Goal: Information Seeking & Learning: Learn about a topic

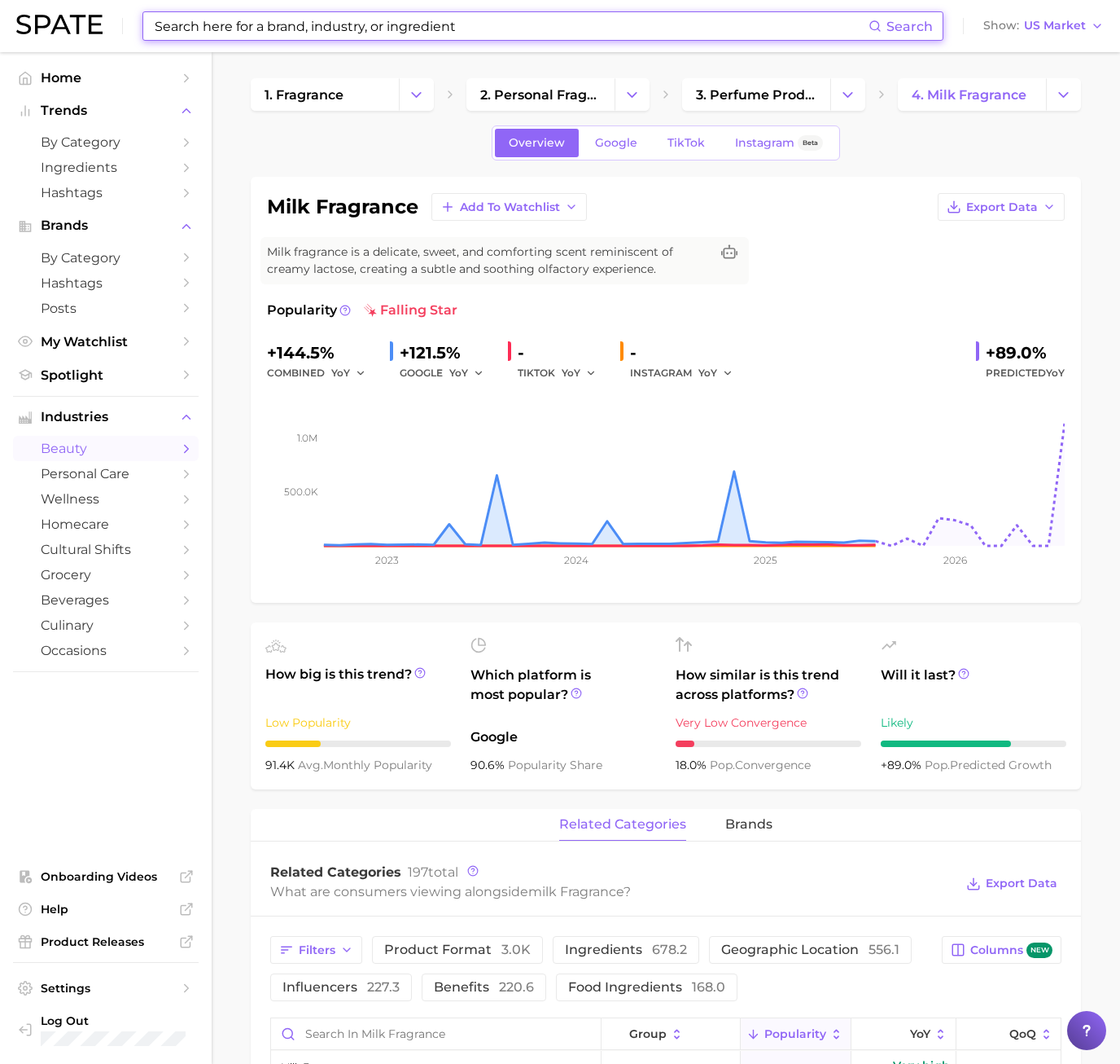
click at [231, 39] on input at bounding box center [511, 26] width 716 height 28
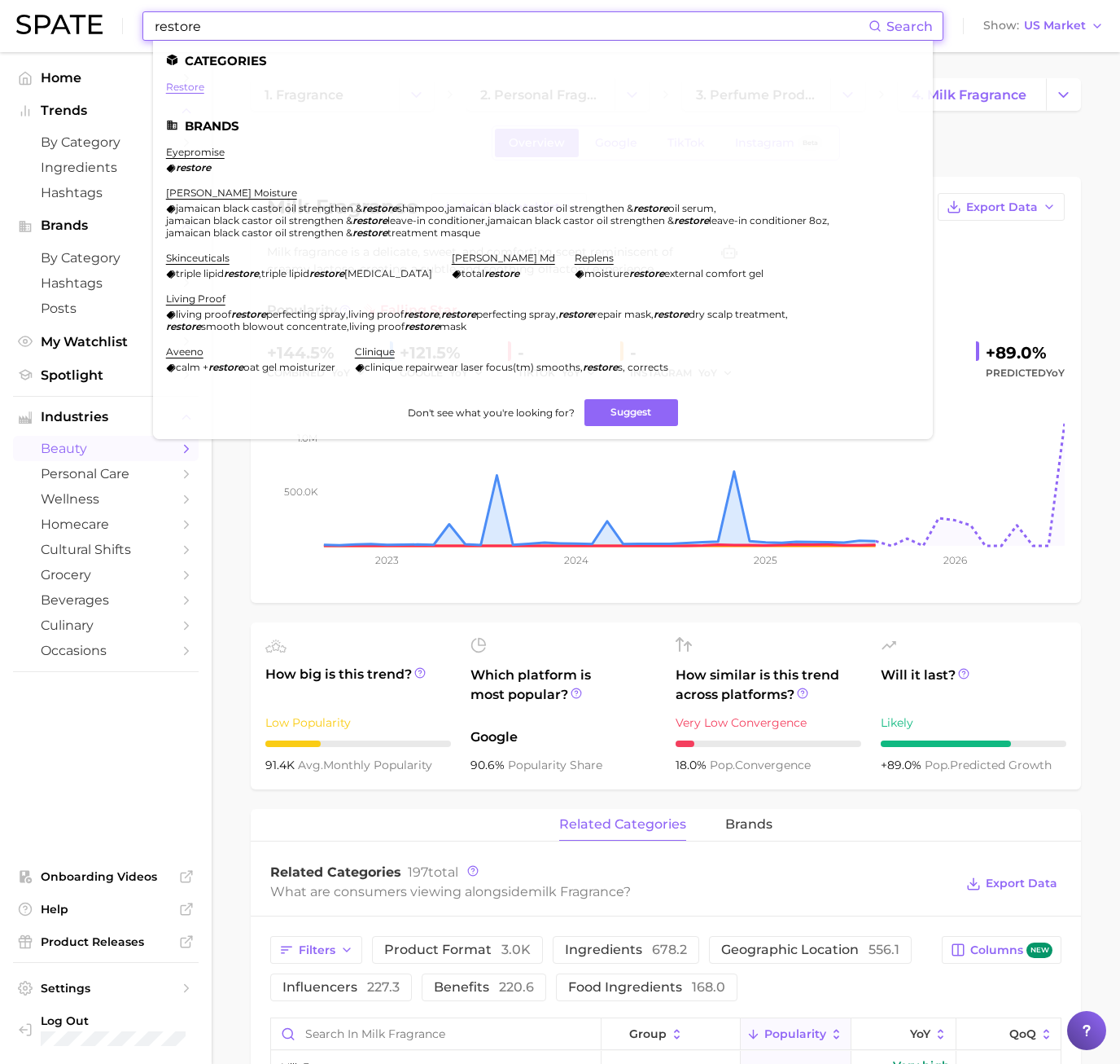
type input "restore"
click at [183, 86] on link "restore" at bounding box center [185, 86] width 38 height 12
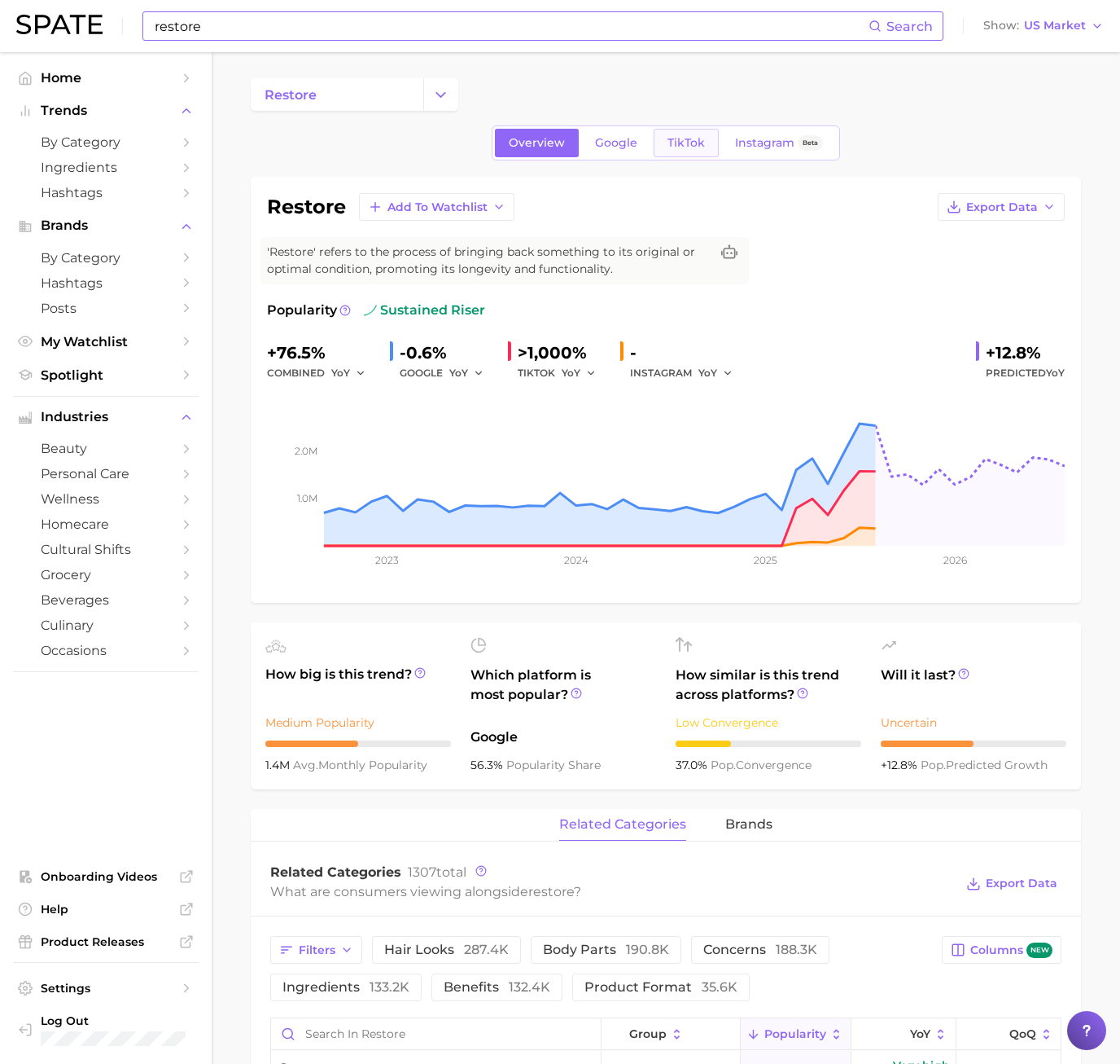
click at [674, 152] on link "TikTok" at bounding box center [687, 142] width 66 height 28
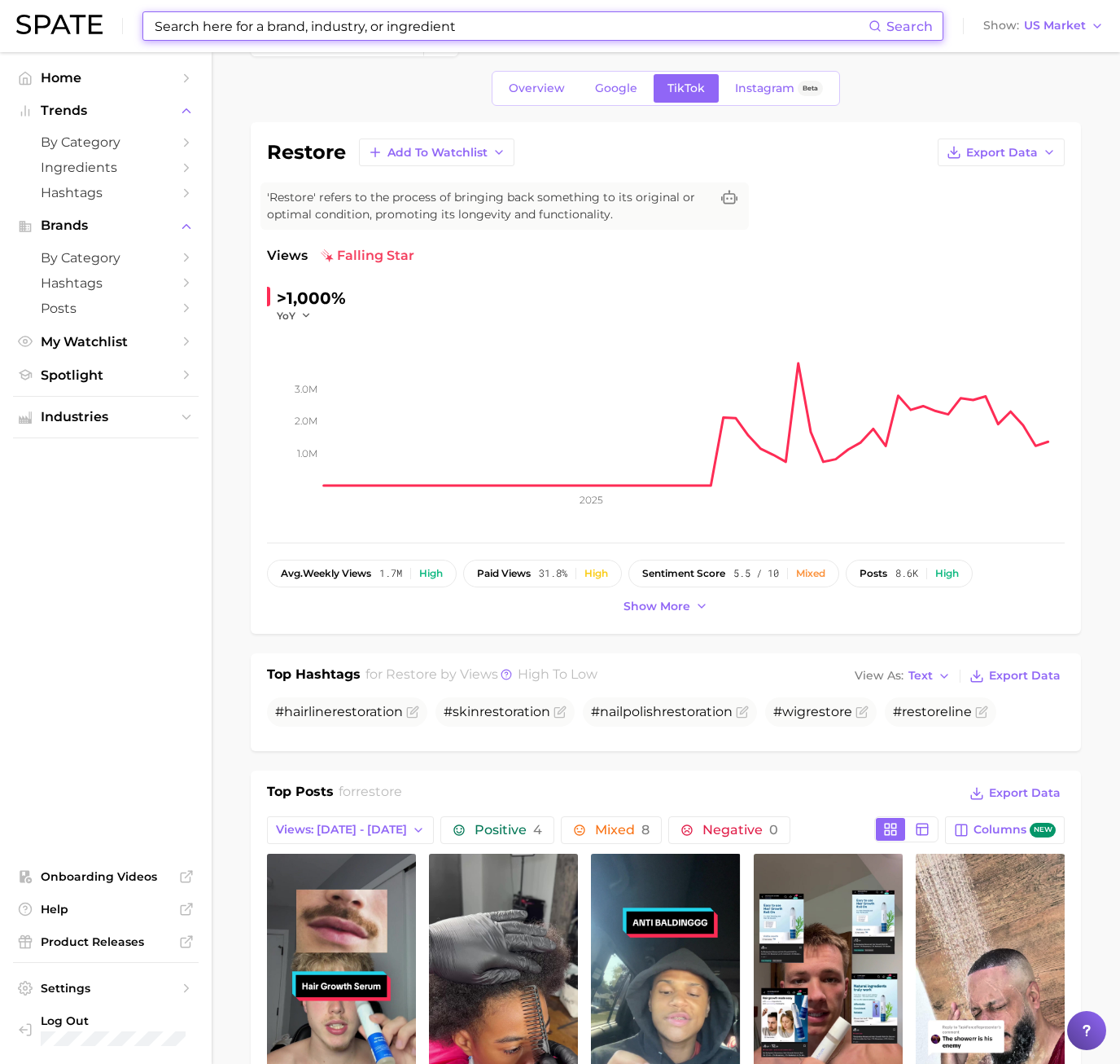
scroll to position [245, 0]
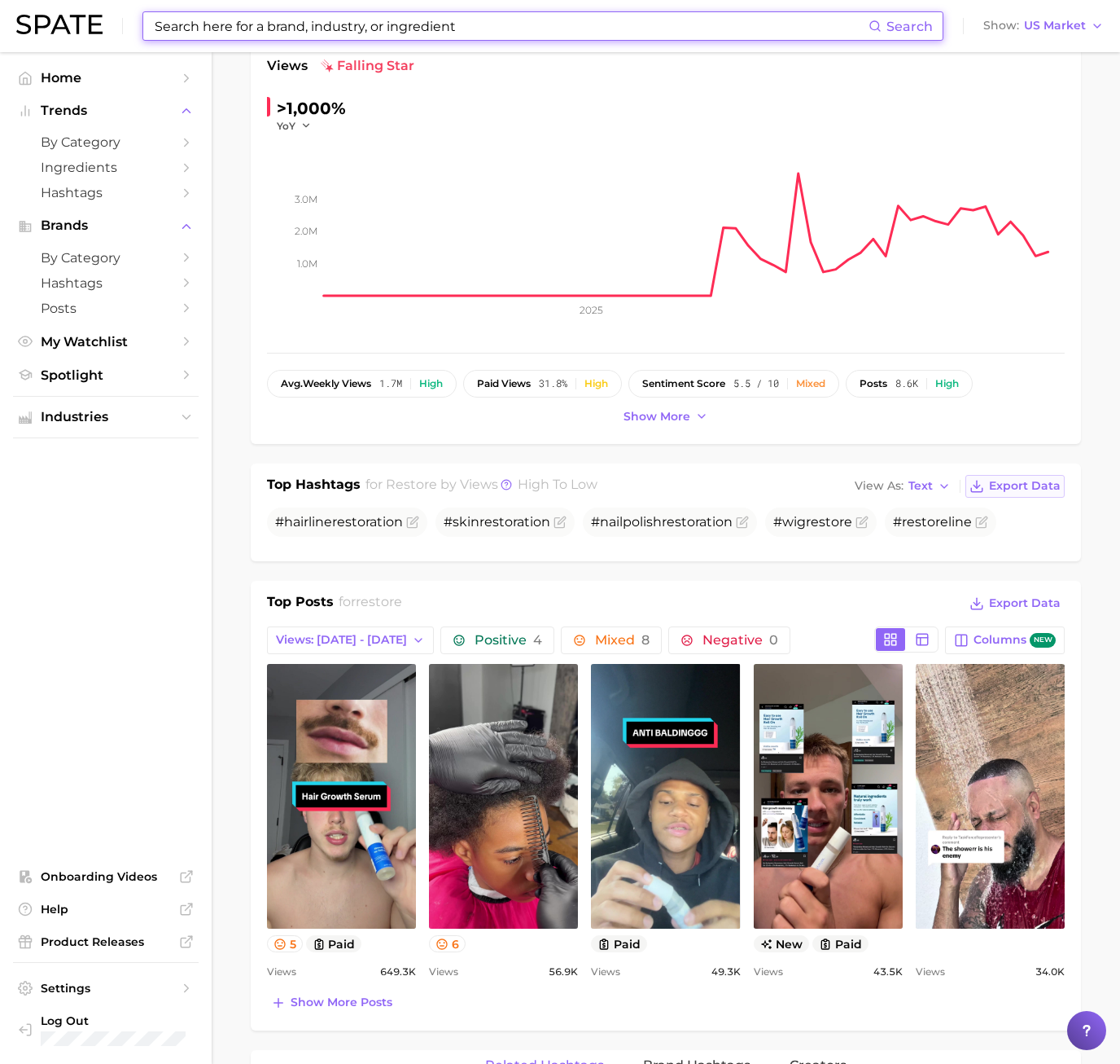
click at [1008, 480] on span "Export Data" at bounding box center [1025, 486] width 71 height 14
click at [1017, 483] on span "Export Data" at bounding box center [1025, 486] width 71 height 14
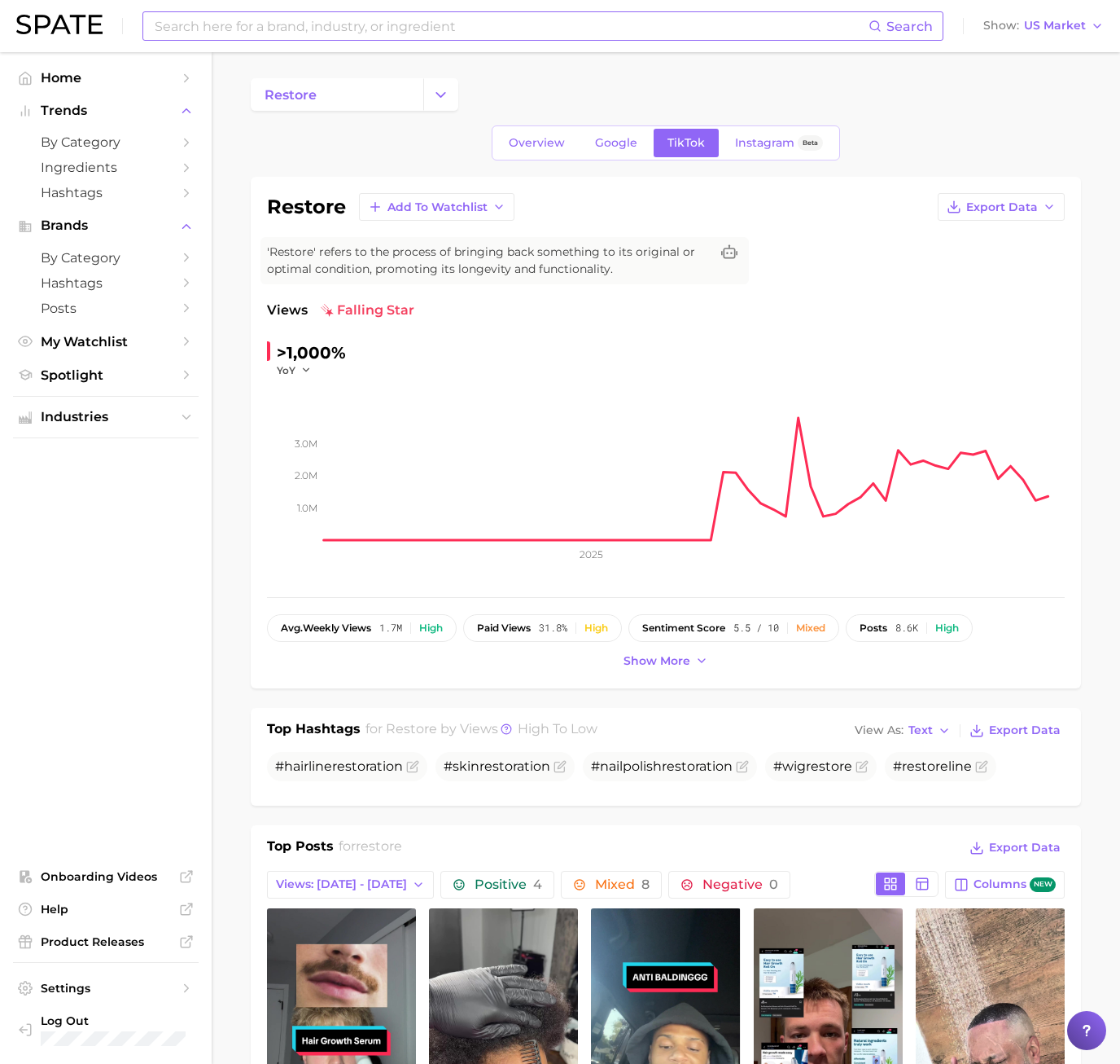
click at [348, 37] on input at bounding box center [511, 26] width 716 height 28
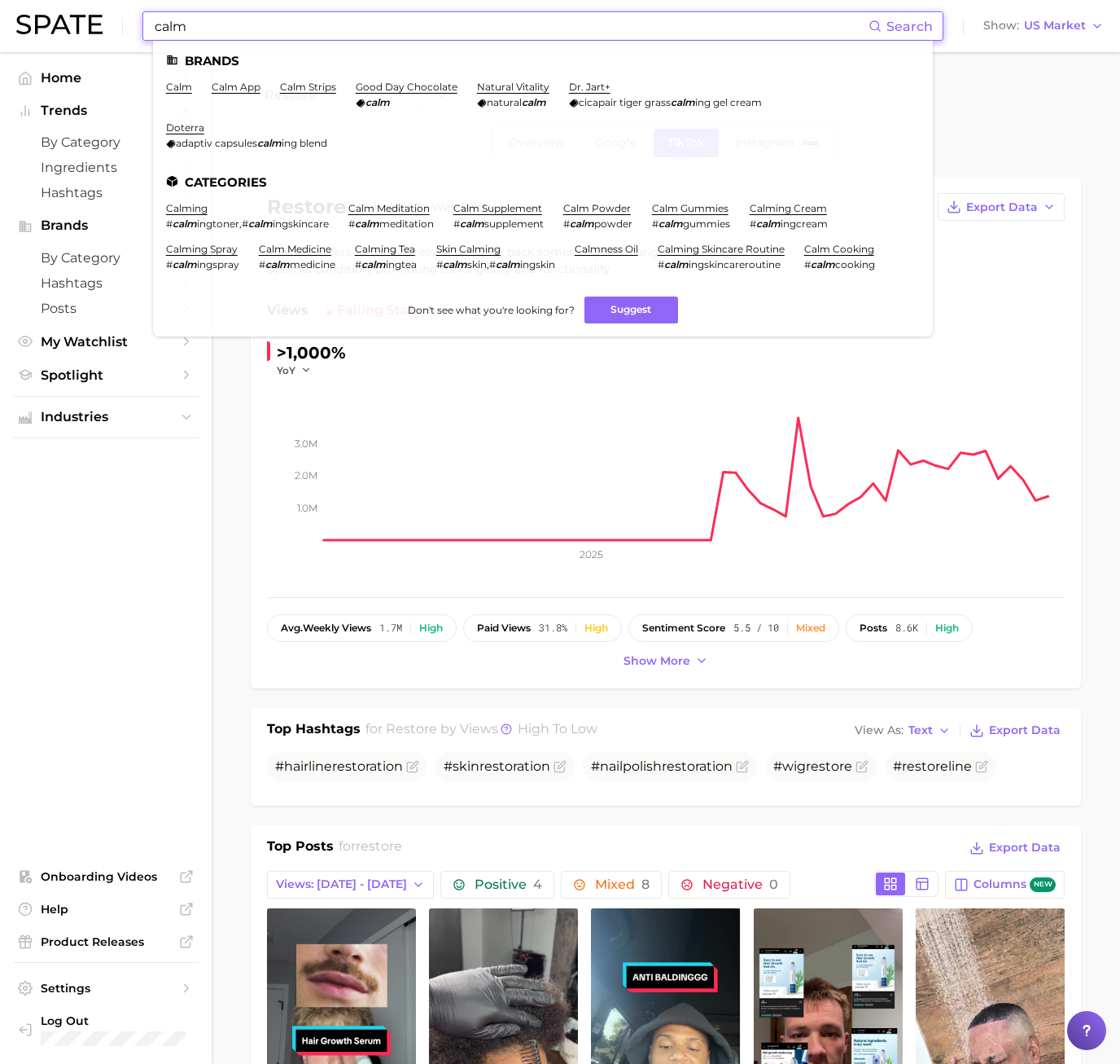
type input "calm"
click at [401, 205] on link "calm meditation" at bounding box center [389, 207] width 82 height 12
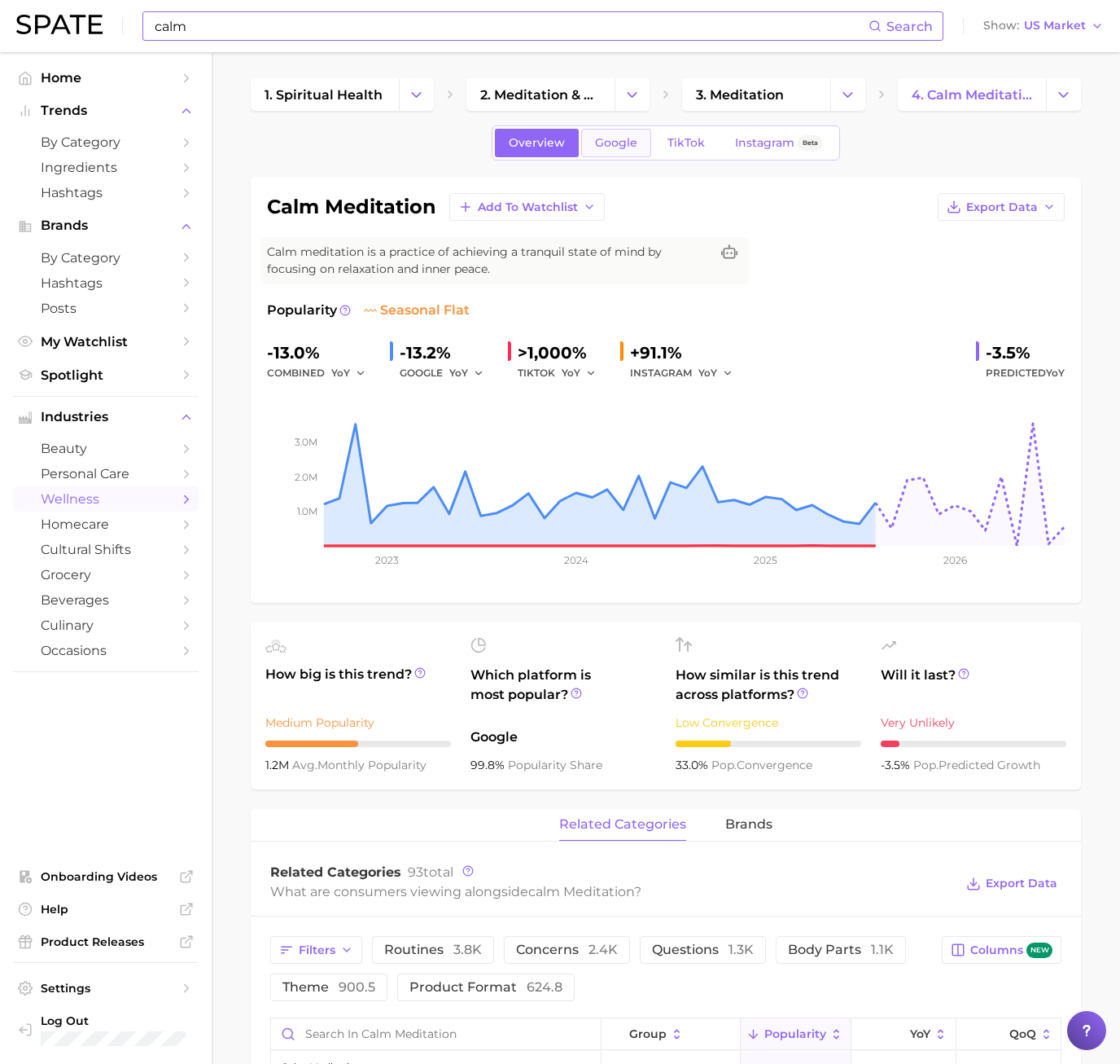
click at [623, 138] on span "Google" at bounding box center [616, 142] width 42 height 14
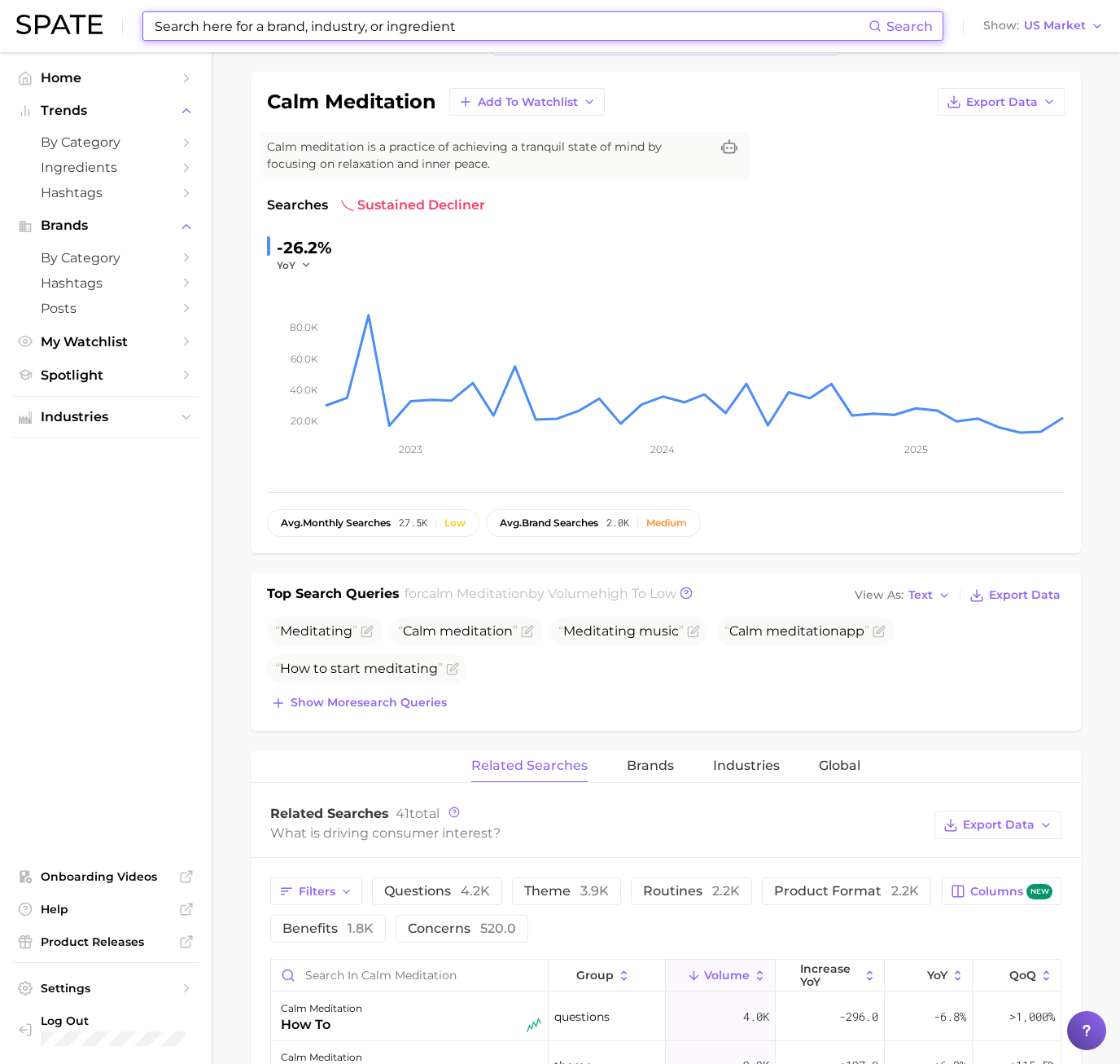
scroll to position [82, 0]
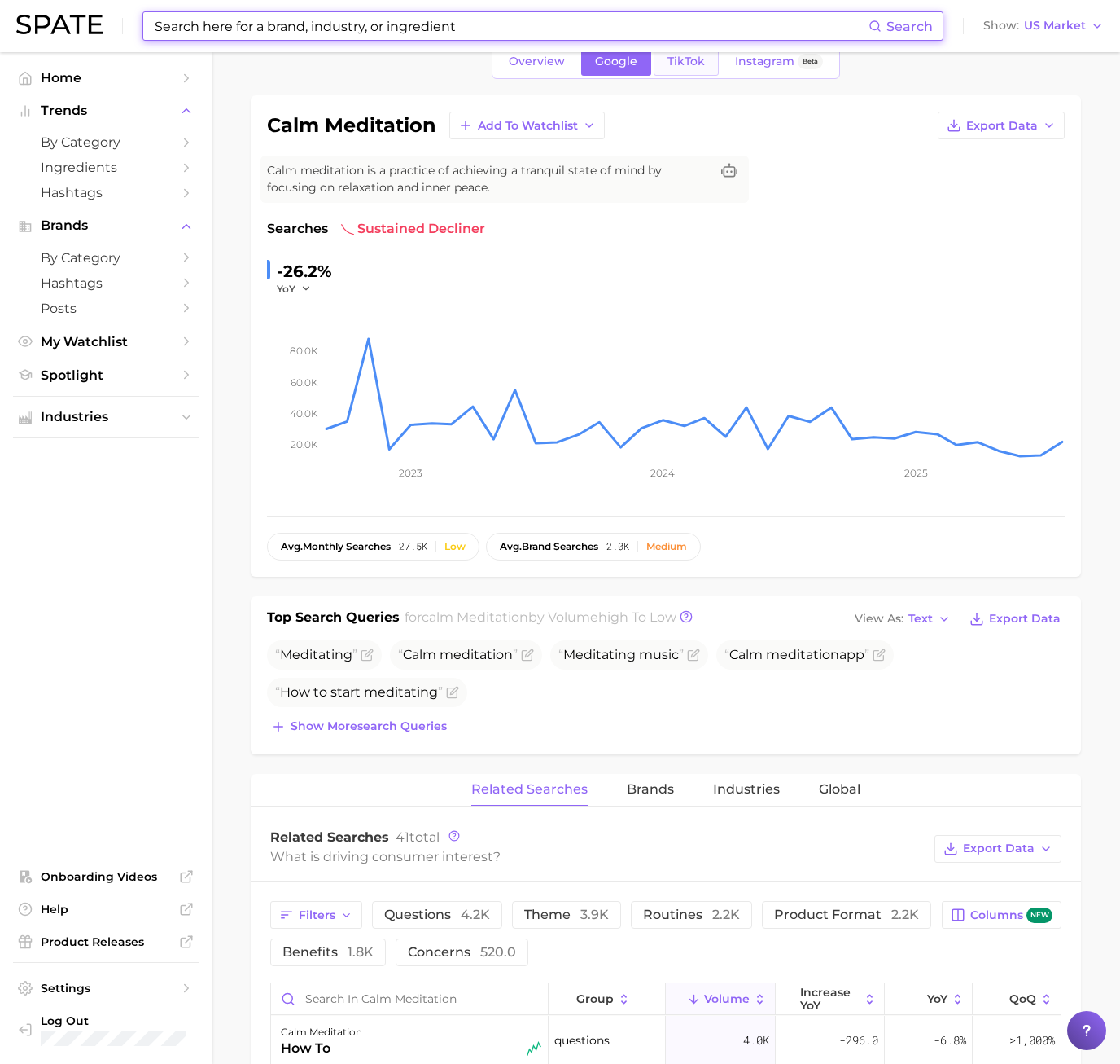
click at [707, 68] on link "TikTok" at bounding box center [687, 61] width 66 height 28
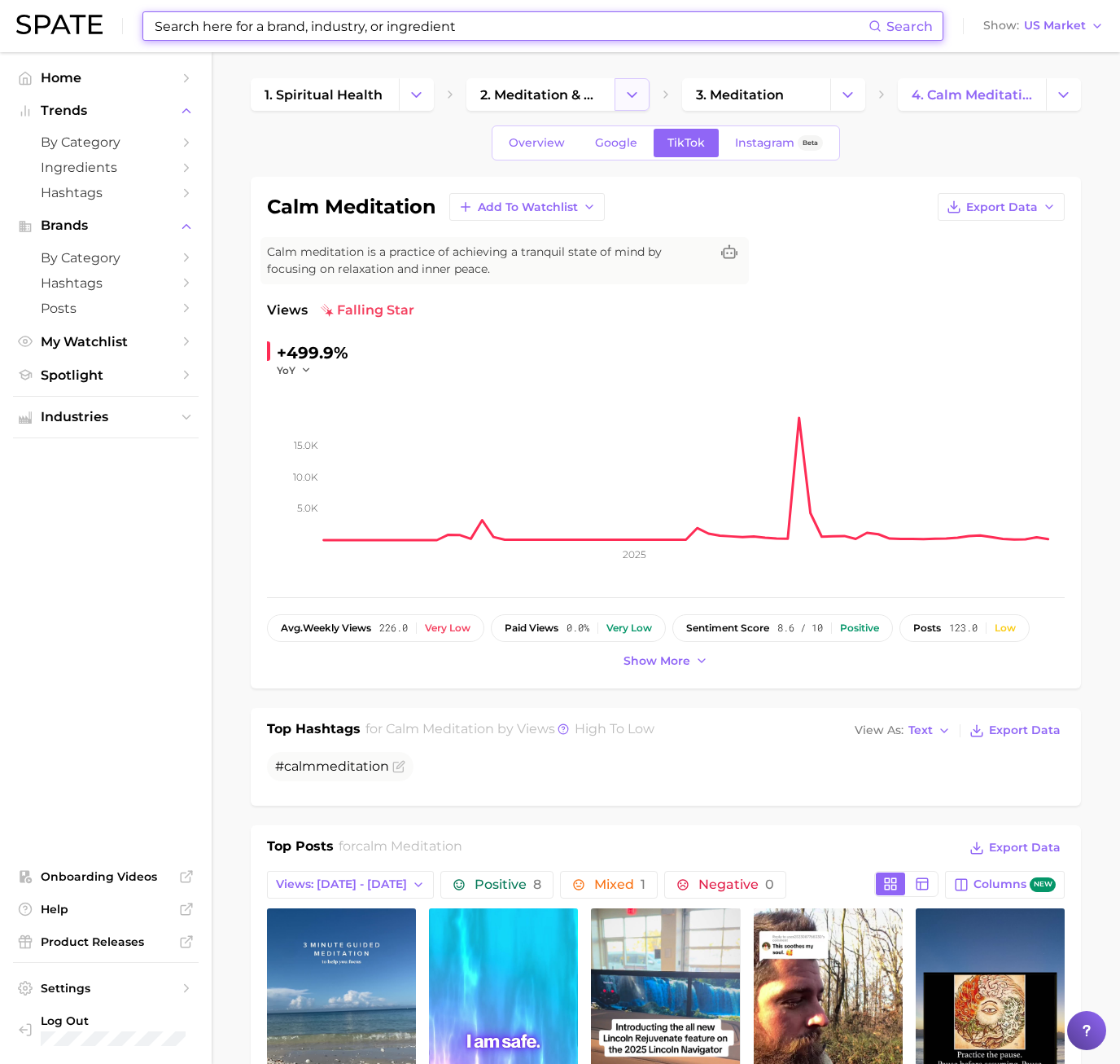
click at [643, 90] on button "Change Category" at bounding box center [632, 94] width 35 height 33
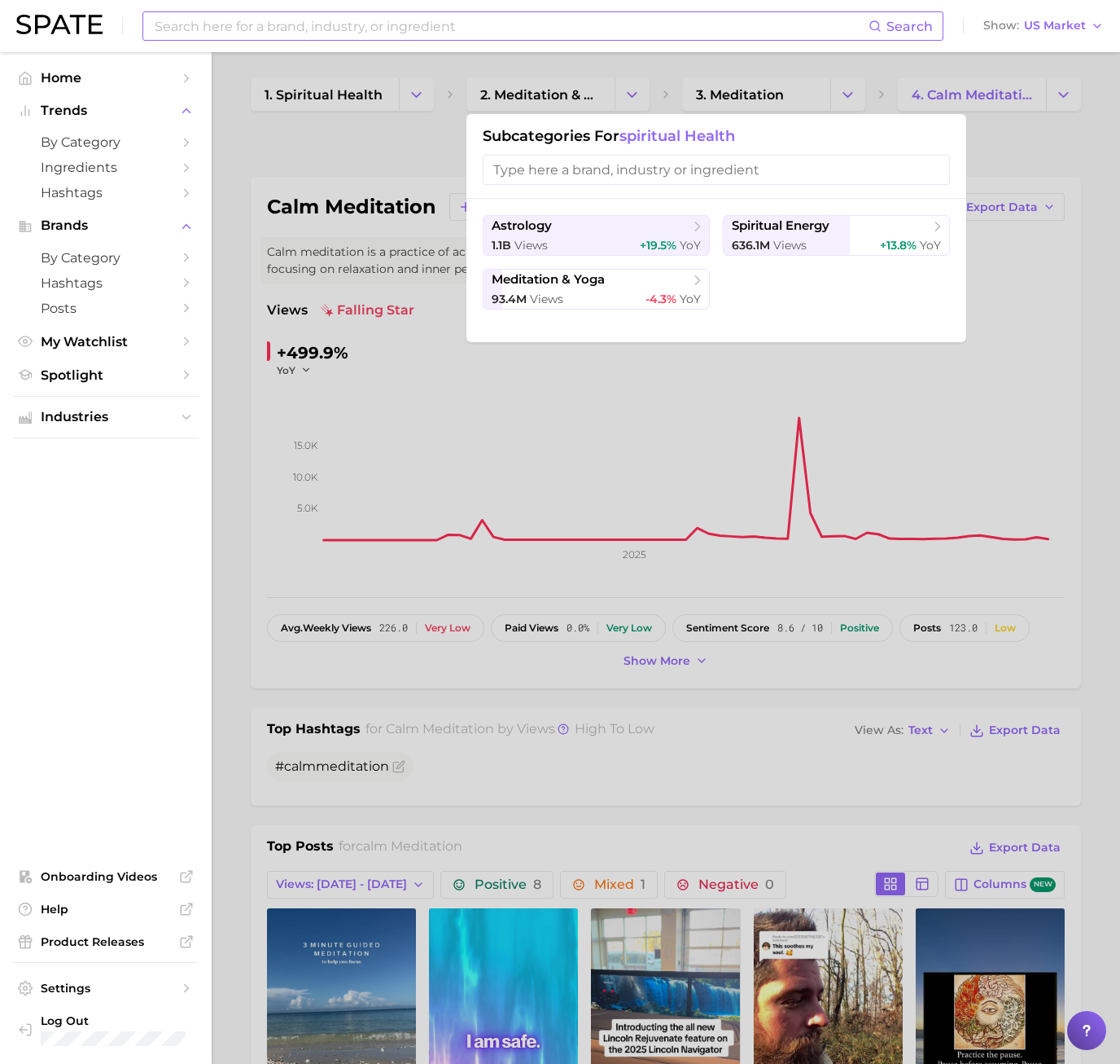
click at [835, 90] on div at bounding box center [560, 532] width 1120 height 1064
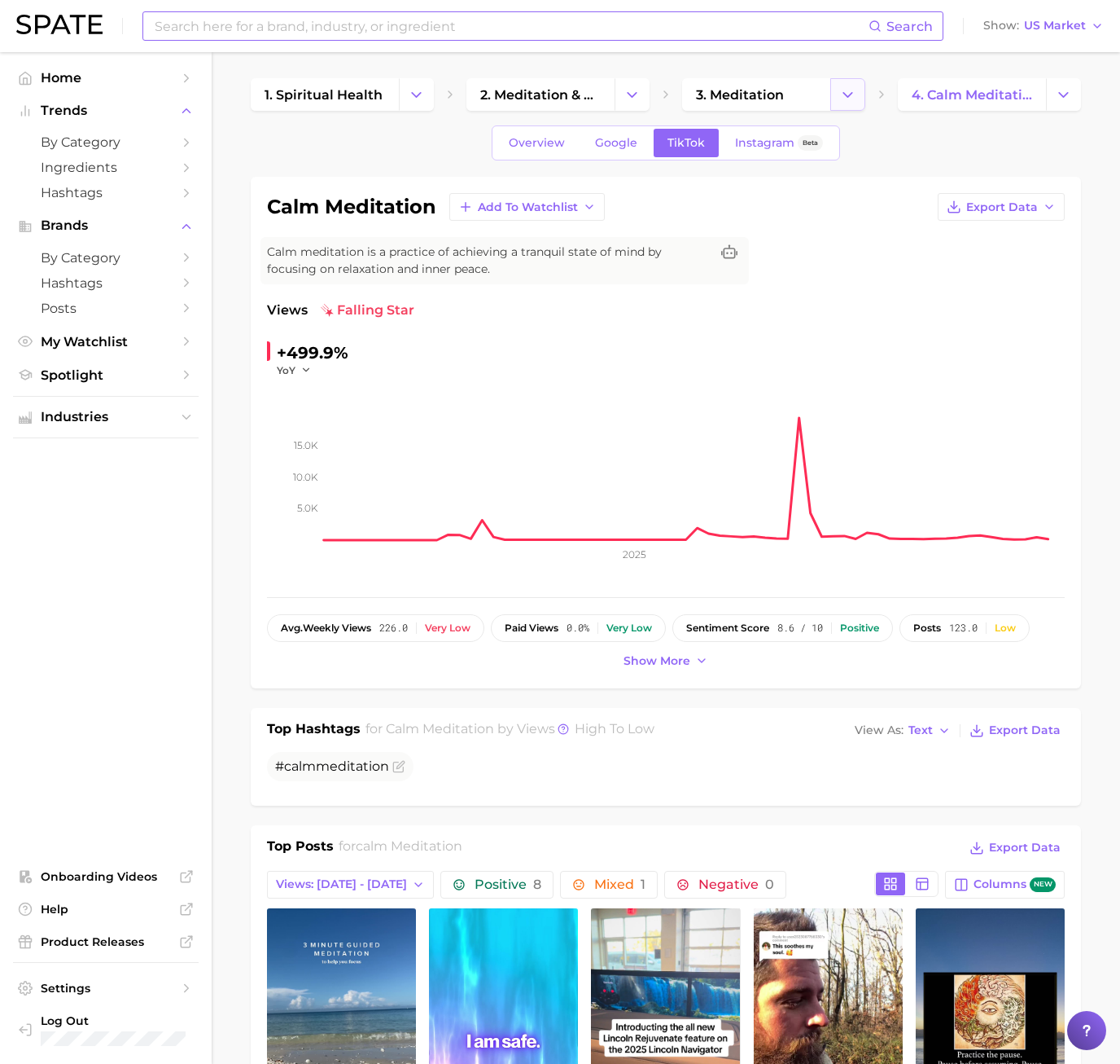
click at [844, 90] on icon "Change Category" at bounding box center [848, 95] width 17 height 17
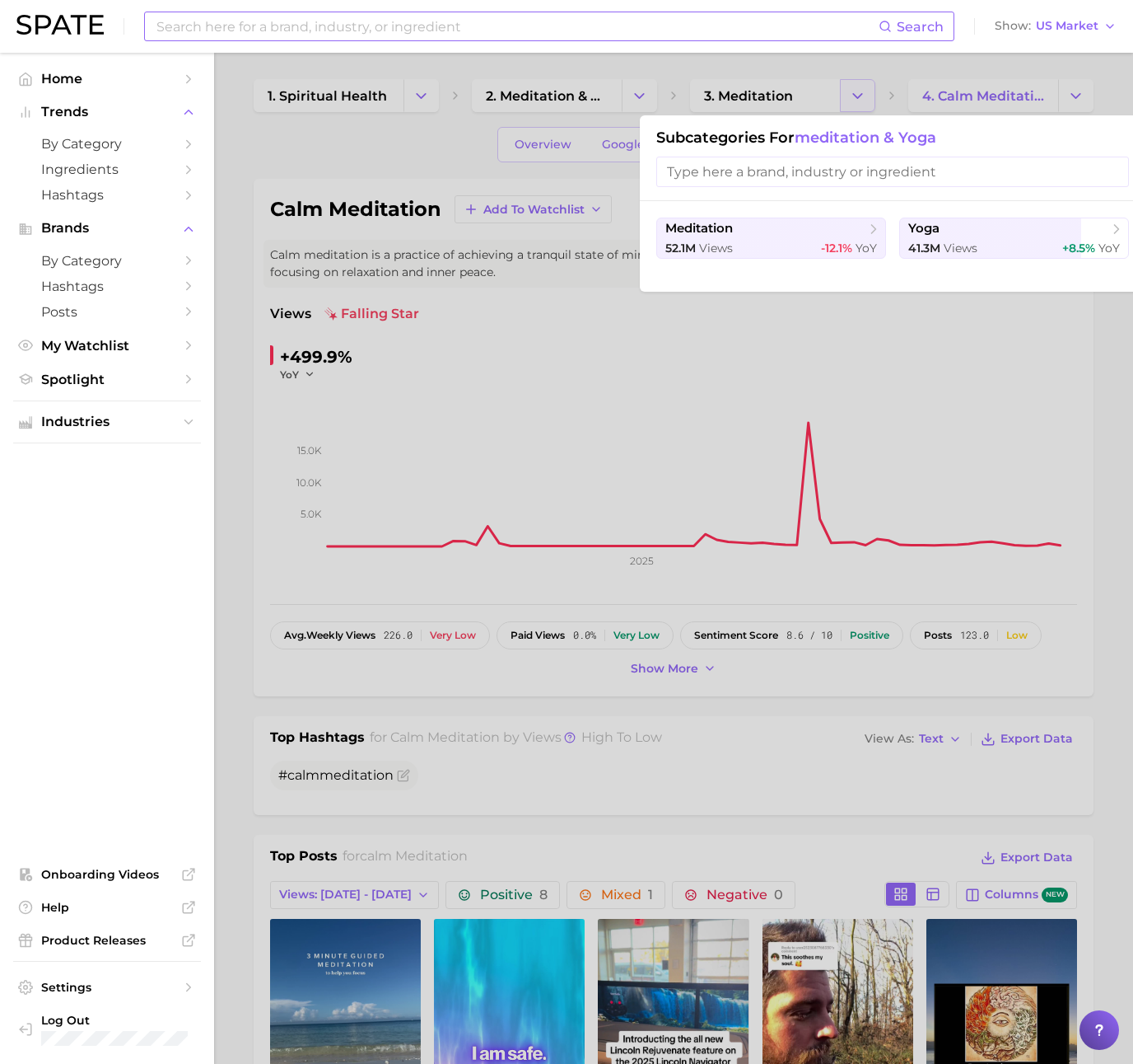
click at [855, 93] on div at bounding box center [566, 532] width 1133 height 1064
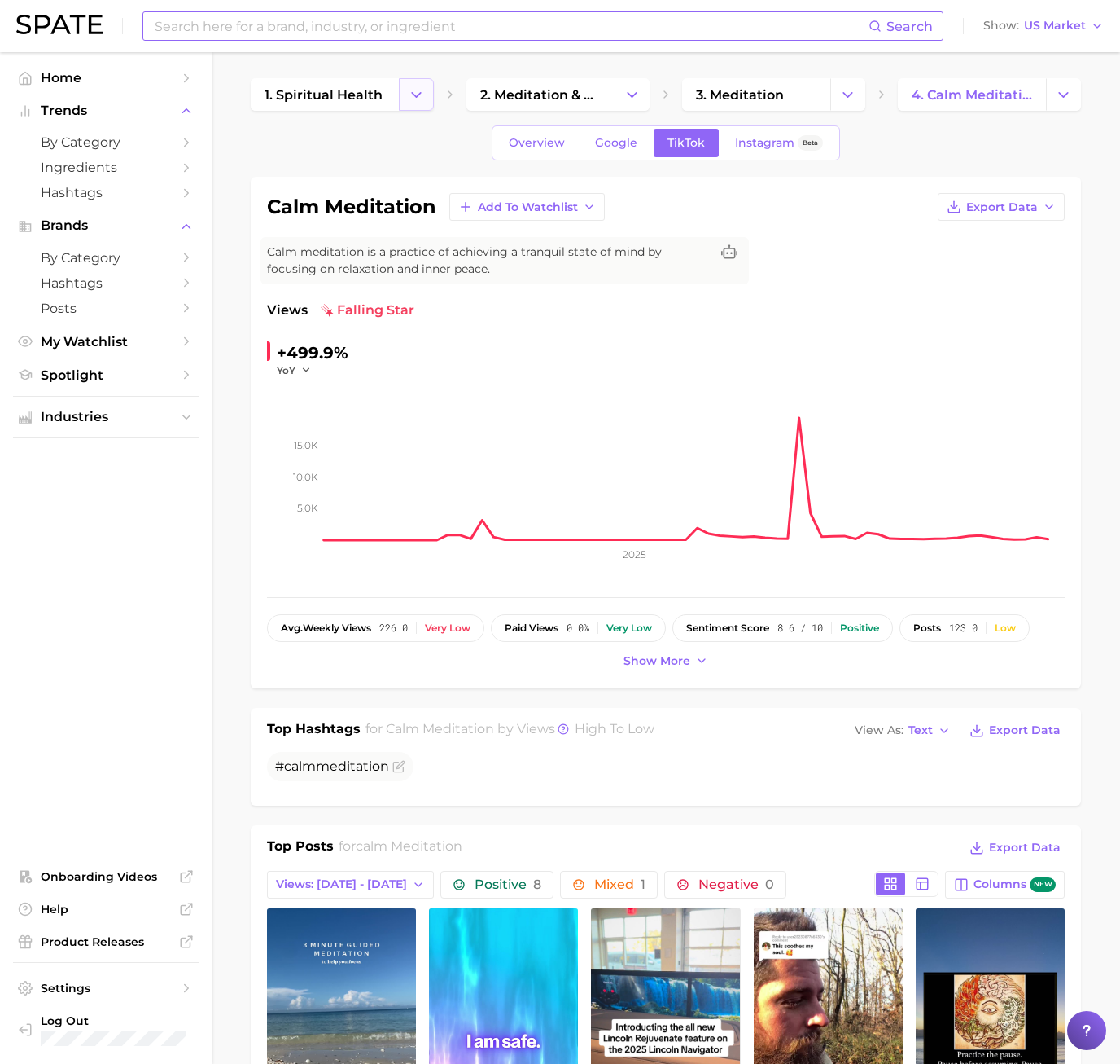
click at [417, 95] on icon "Change Category" at bounding box center [416, 95] width 17 height 17
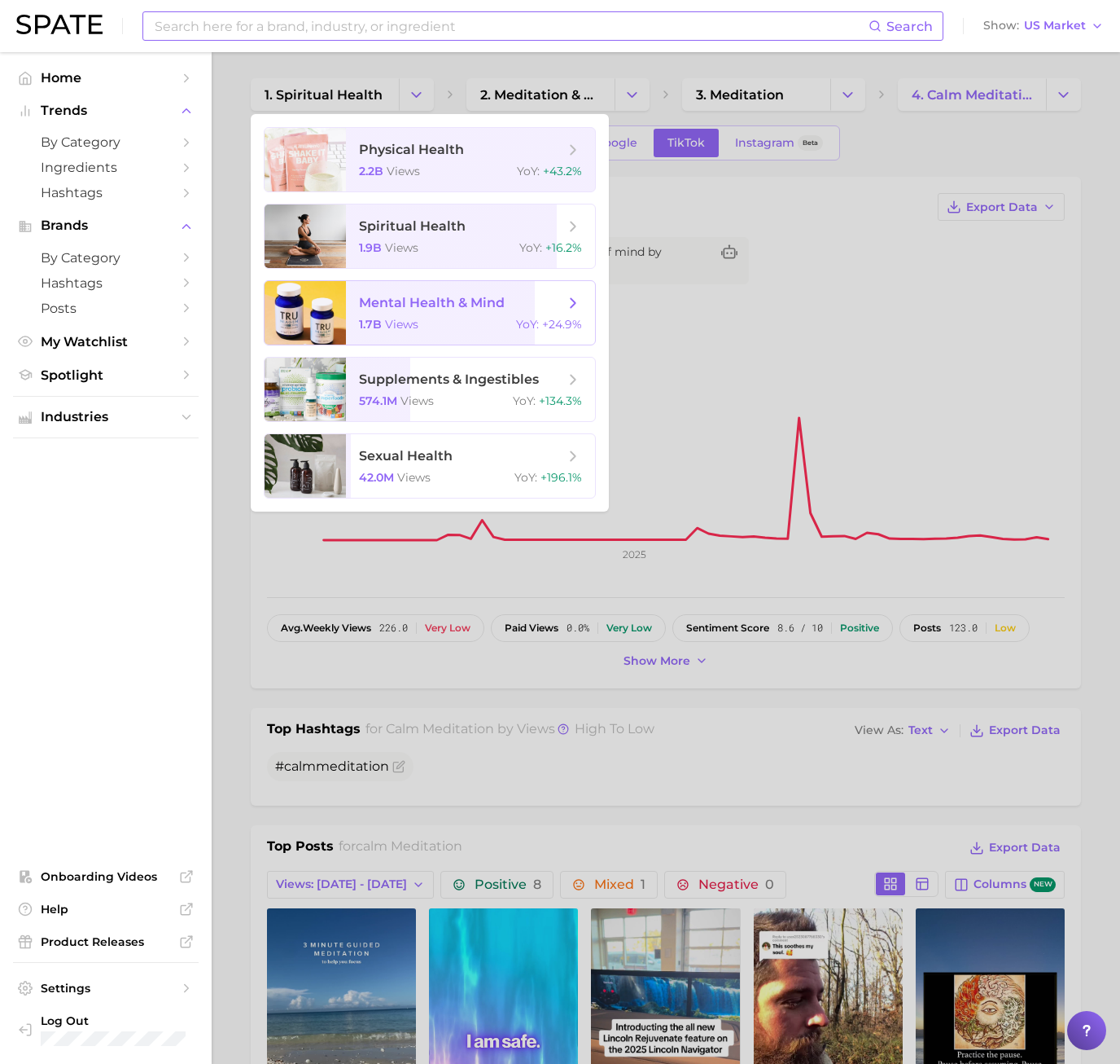
click at [455, 301] on span "mental health & mind" at bounding box center [432, 302] width 146 height 16
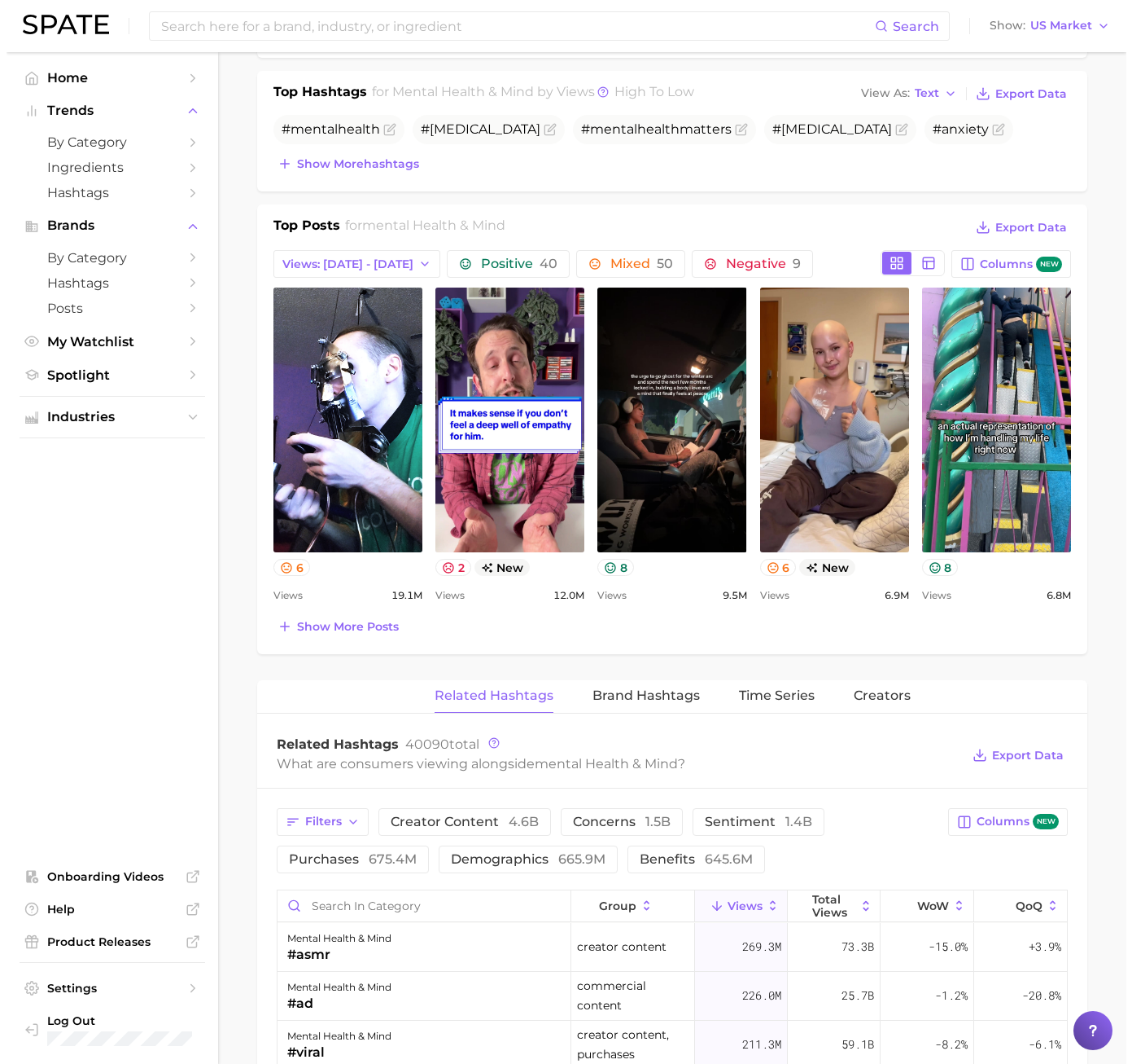
scroll to position [815, 0]
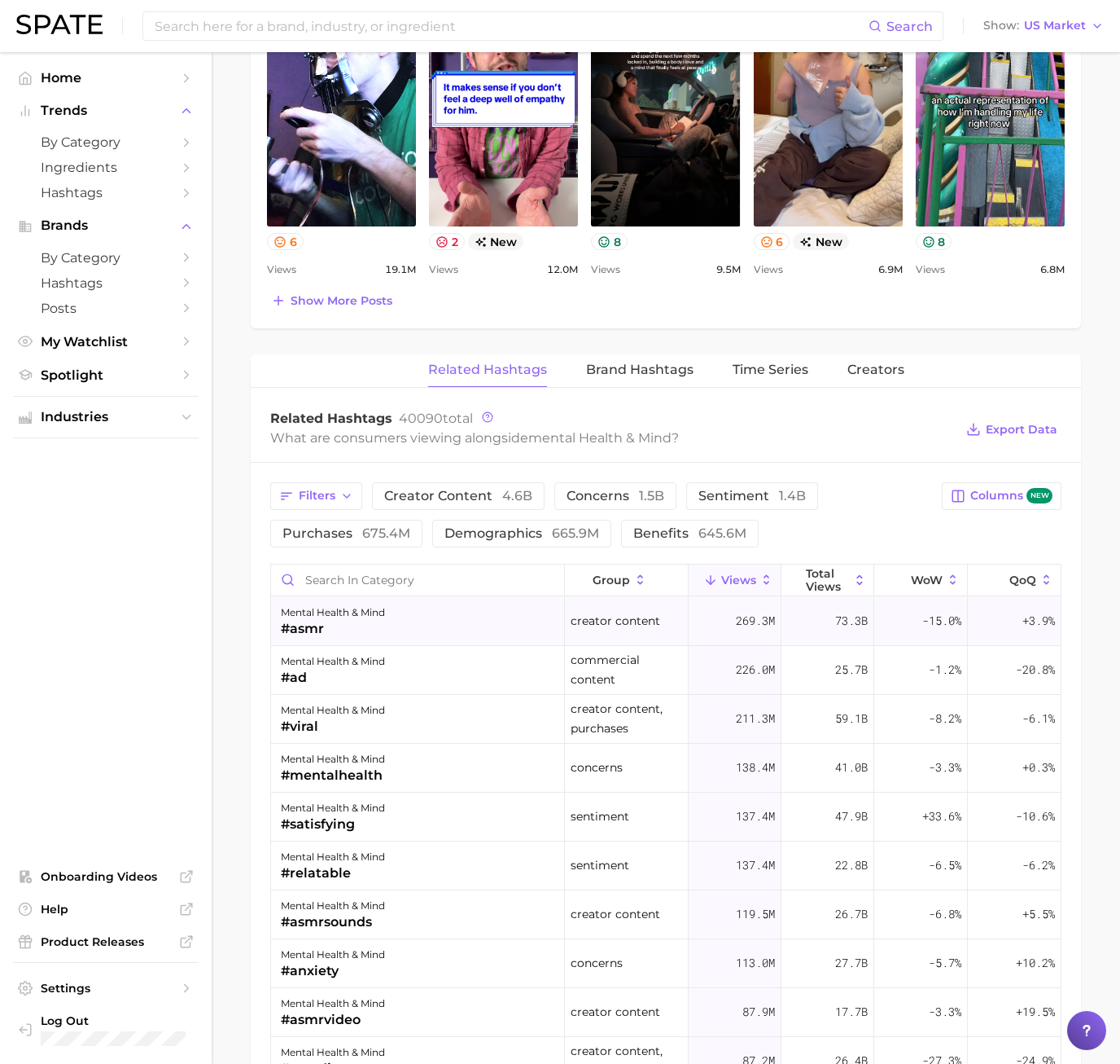
click at [381, 627] on div "#asmr" at bounding box center [333, 628] width 104 height 20
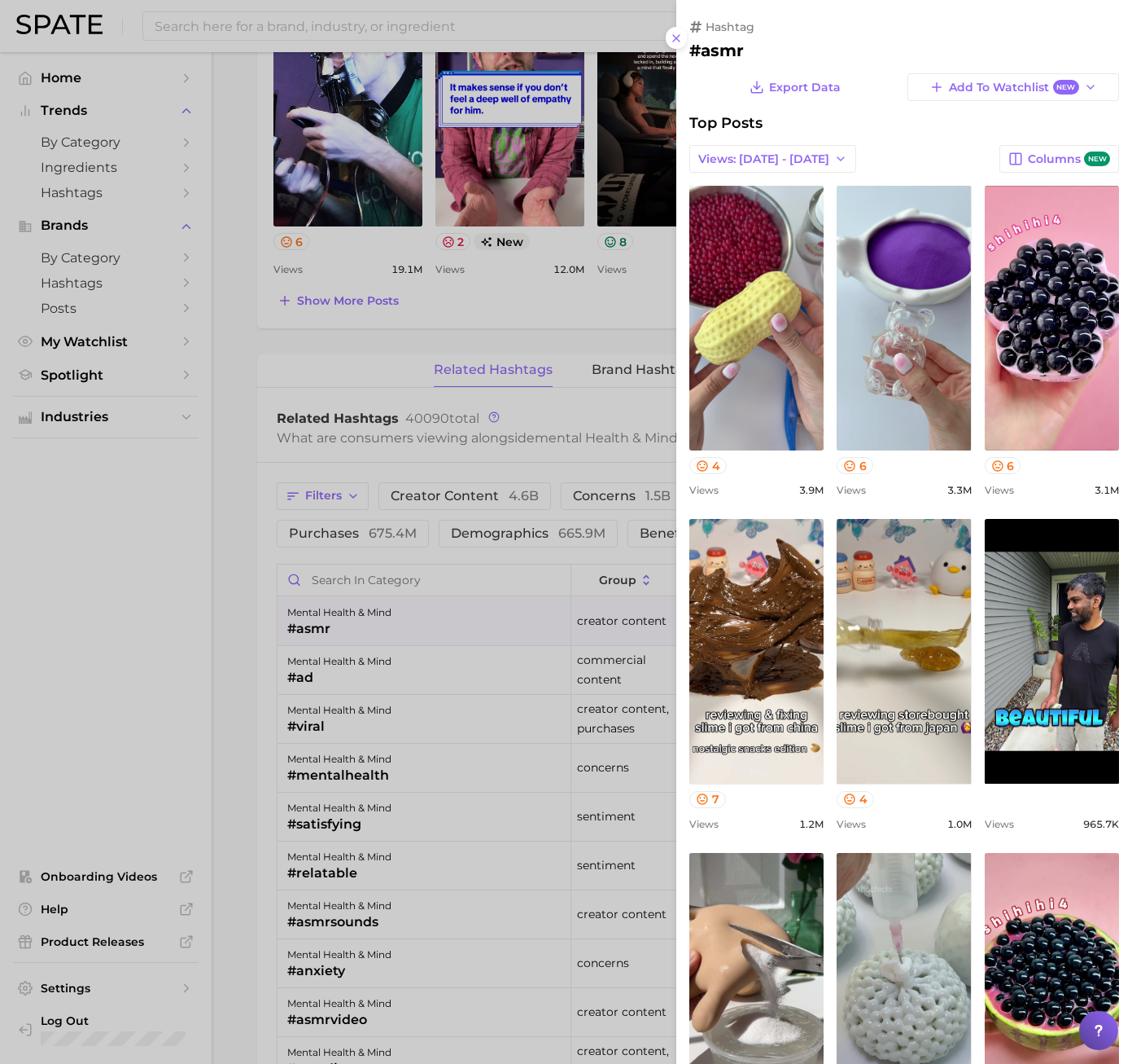
scroll to position [0, 0]
click at [158, 674] on div at bounding box center [566, 532] width 1132 height 1064
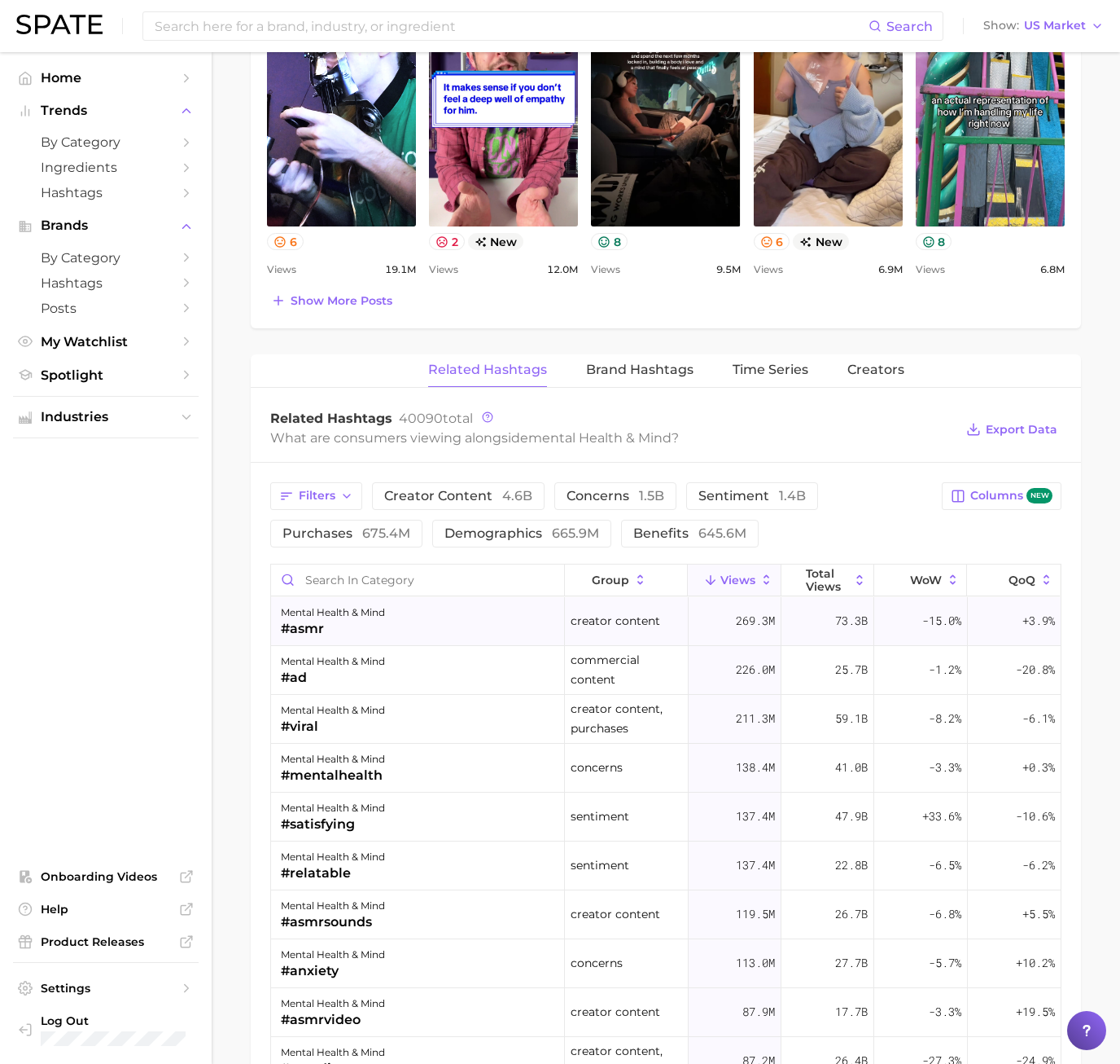
click at [375, 628] on div "#asmr" at bounding box center [333, 628] width 104 height 20
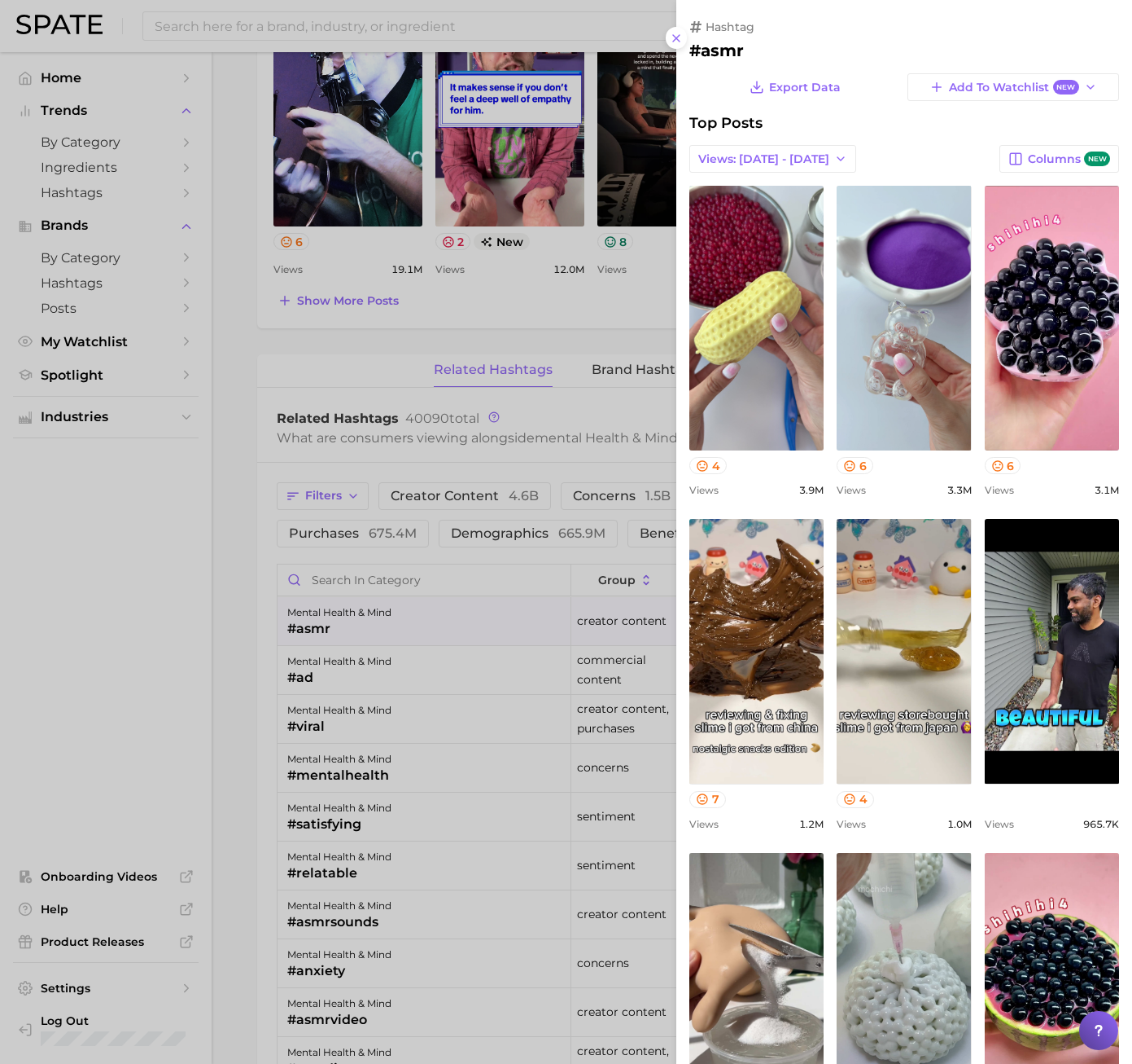
click at [258, 603] on div at bounding box center [566, 532] width 1132 height 1064
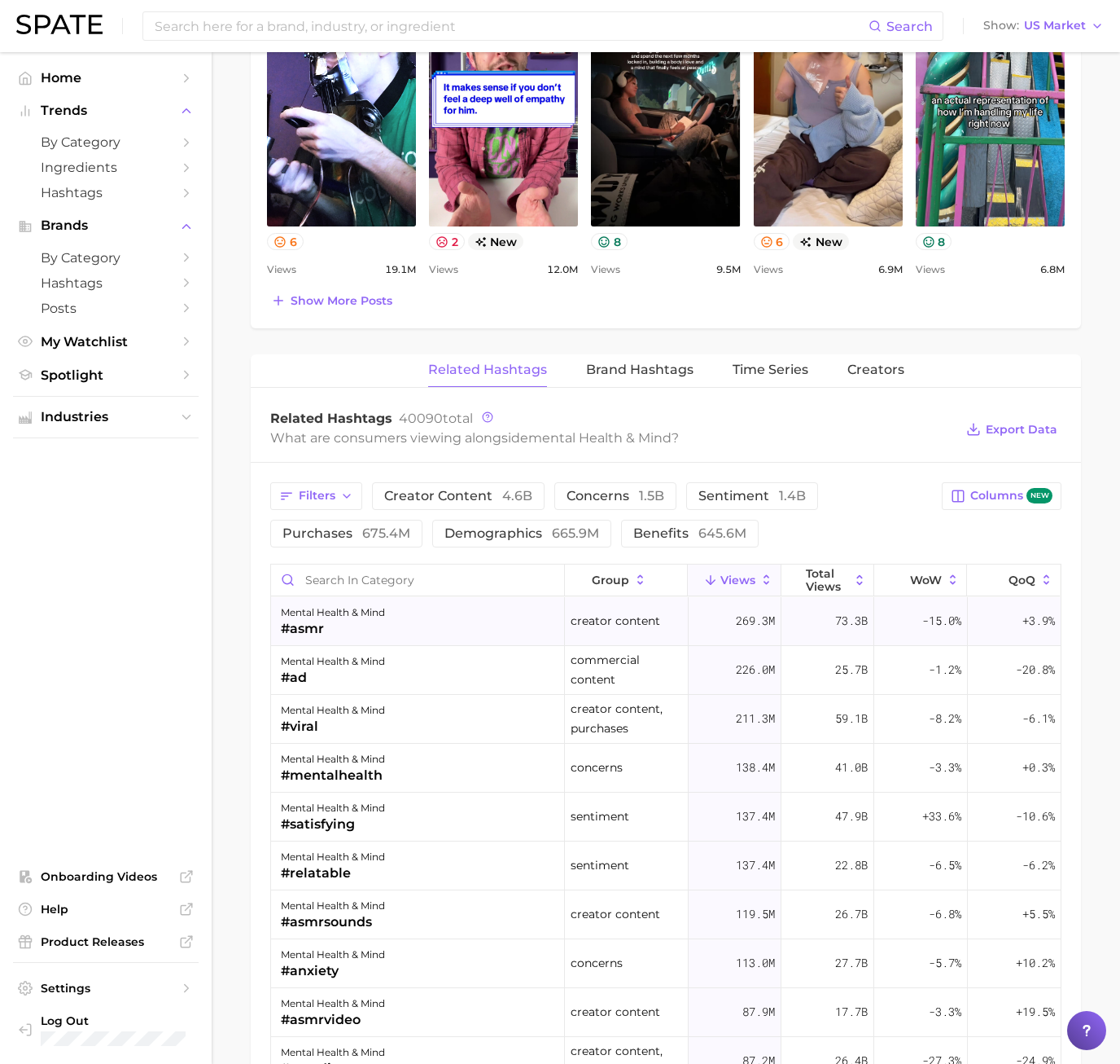
click at [430, 627] on div "mental health & mind #asmr" at bounding box center [418, 622] width 294 height 49
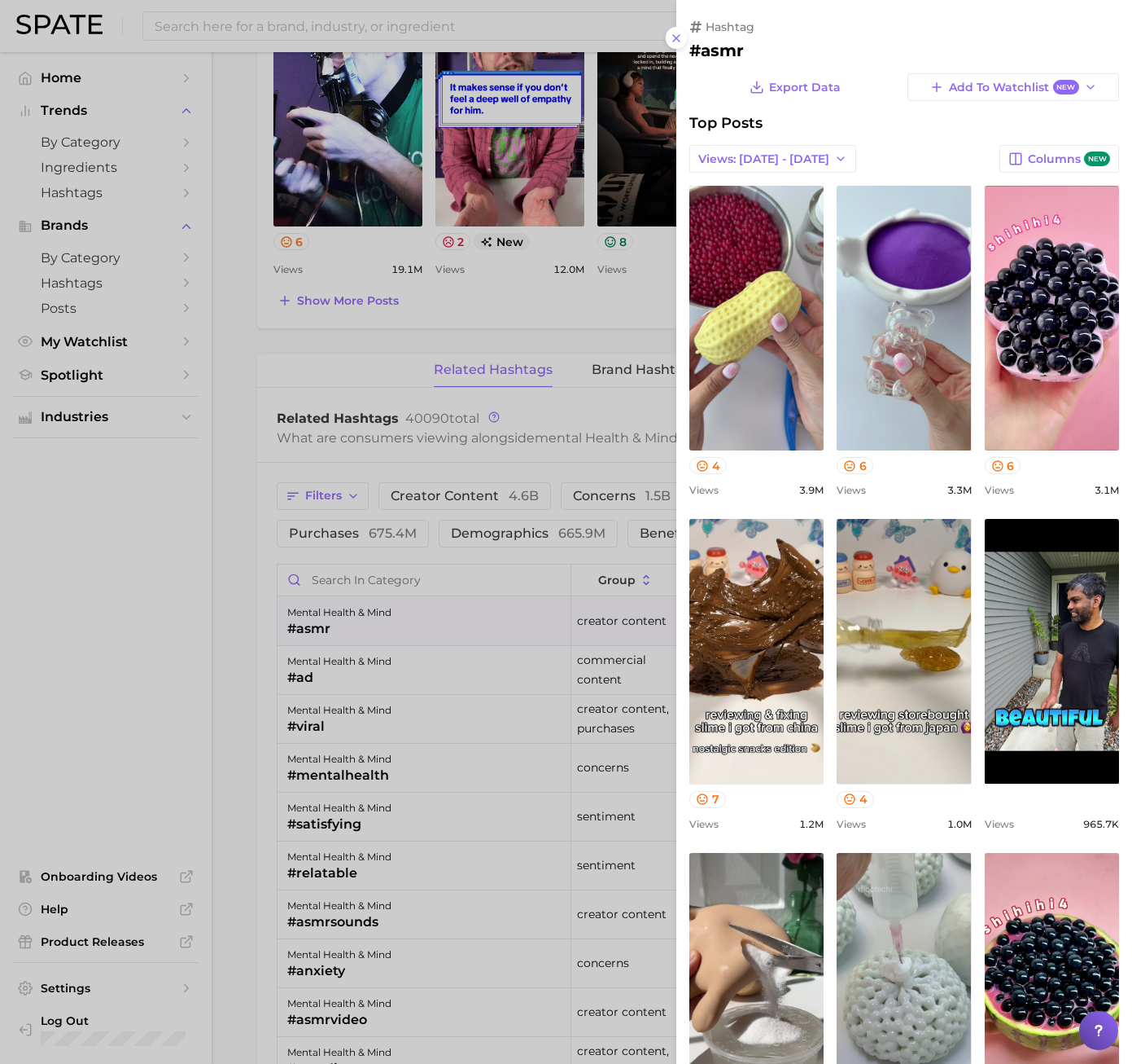
click at [726, 52] on h2 "#asmr" at bounding box center [904, 50] width 430 height 20
click at [759, 87] on icon at bounding box center [757, 87] width 15 height 15
click at [221, 631] on div at bounding box center [566, 532] width 1132 height 1064
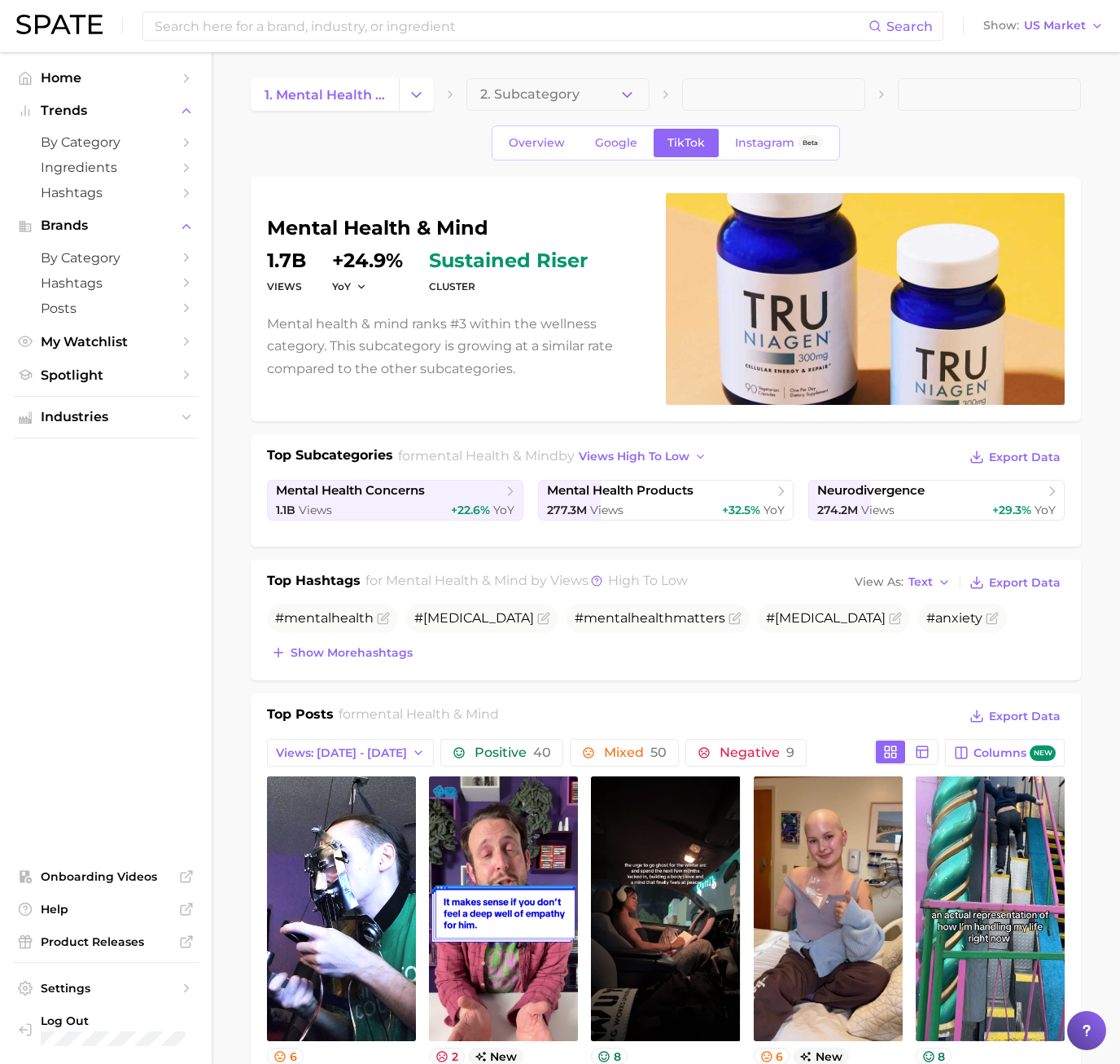
click at [370, 280] on div "YoY" at bounding box center [354, 286] width 46 height 14
click at [364, 281] on icon "button" at bounding box center [362, 287] width 11 height 11
click at [351, 258] on dd "+24.9%" at bounding box center [367, 261] width 71 height 20
click at [793, 658] on div "Show more hashtags" at bounding box center [665, 652] width 798 height 22
click at [1006, 586] on span "Export Data" at bounding box center [1025, 582] width 71 height 14
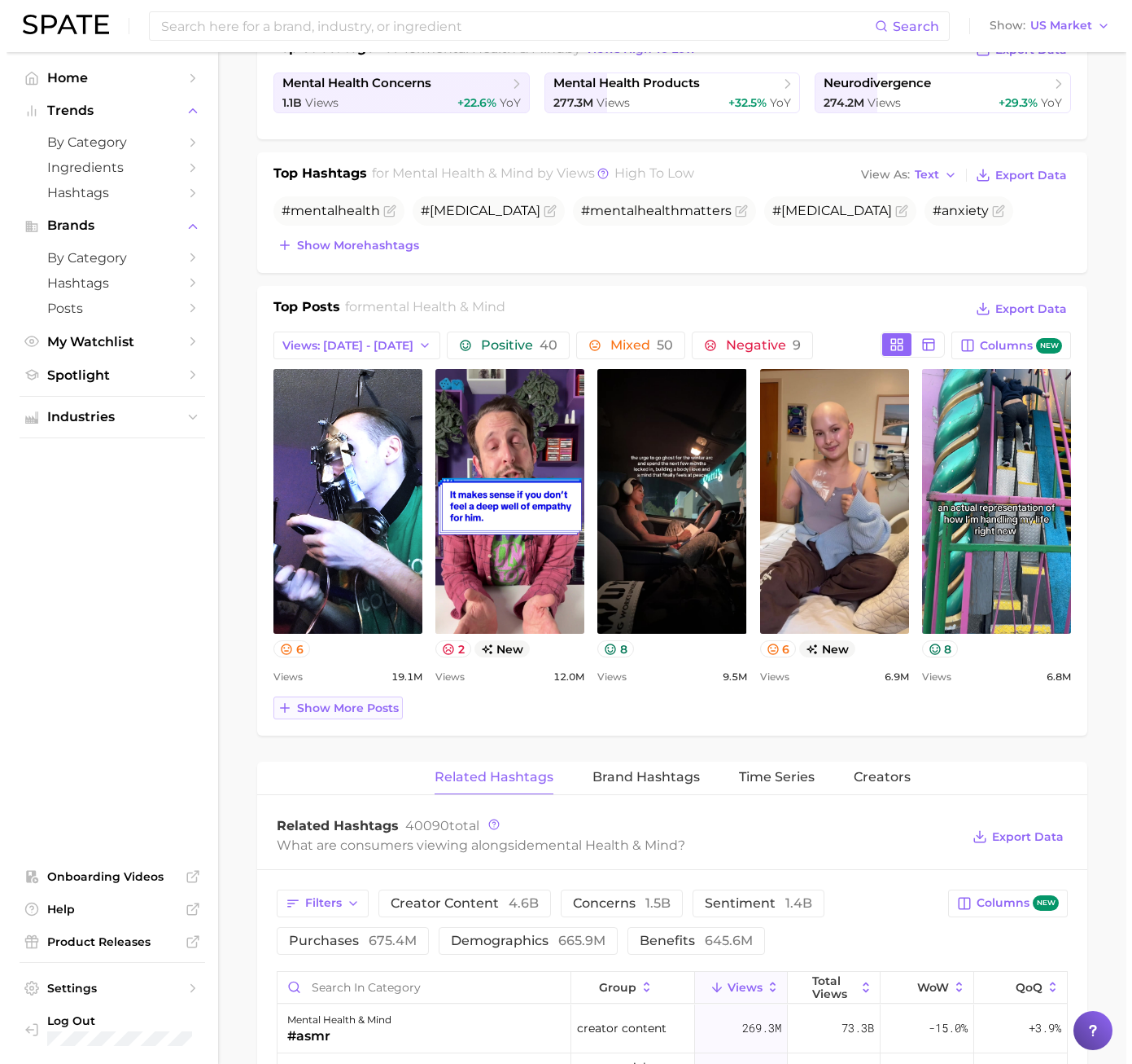
scroll to position [815, 0]
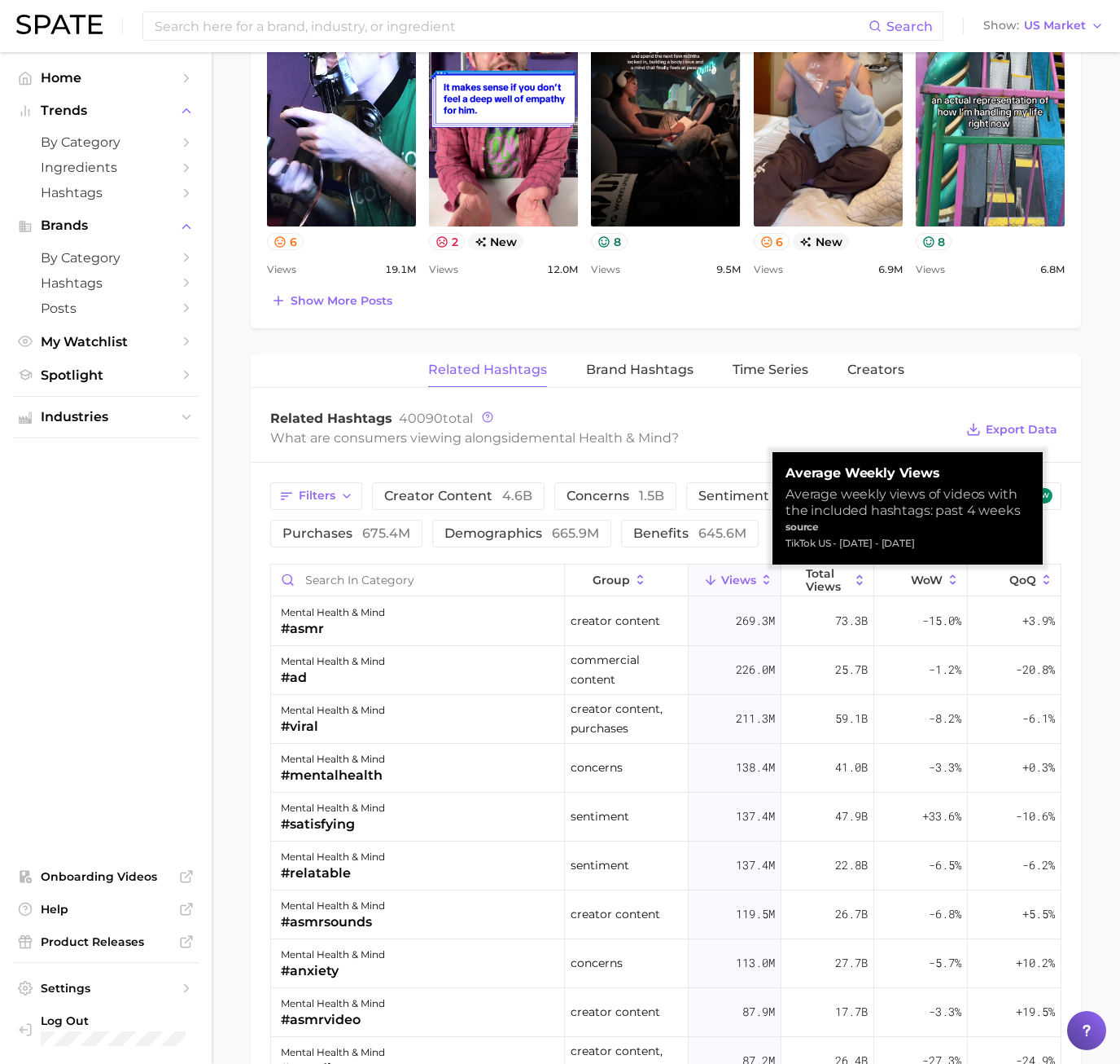
click at [739, 577] on span "Views" at bounding box center [739, 580] width 35 height 13
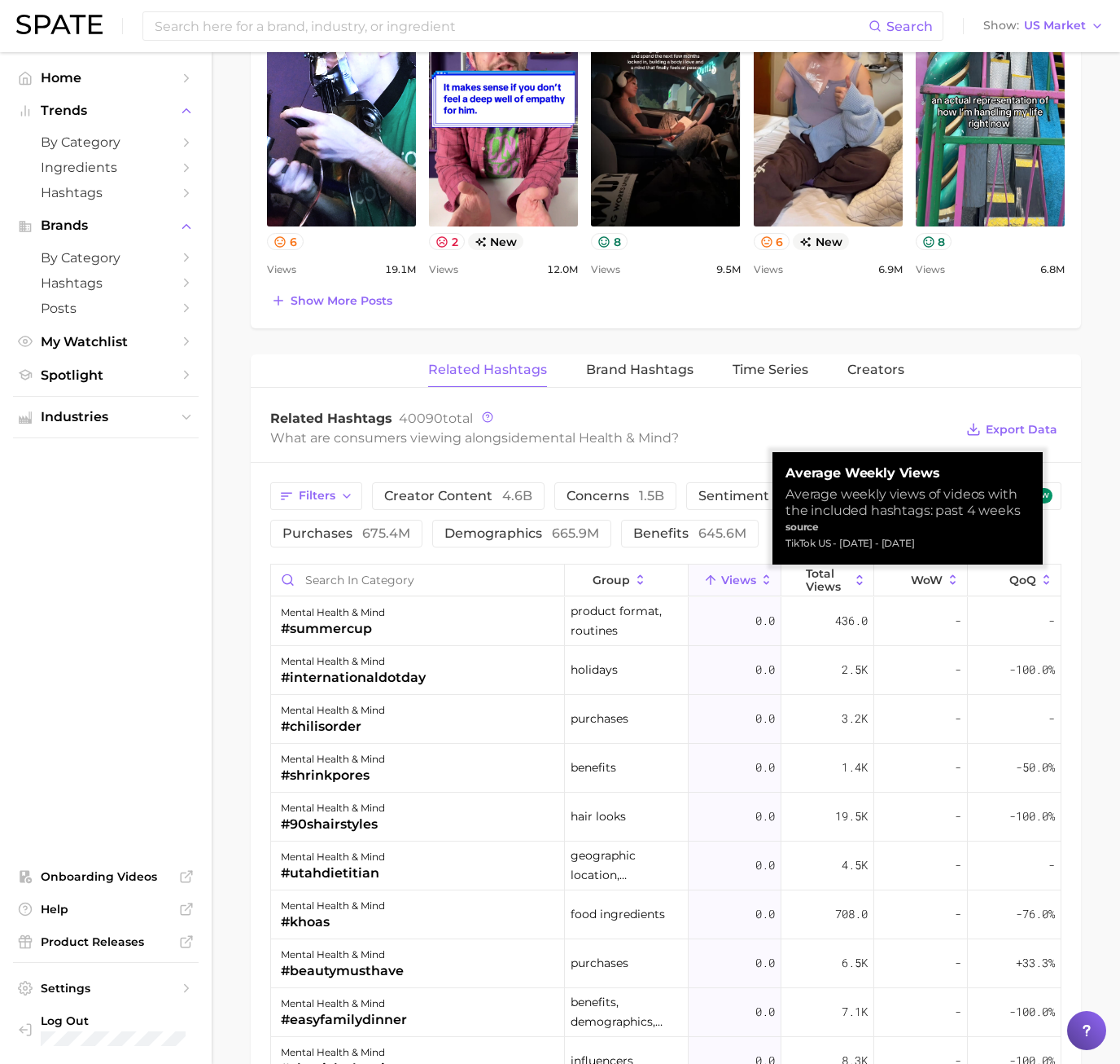
click at [739, 577] on span "Views" at bounding box center [739, 580] width 35 height 13
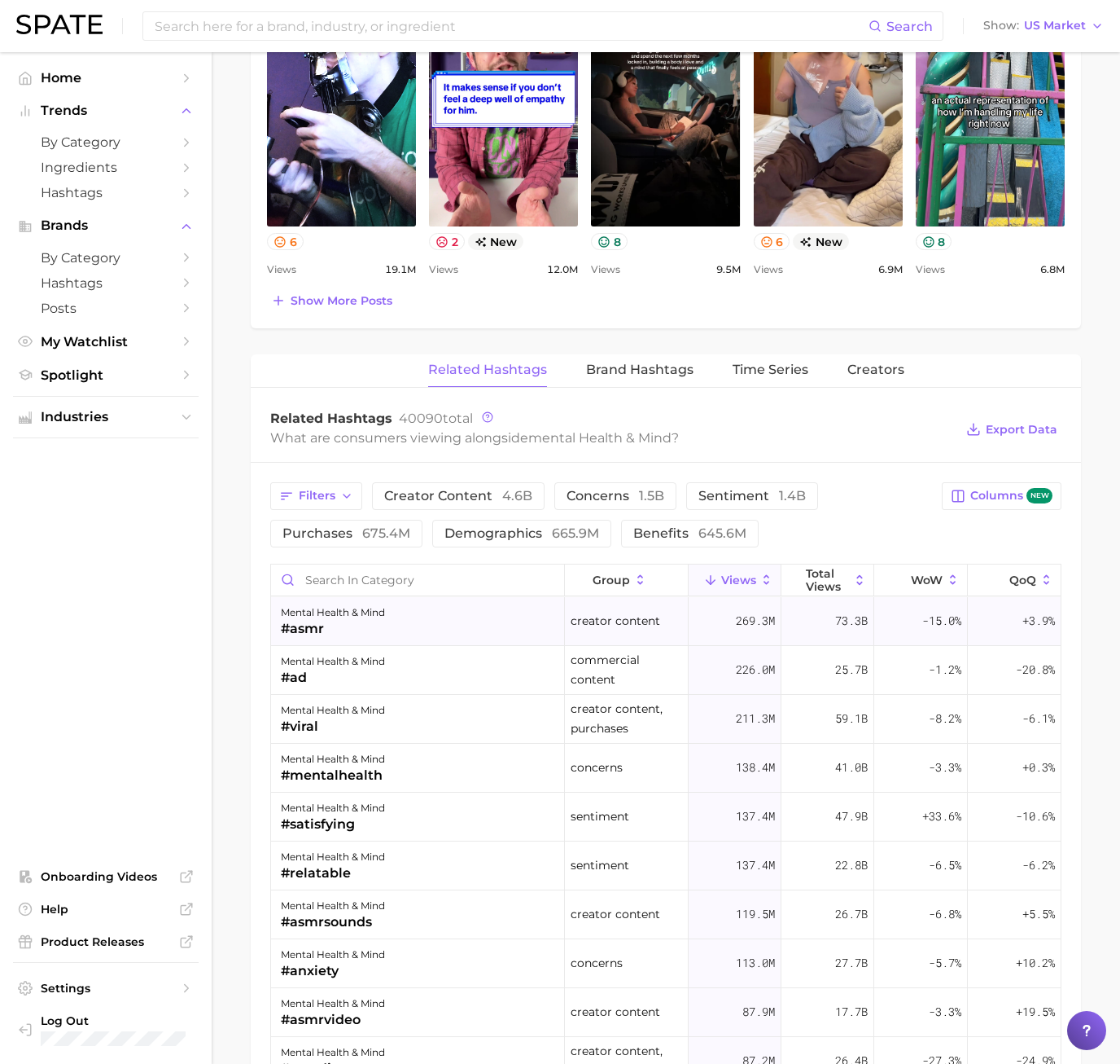
click at [351, 612] on div "mental health & mind" at bounding box center [333, 612] width 104 height 20
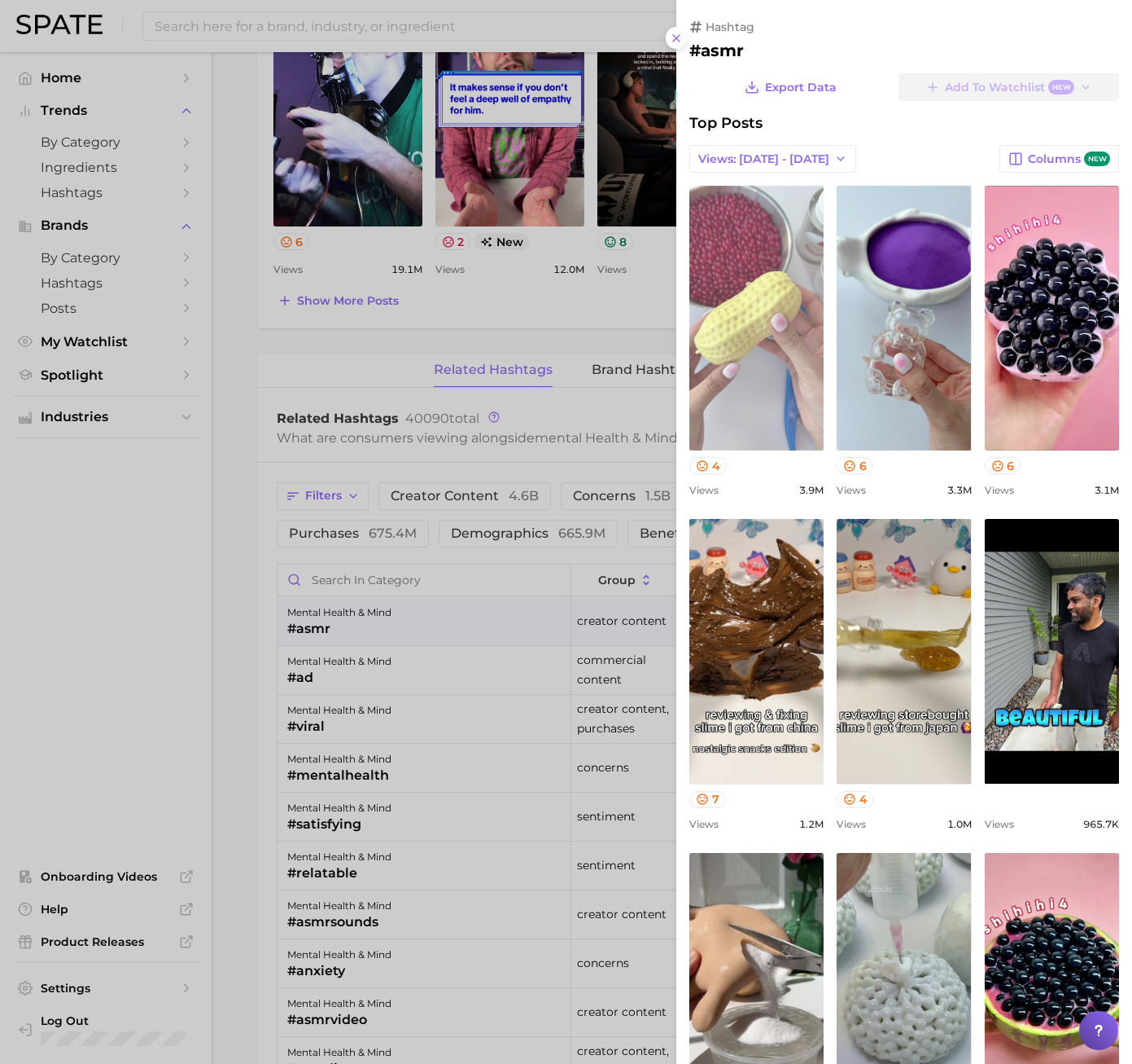
scroll to position [0, 0]
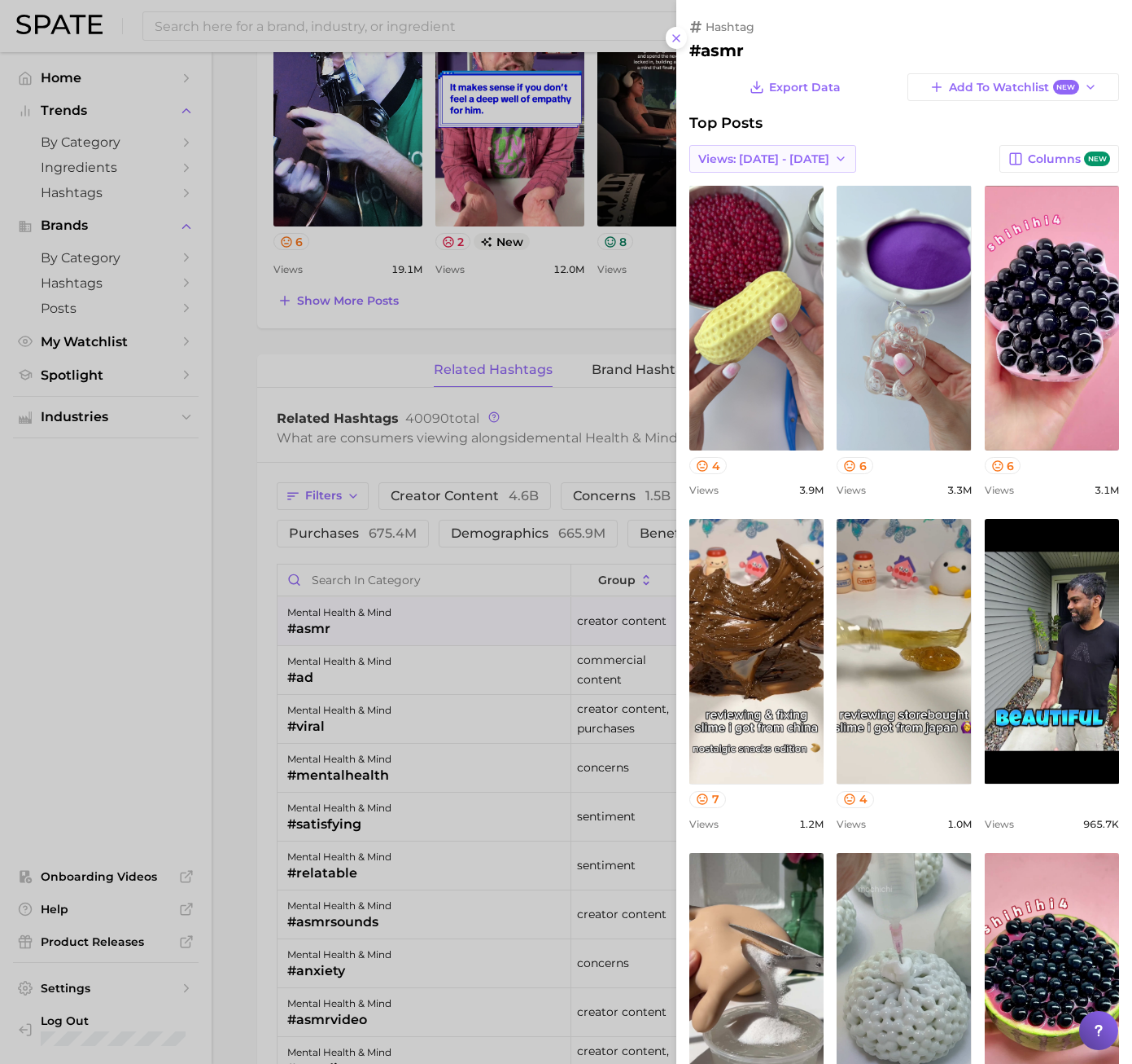
click at [764, 160] on span "Views: [DATE] - [DATE]" at bounding box center [764, 158] width 131 height 14
click at [754, 220] on span "Total Views" at bounding box center [731, 218] width 67 height 14
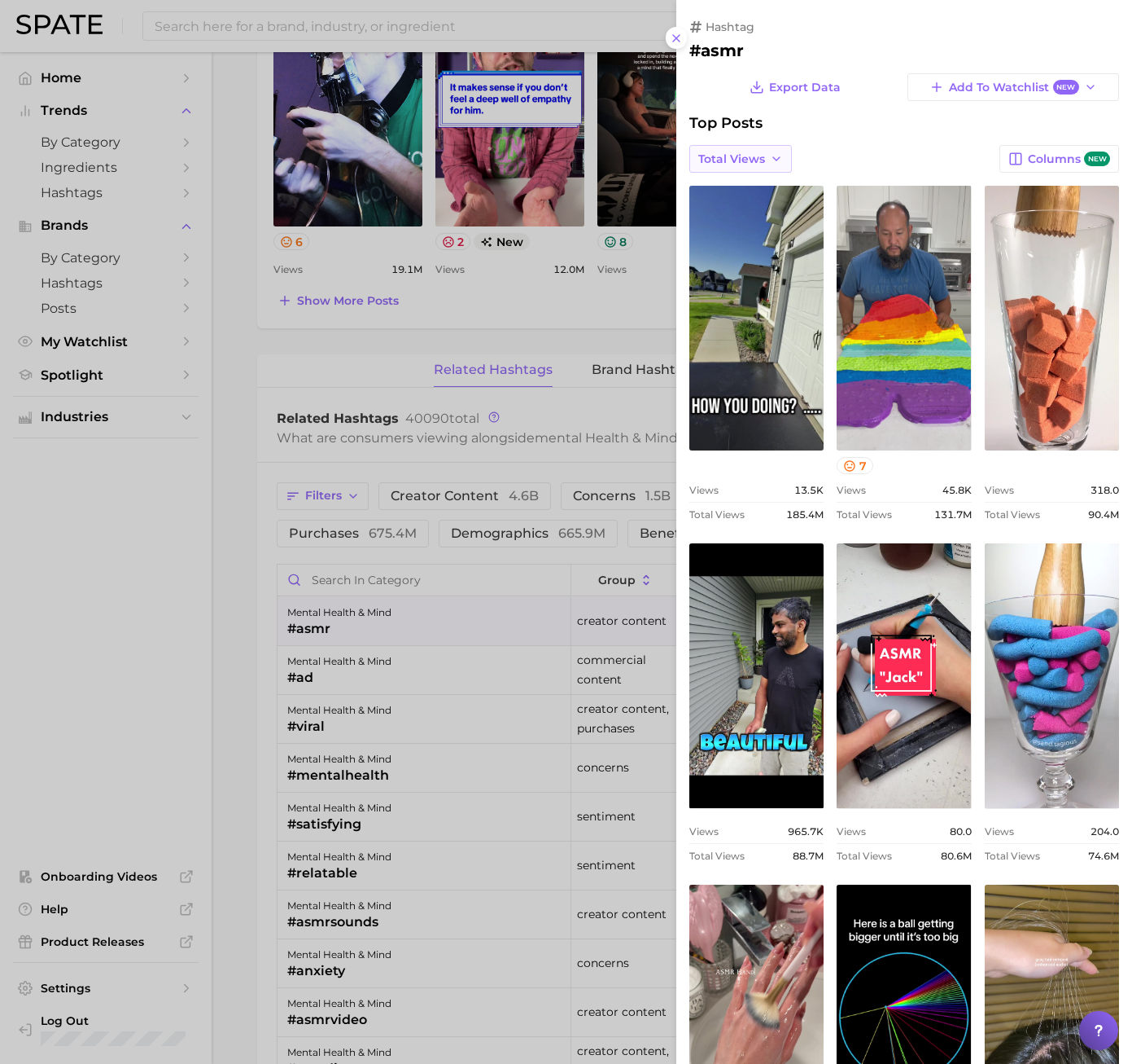
click at [755, 154] on span "Total Views" at bounding box center [731, 158] width 67 height 14
click at [753, 196] on span "Views: [DATE] - [DATE]" at bounding box center [764, 189] width 131 height 14
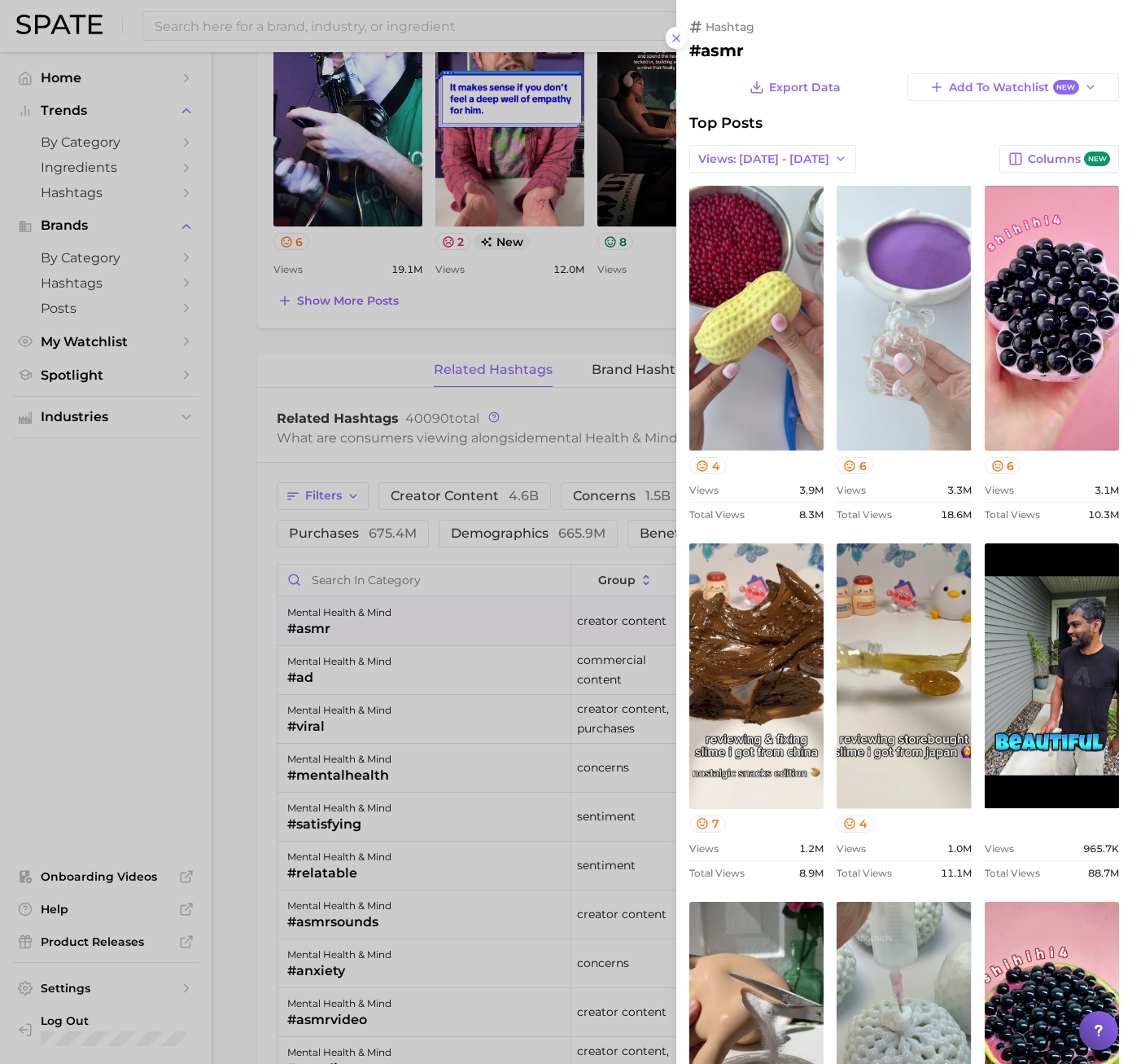
click at [879, 347] on link "view post on TikTok" at bounding box center [903, 318] width 134 height 264
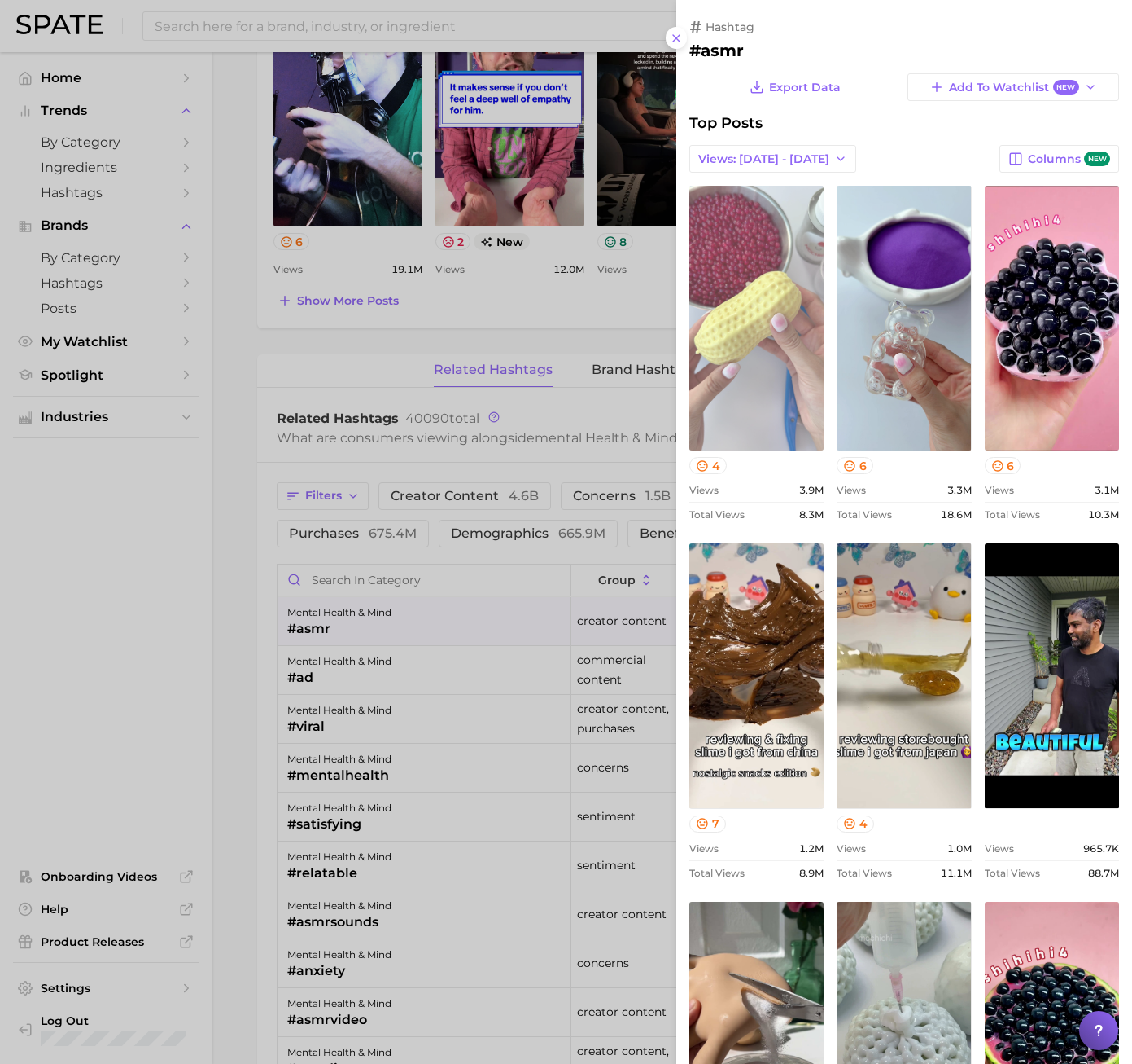
click at [784, 294] on link "view post on TikTok" at bounding box center [756, 318] width 134 height 264
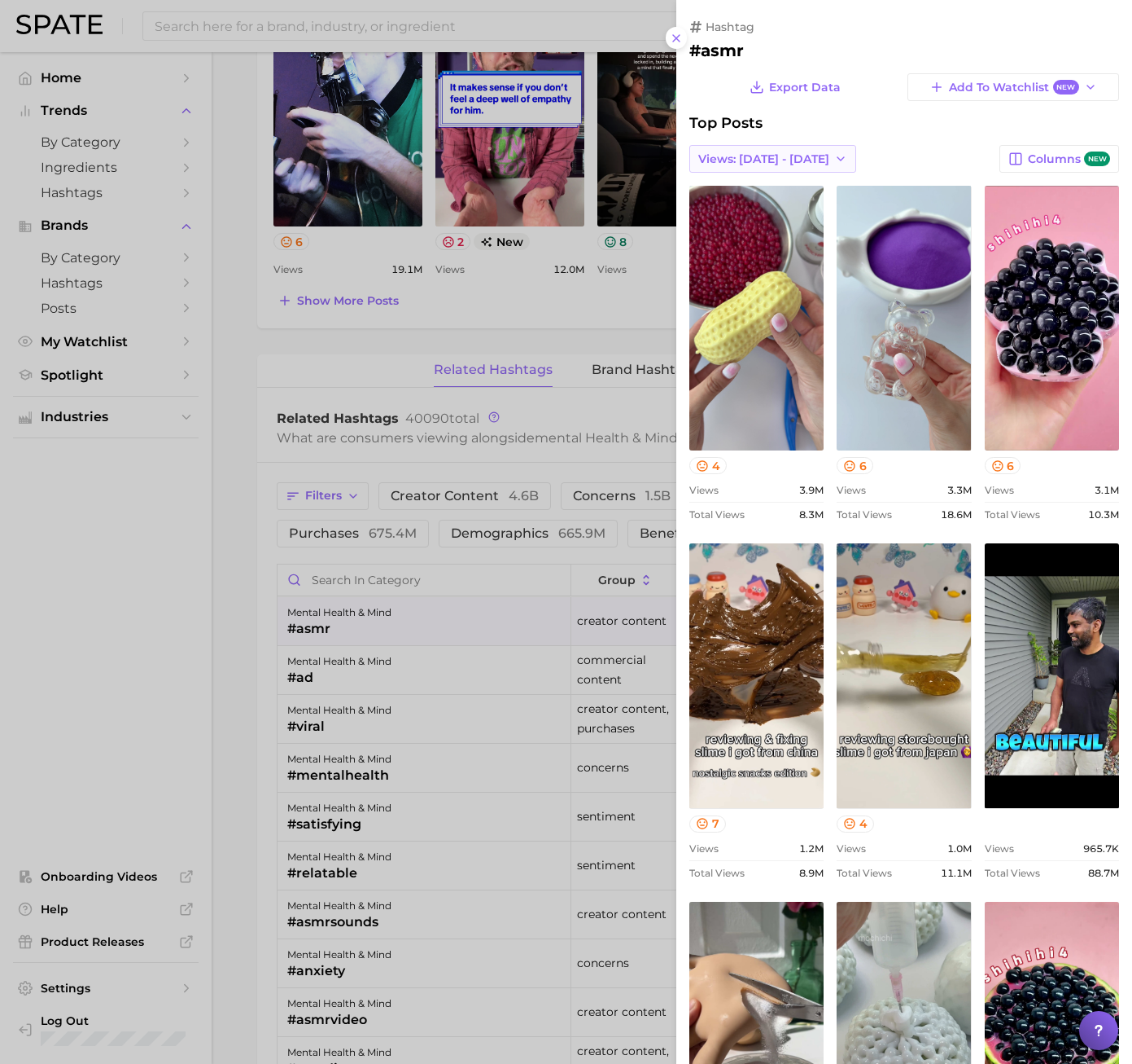
click at [786, 158] on span "Views: [DATE] - [DATE]" at bounding box center [764, 158] width 131 height 14
click at [762, 212] on span "Total Views" at bounding box center [731, 218] width 67 height 14
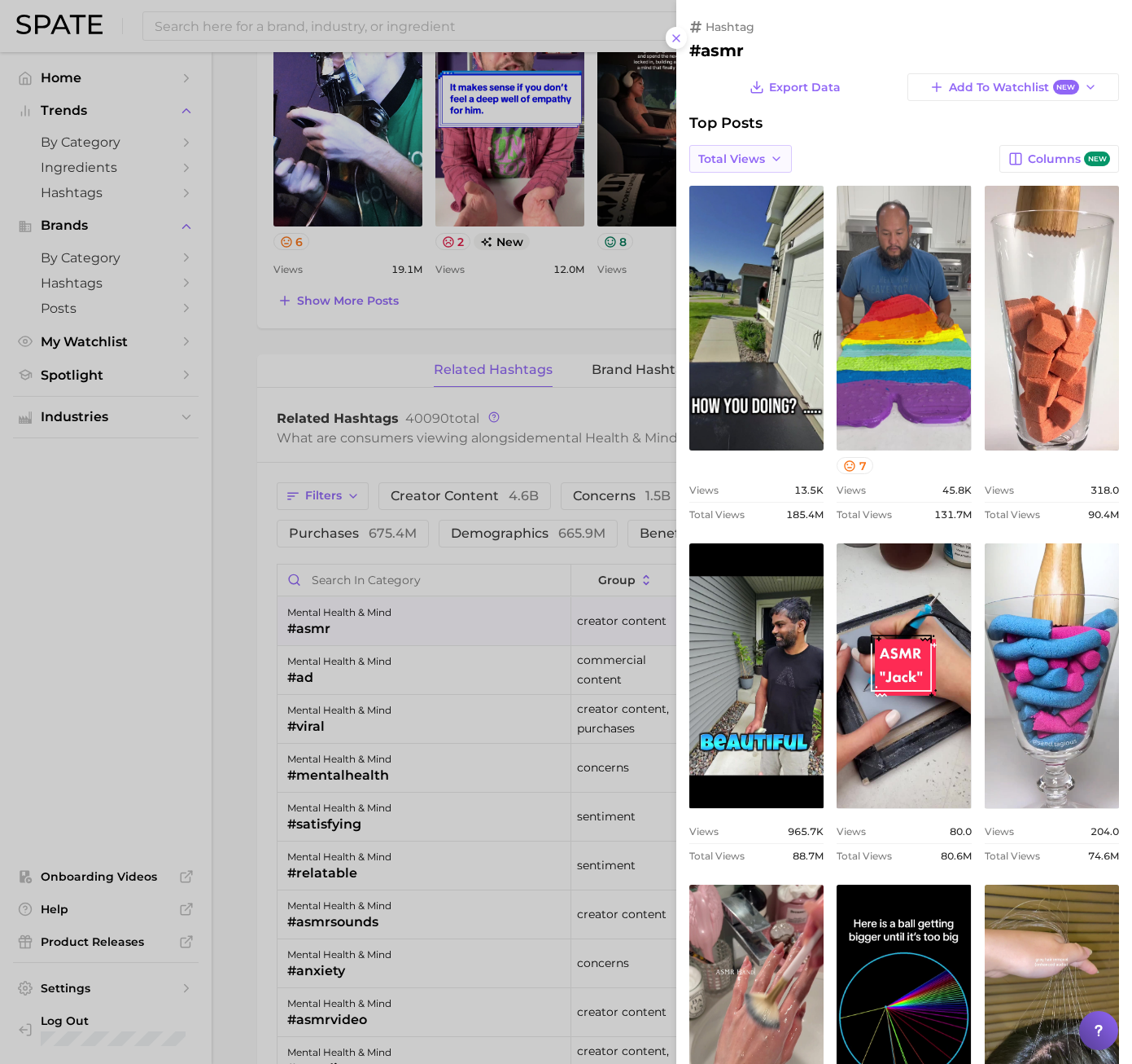
click at [738, 158] on span "Total Views" at bounding box center [731, 158] width 67 height 14
click at [742, 192] on span "Views: [DATE] - [DATE]" at bounding box center [764, 189] width 131 height 14
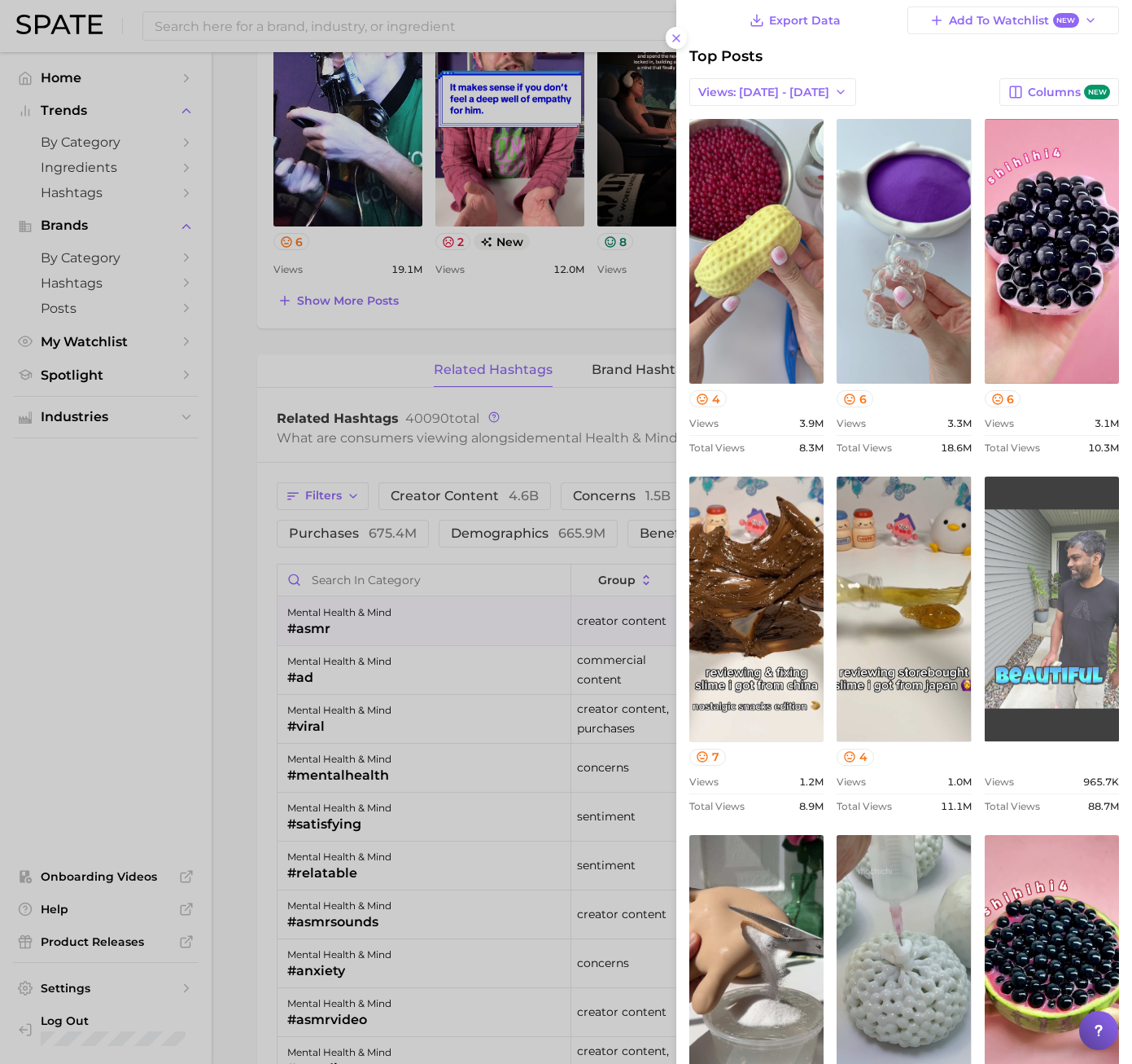
scroll to position [66, 0]
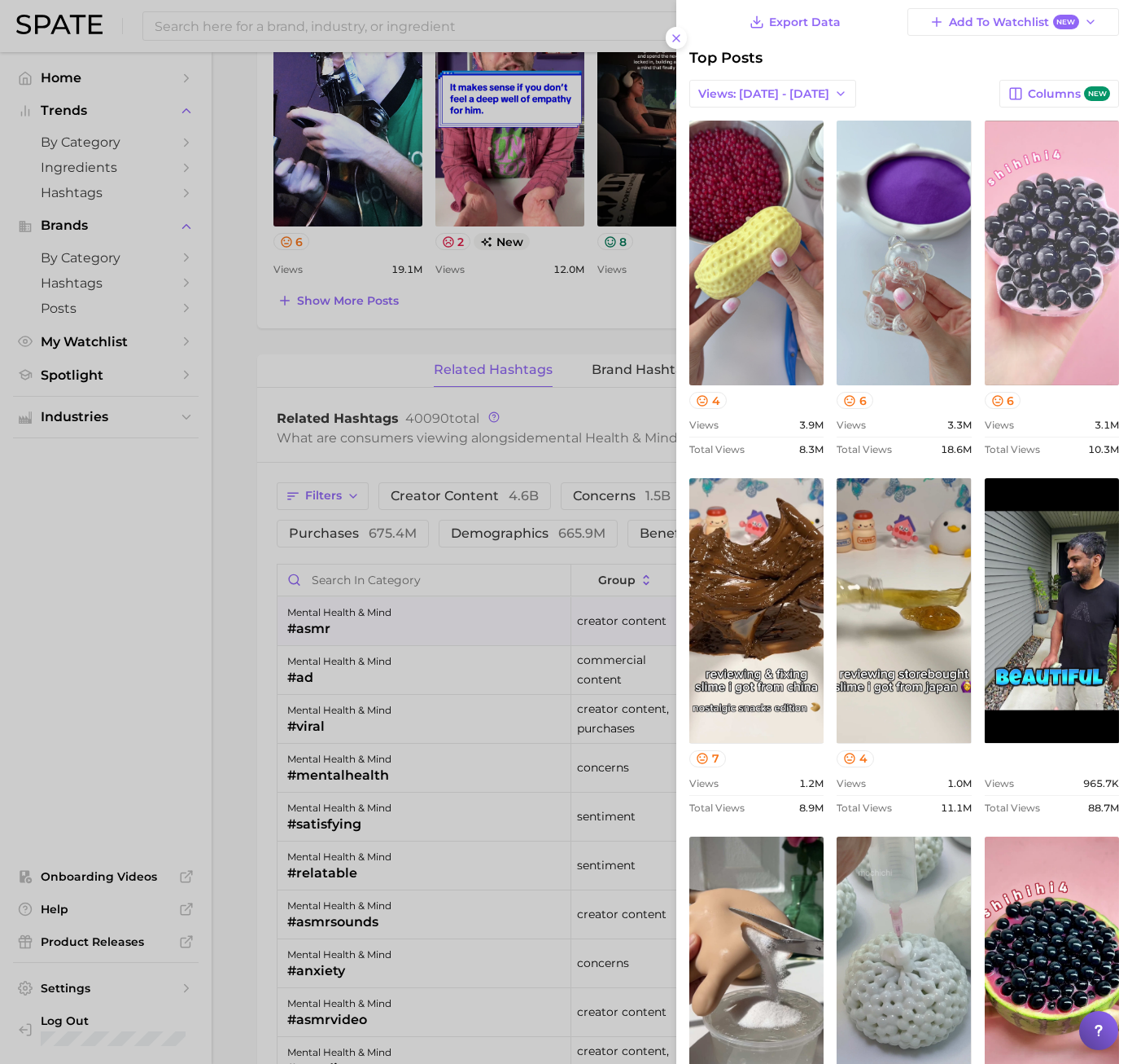
click at [1039, 295] on link "view post on TikTok" at bounding box center [1051, 253] width 134 height 264
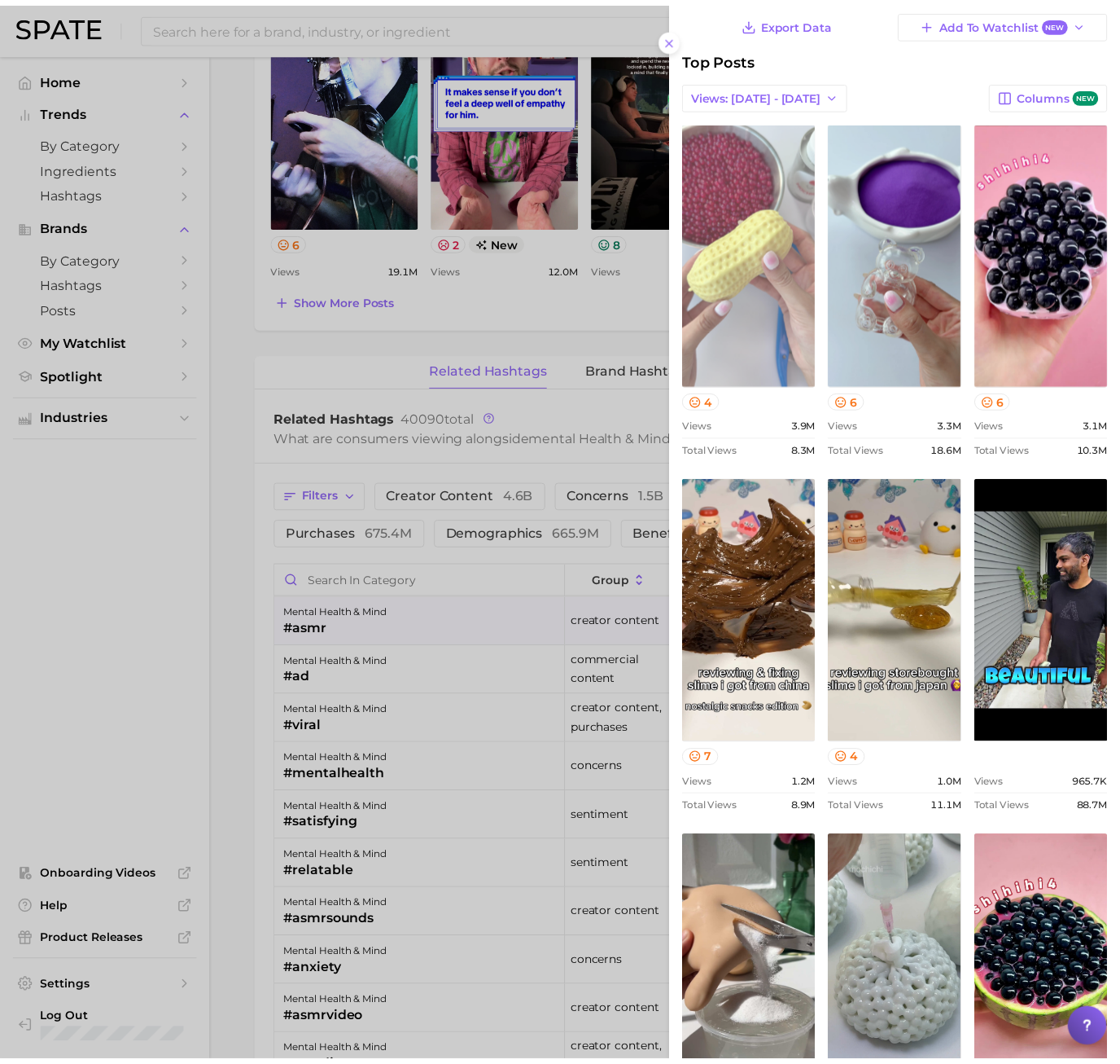
scroll to position [0, 0]
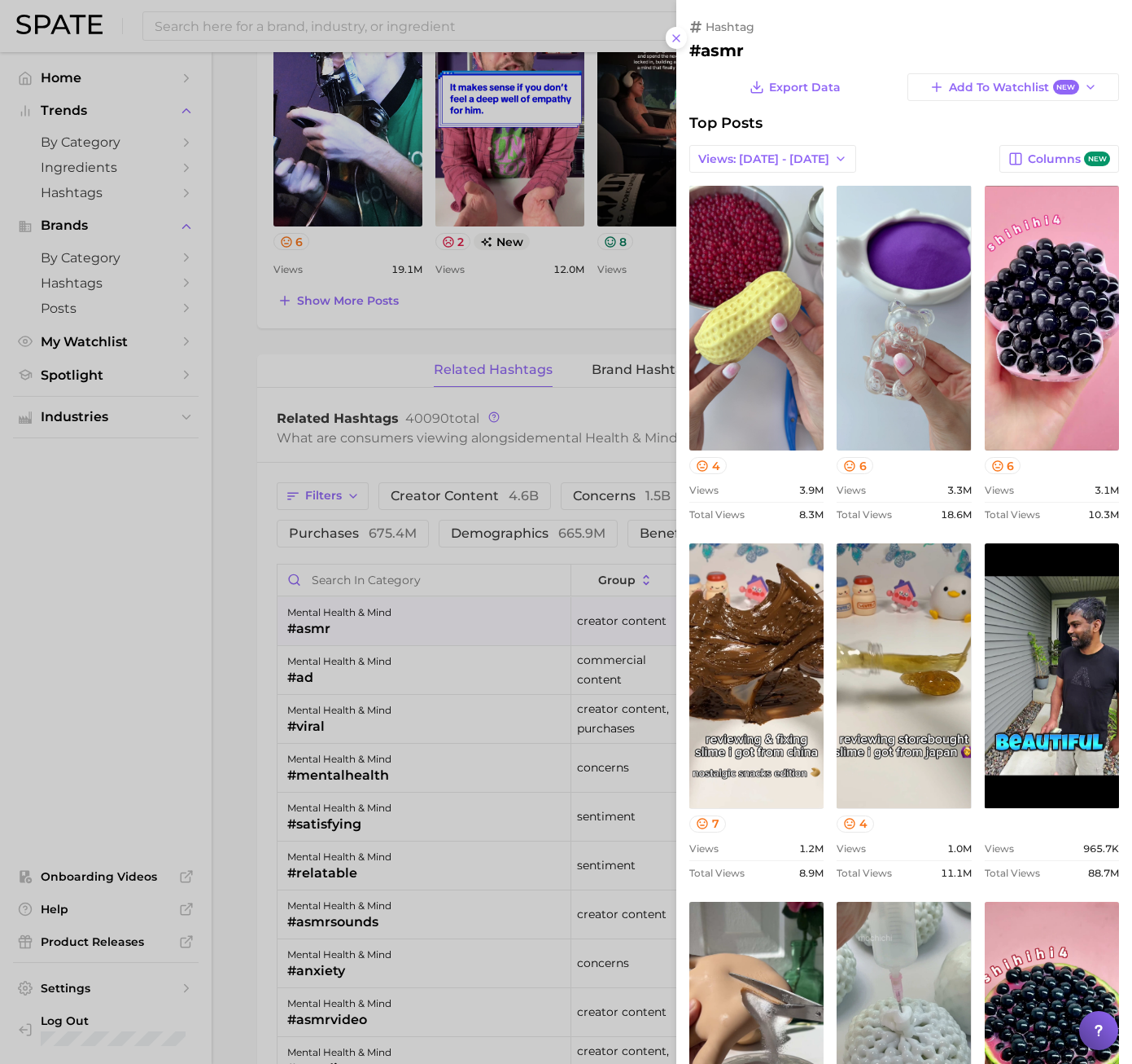
click at [279, 400] on div at bounding box center [566, 532] width 1132 height 1064
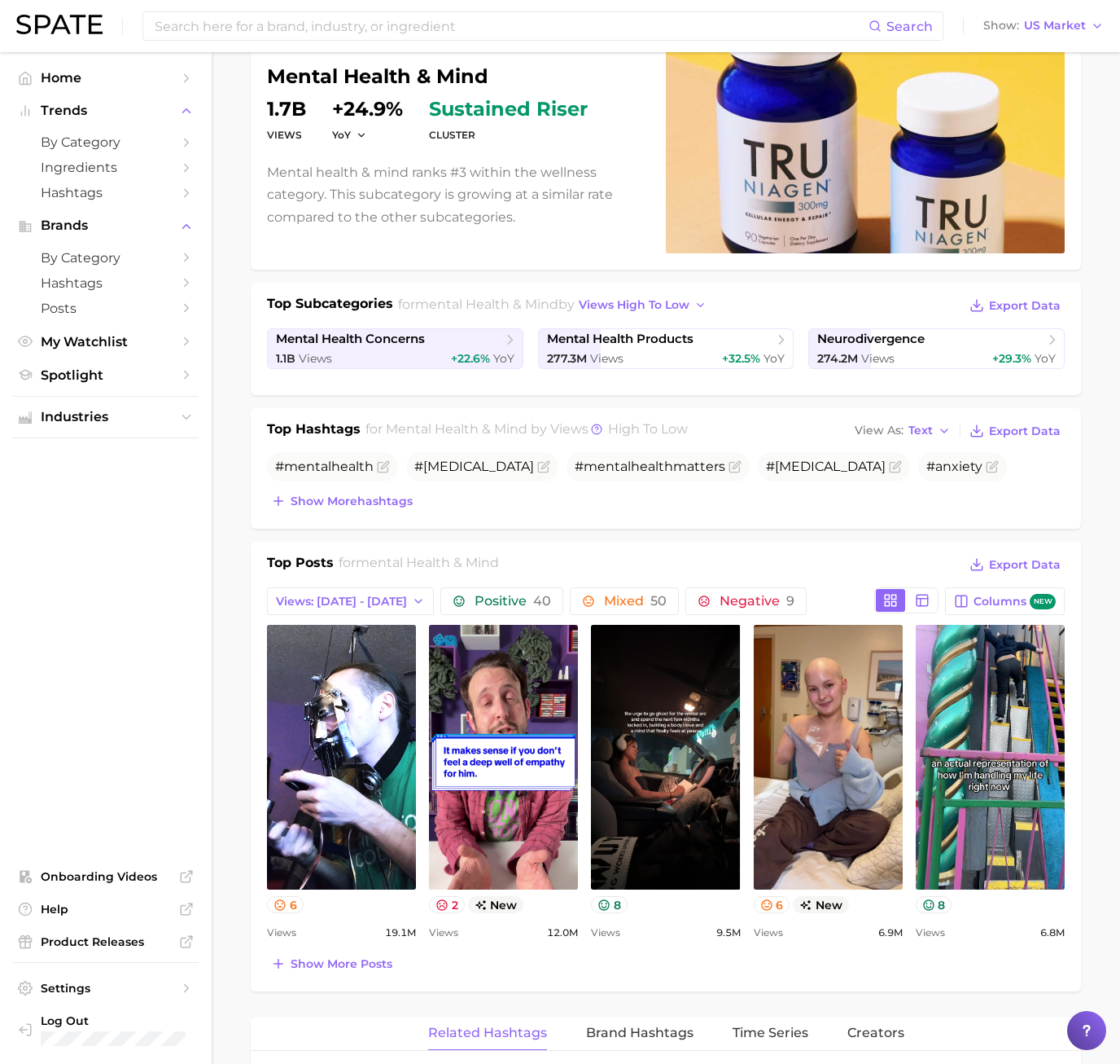
scroll to position [82, 0]
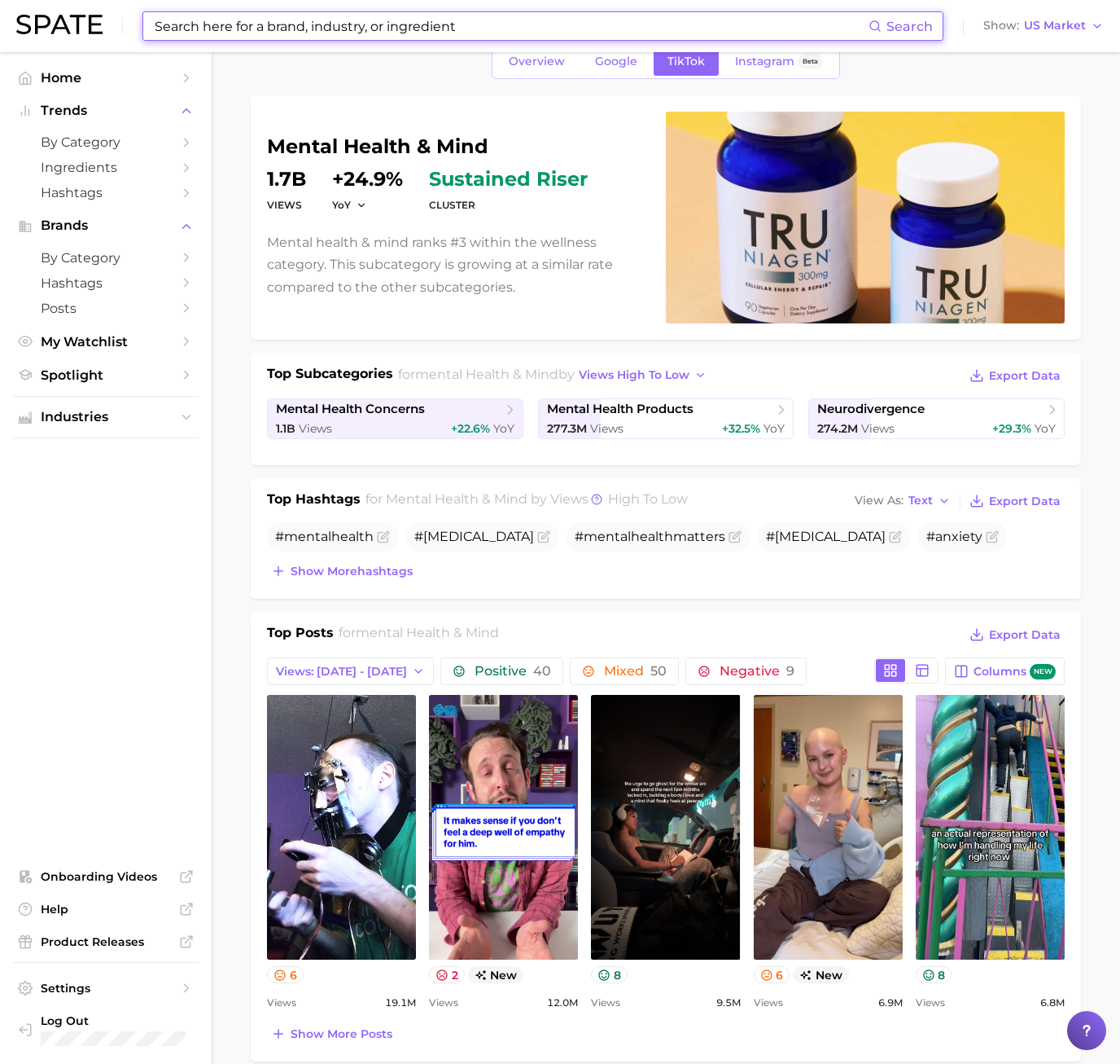
click at [246, 30] on input at bounding box center [511, 26] width 716 height 28
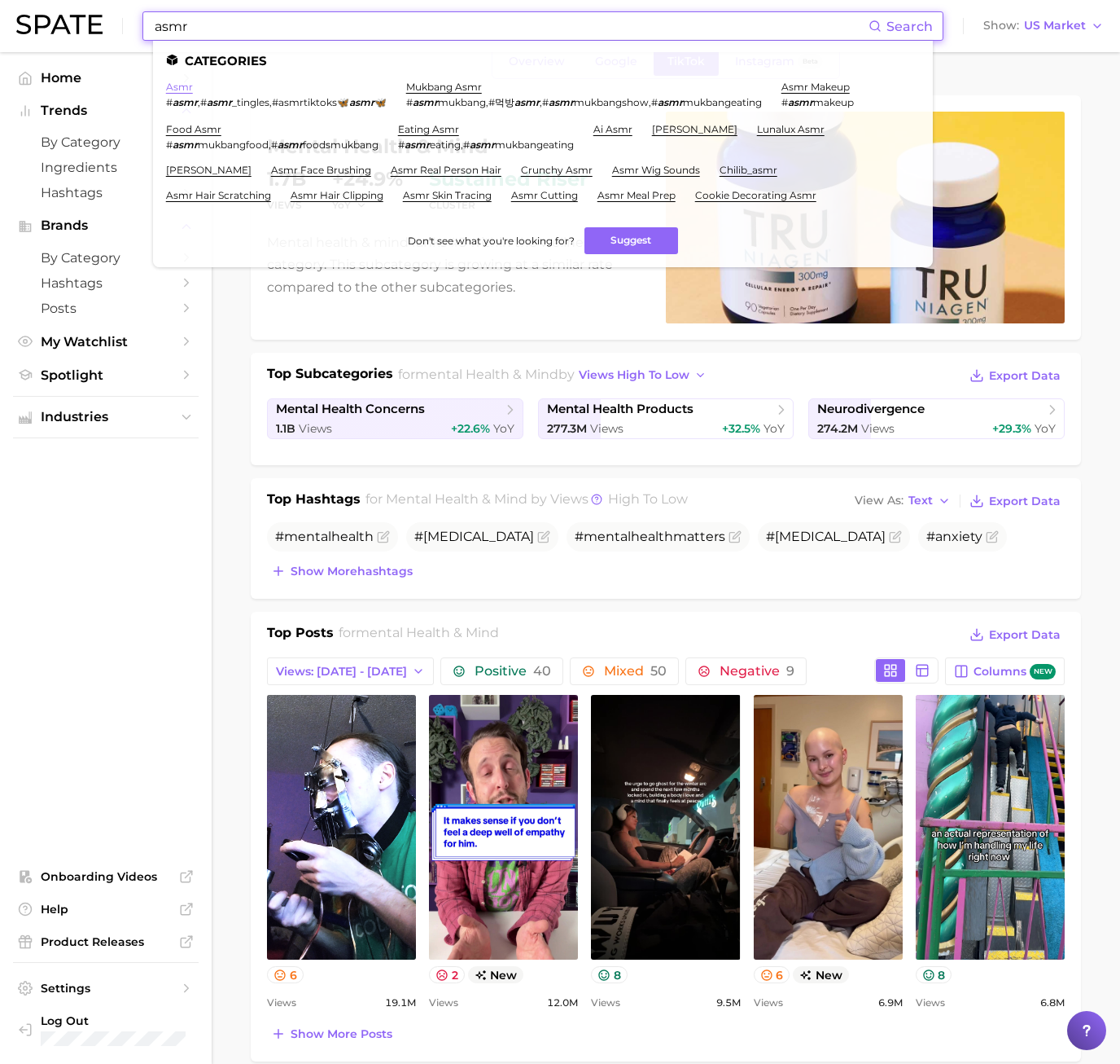
type input "asmr"
click at [188, 82] on link "asmr" at bounding box center [179, 86] width 27 height 12
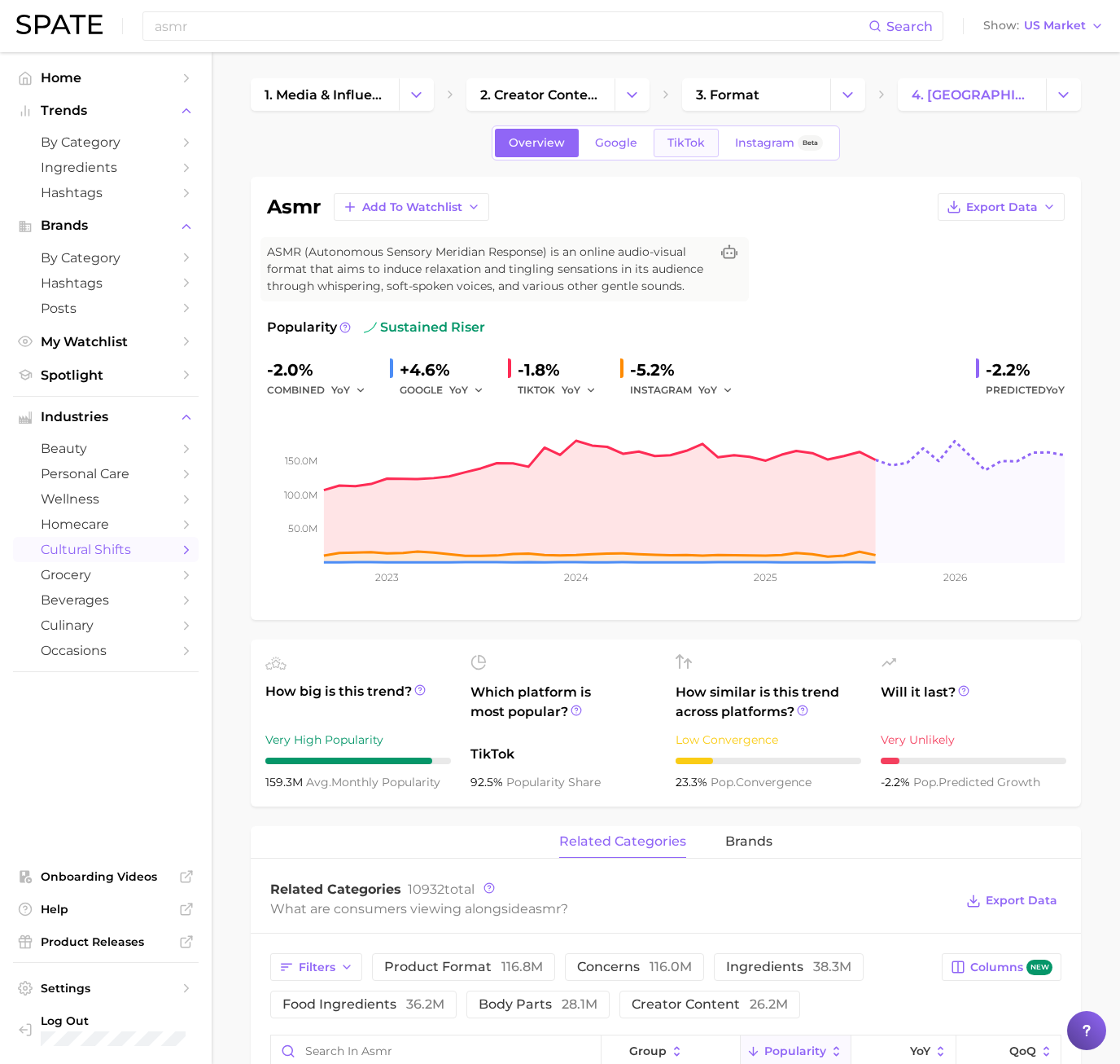
click at [691, 149] on span "TikTok" at bounding box center [686, 142] width 37 height 14
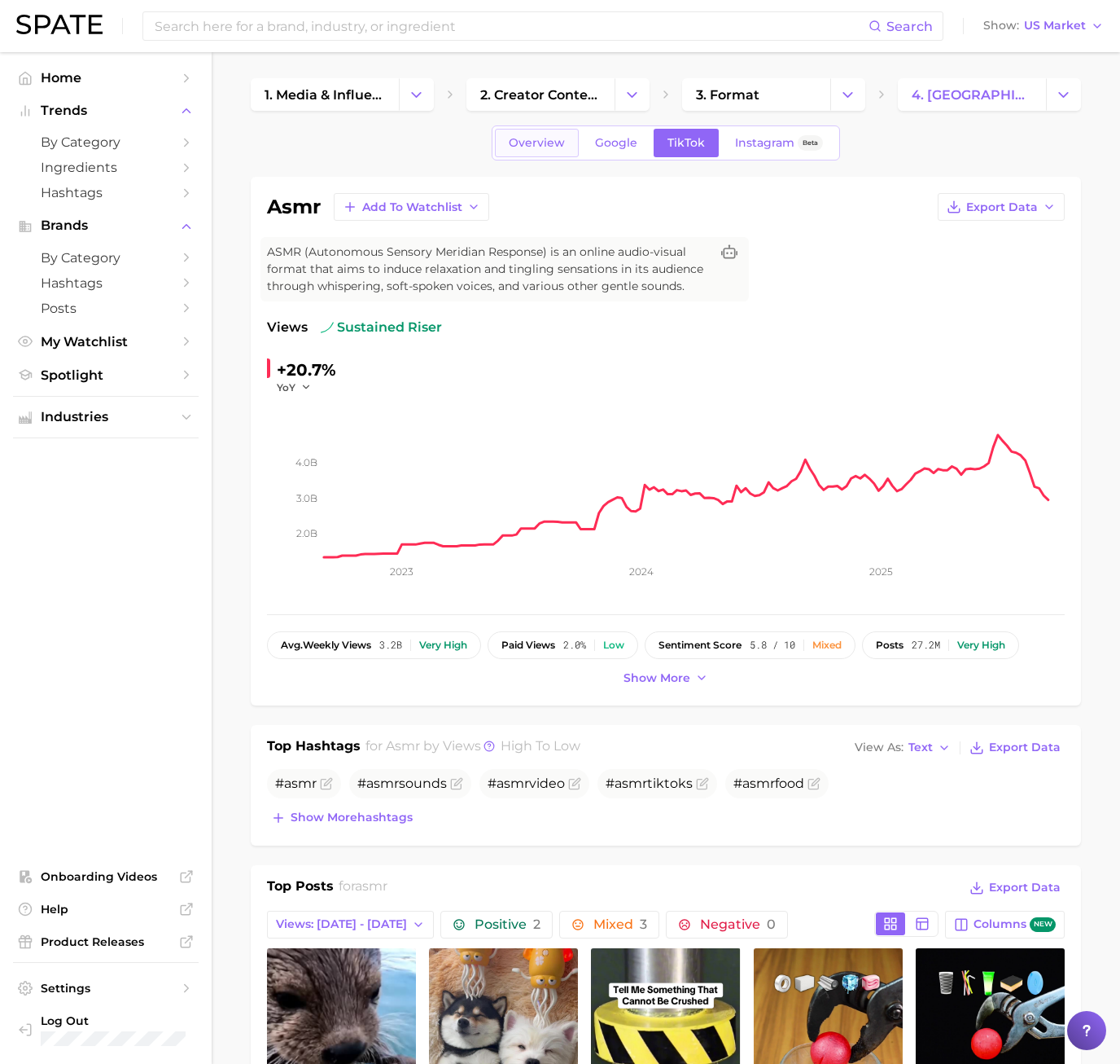
click at [551, 148] on span "Overview" at bounding box center [537, 142] width 56 height 14
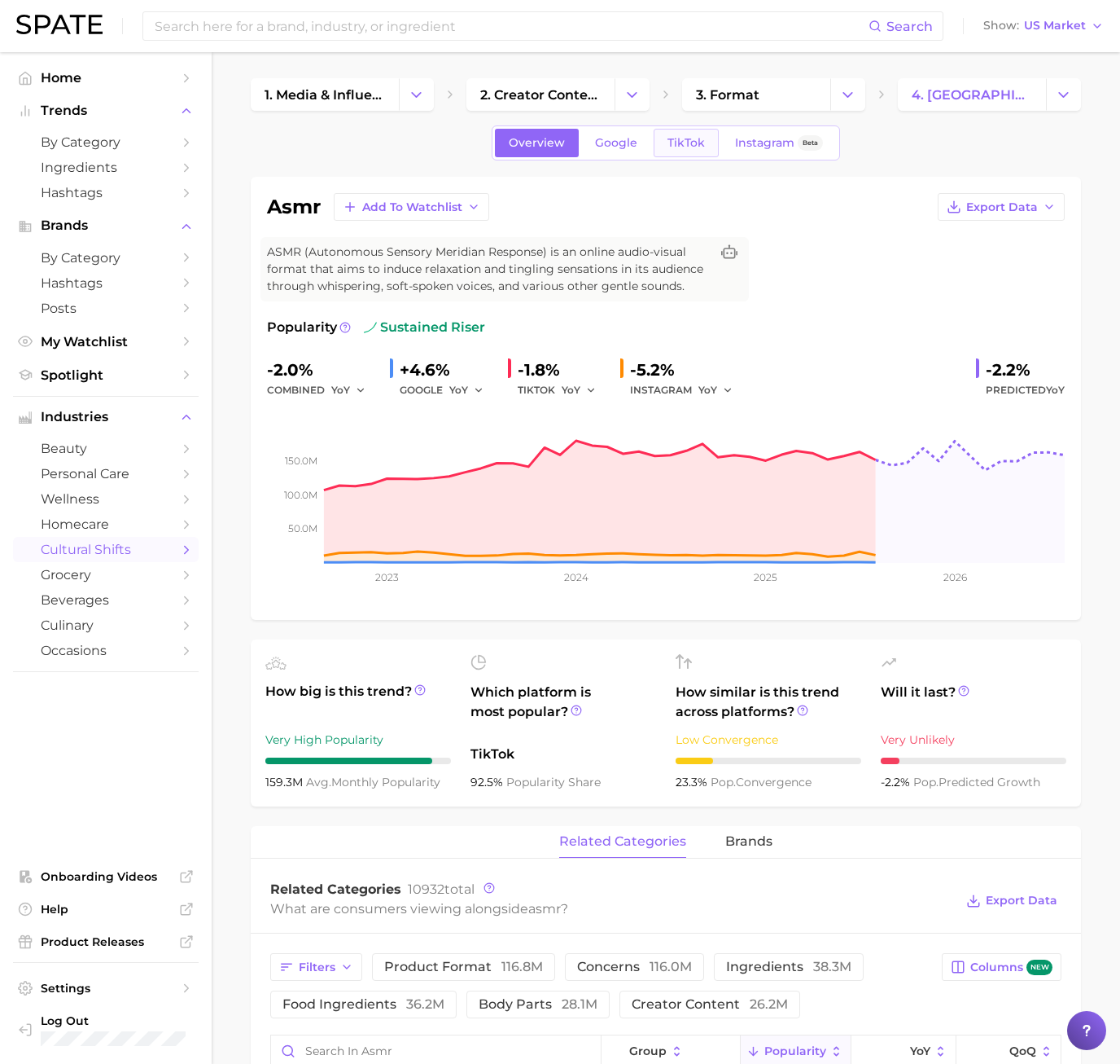
click at [682, 146] on span "TikTok" at bounding box center [686, 142] width 37 height 14
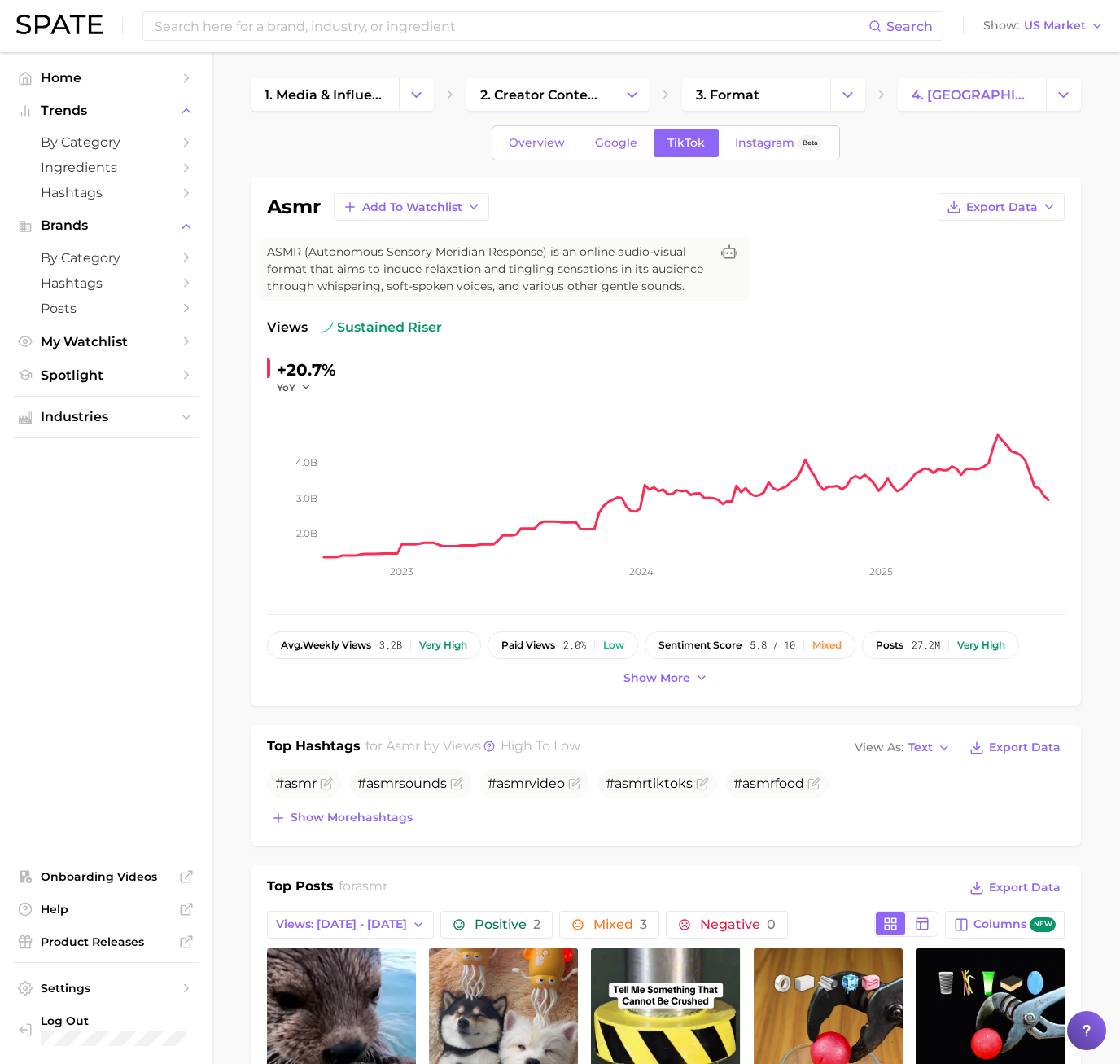
scroll to position [407, 0]
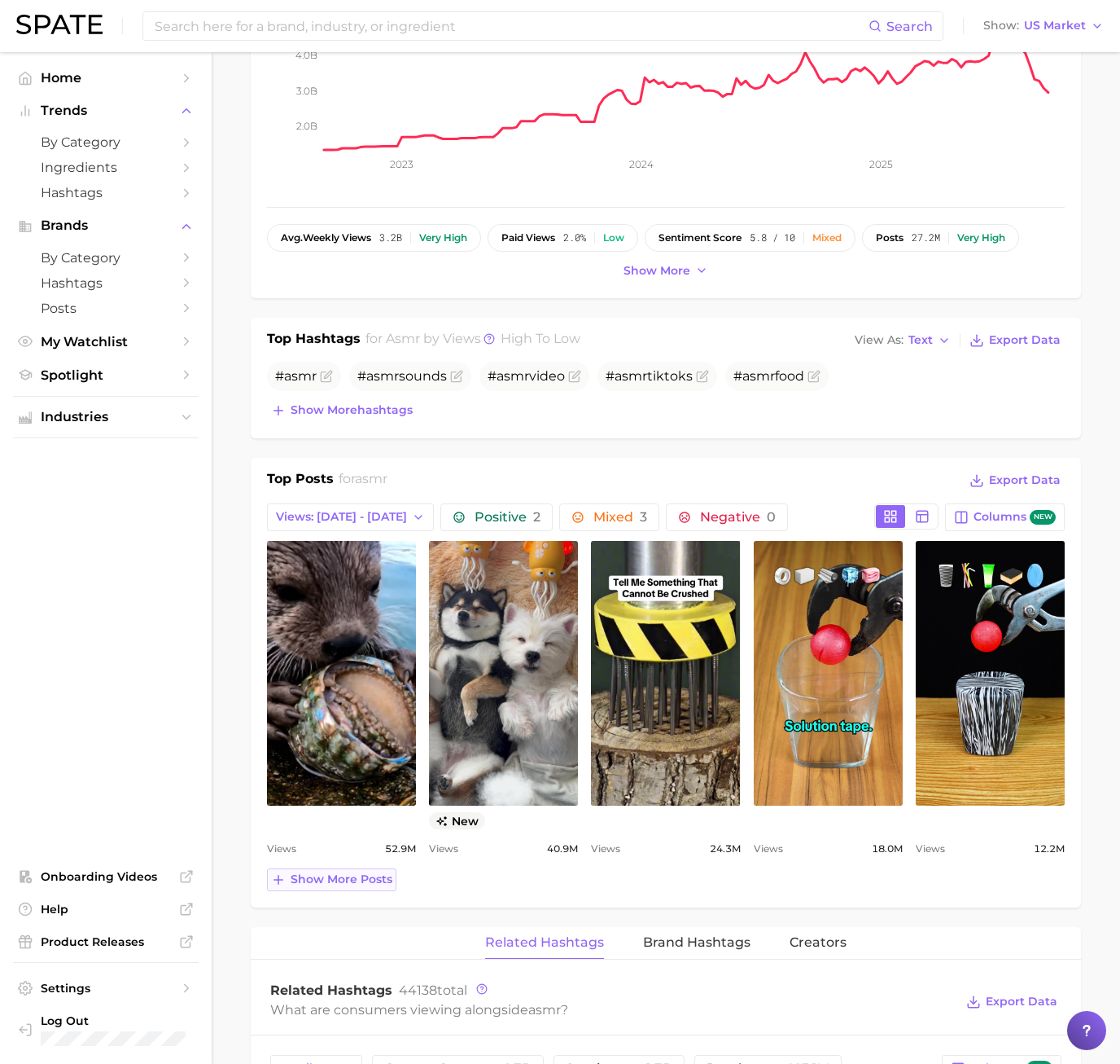
click at [303, 887] on button "Show more posts" at bounding box center [332, 879] width 129 height 22
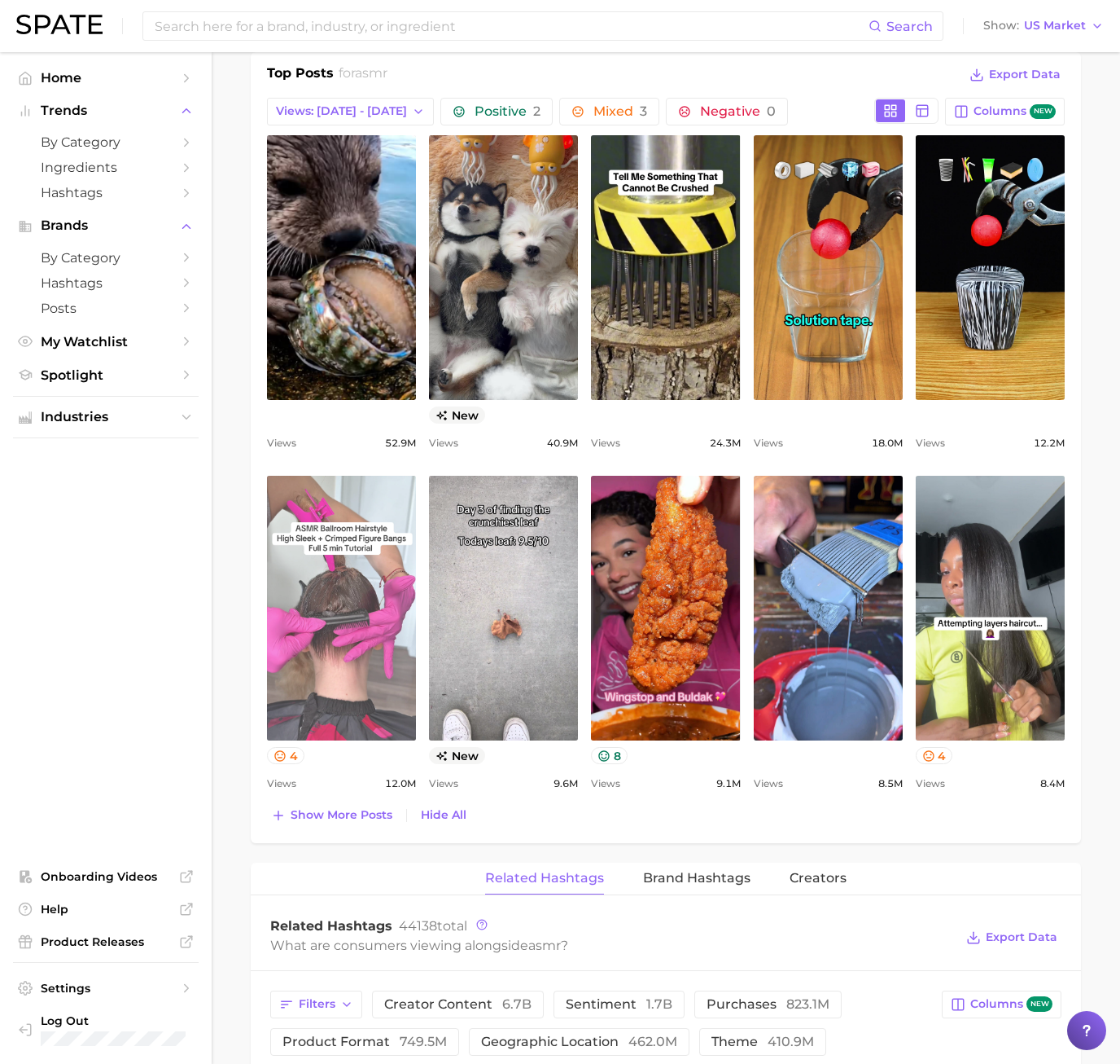
scroll to position [815, 0]
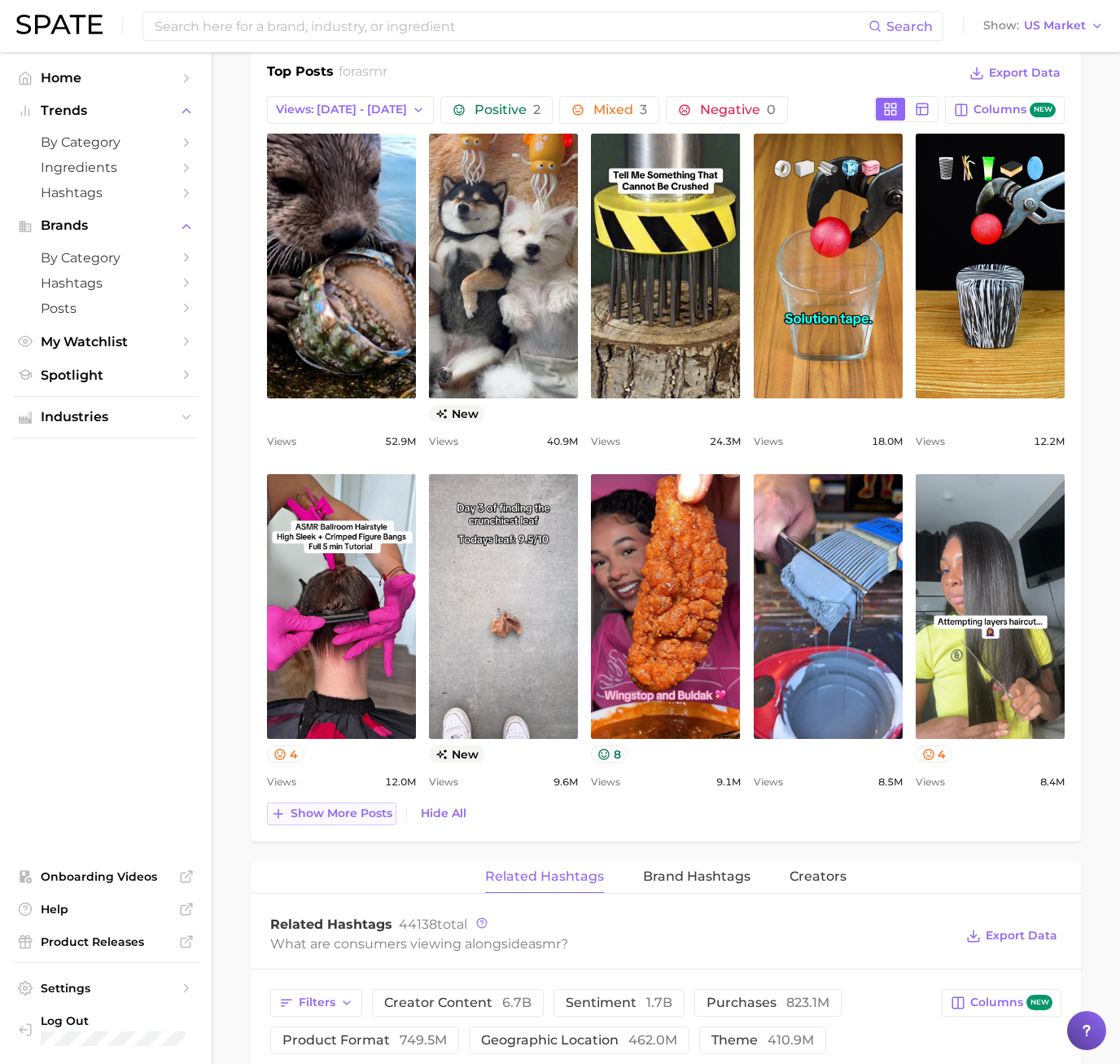
click at [333, 811] on span "Show more posts" at bounding box center [341, 813] width 102 height 14
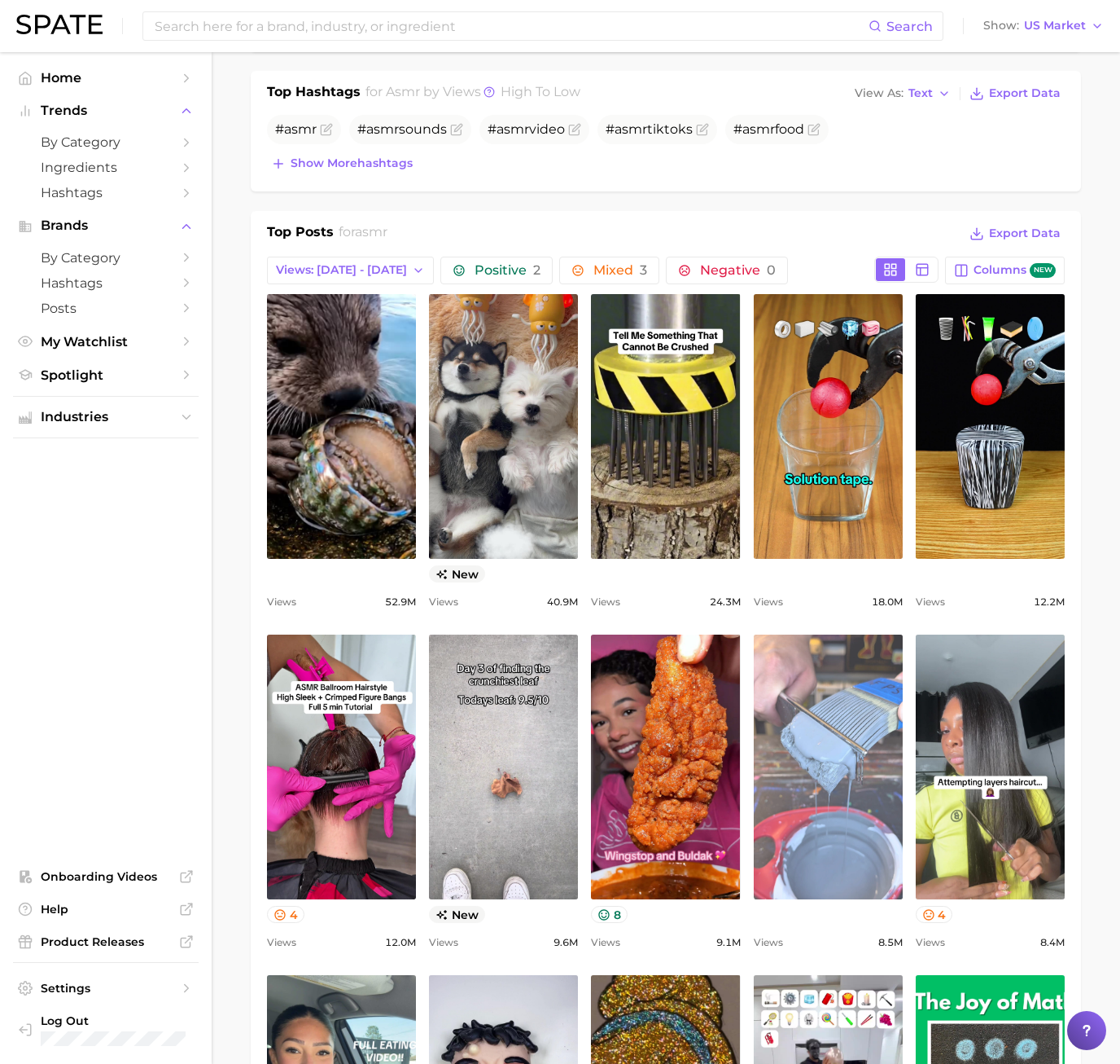
scroll to position [652, 0]
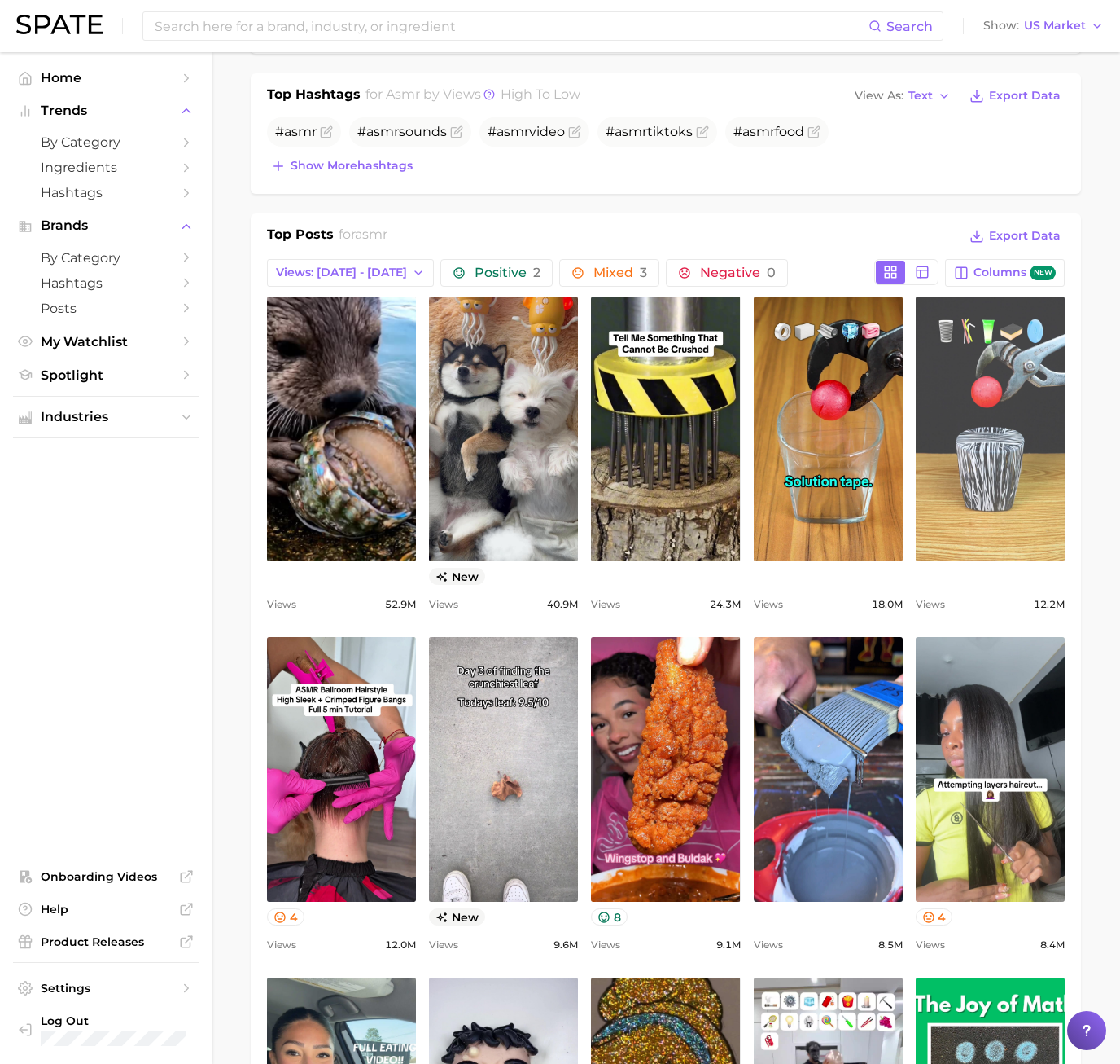
click at [986, 529] on link "view post on TikTok" at bounding box center [990, 428] width 149 height 264
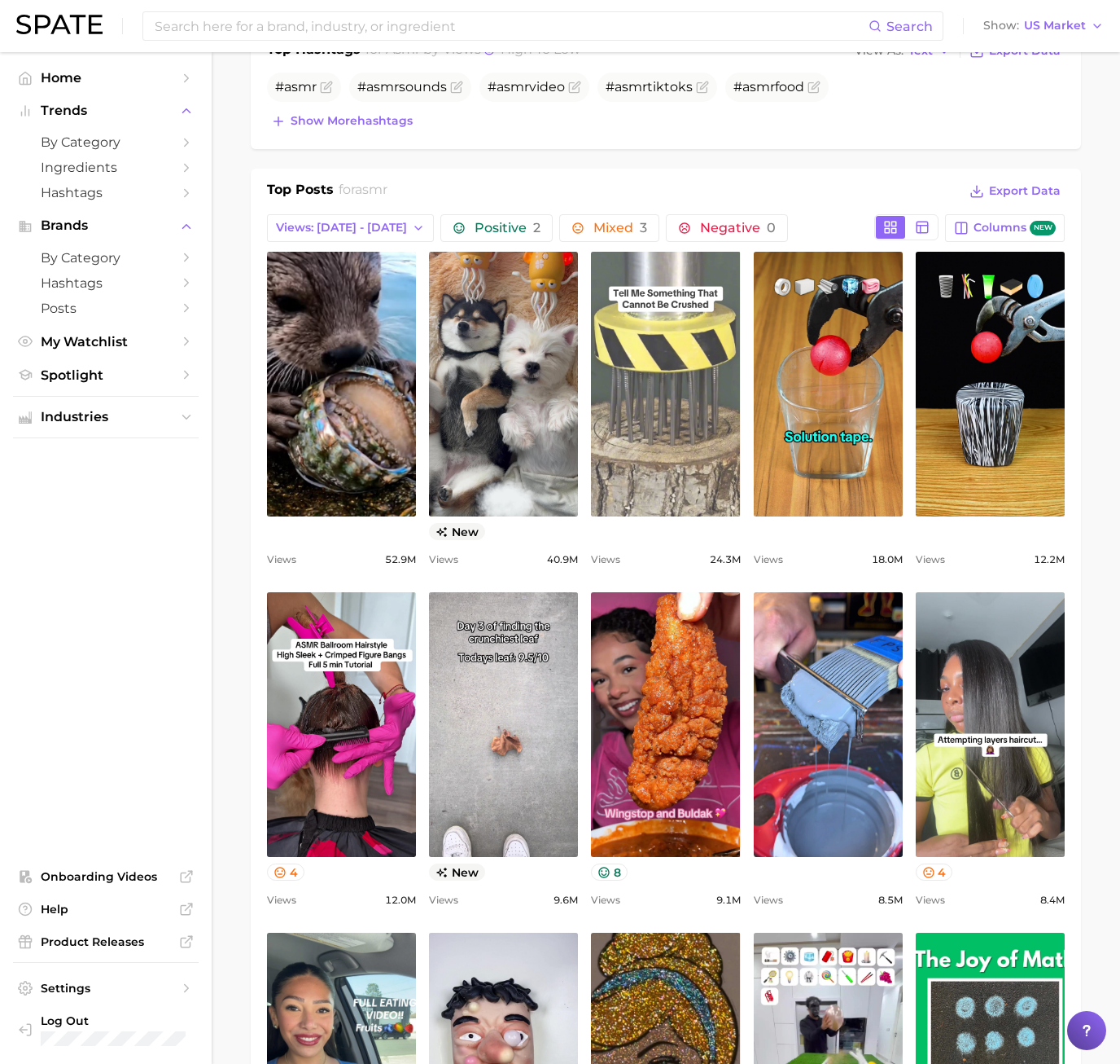
scroll to position [815, 0]
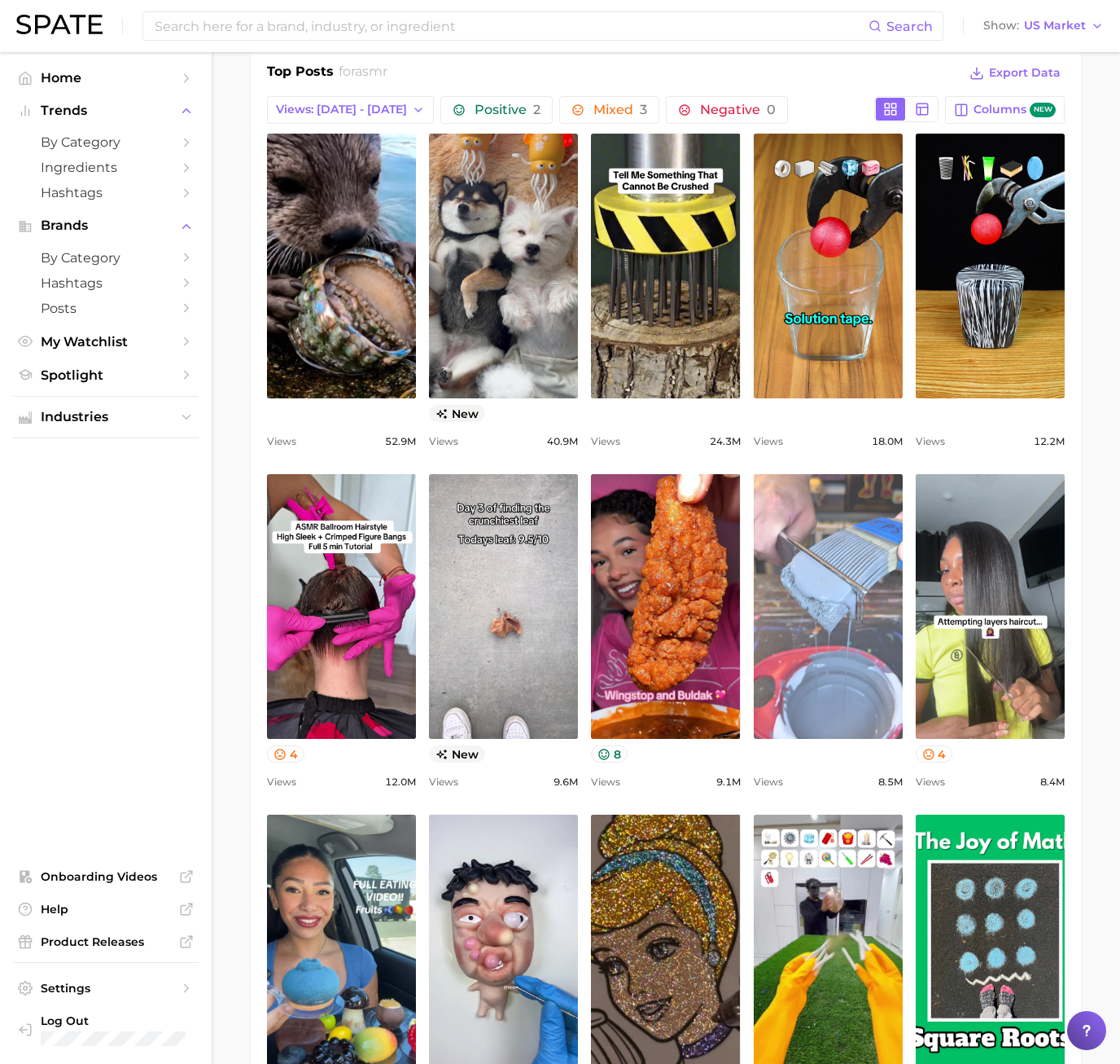
click at [804, 608] on link "view post on TikTok" at bounding box center [828, 607] width 149 height 264
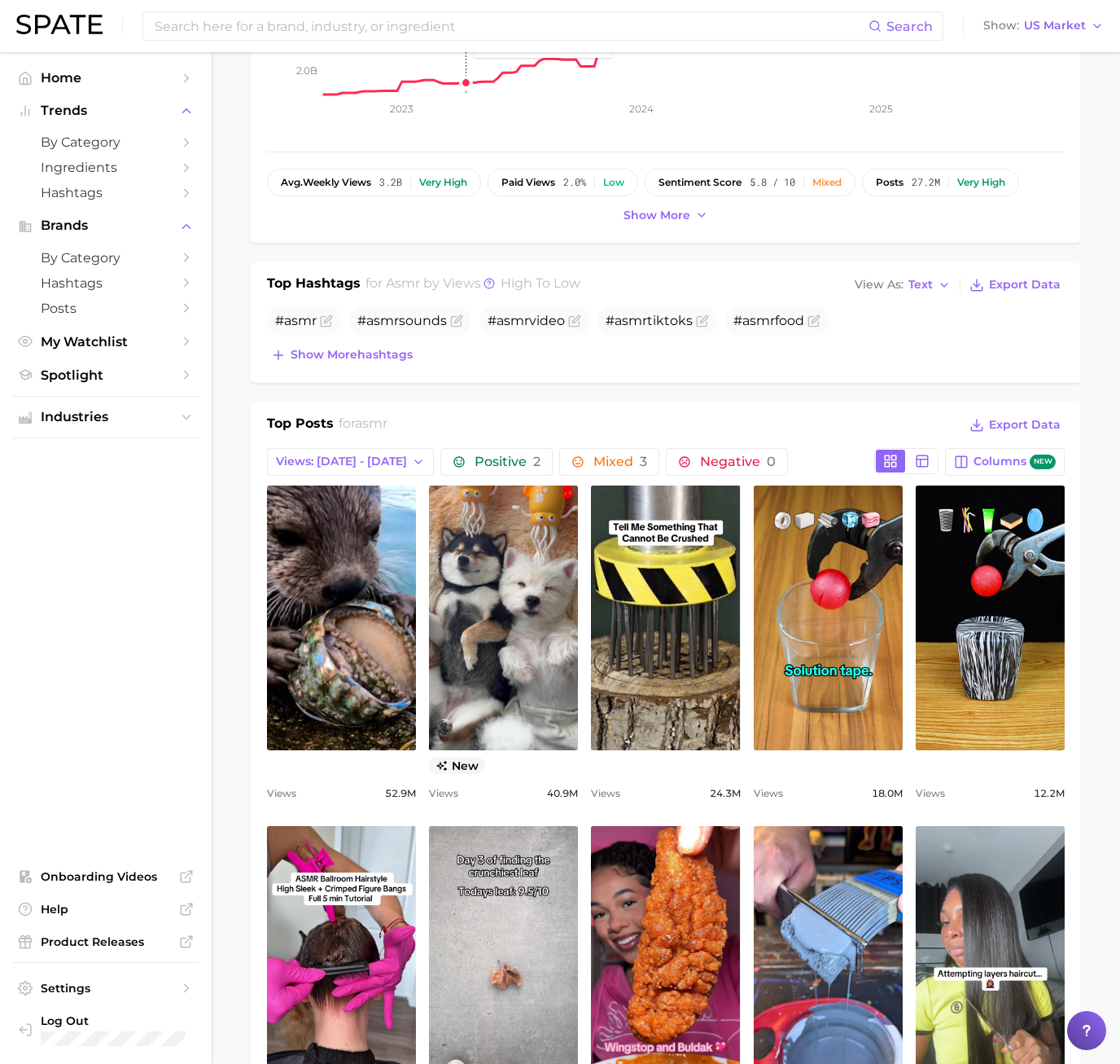
scroll to position [488, 0]
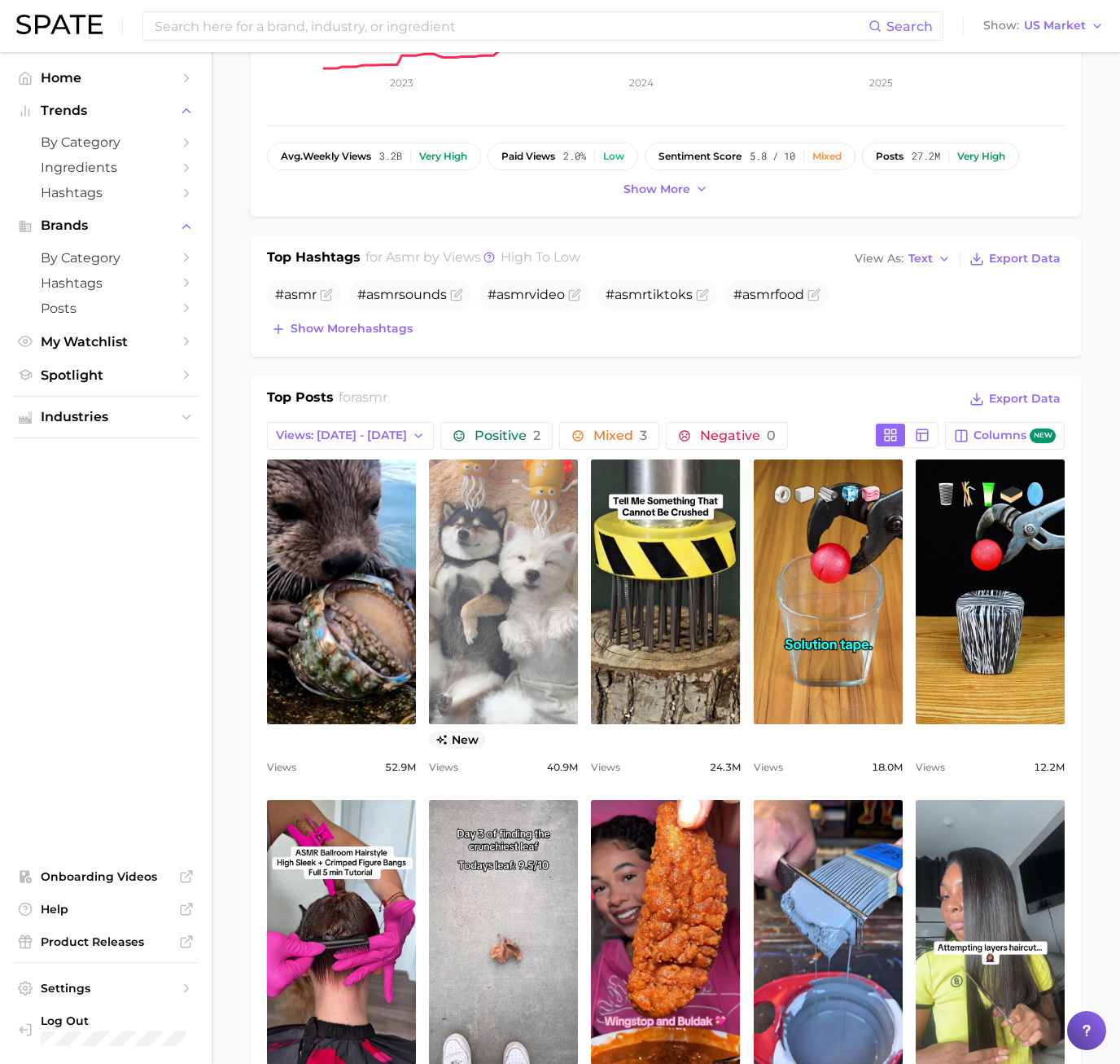
click at [538, 649] on link "view post on TikTok" at bounding box center [503, 592] width 149 height 264
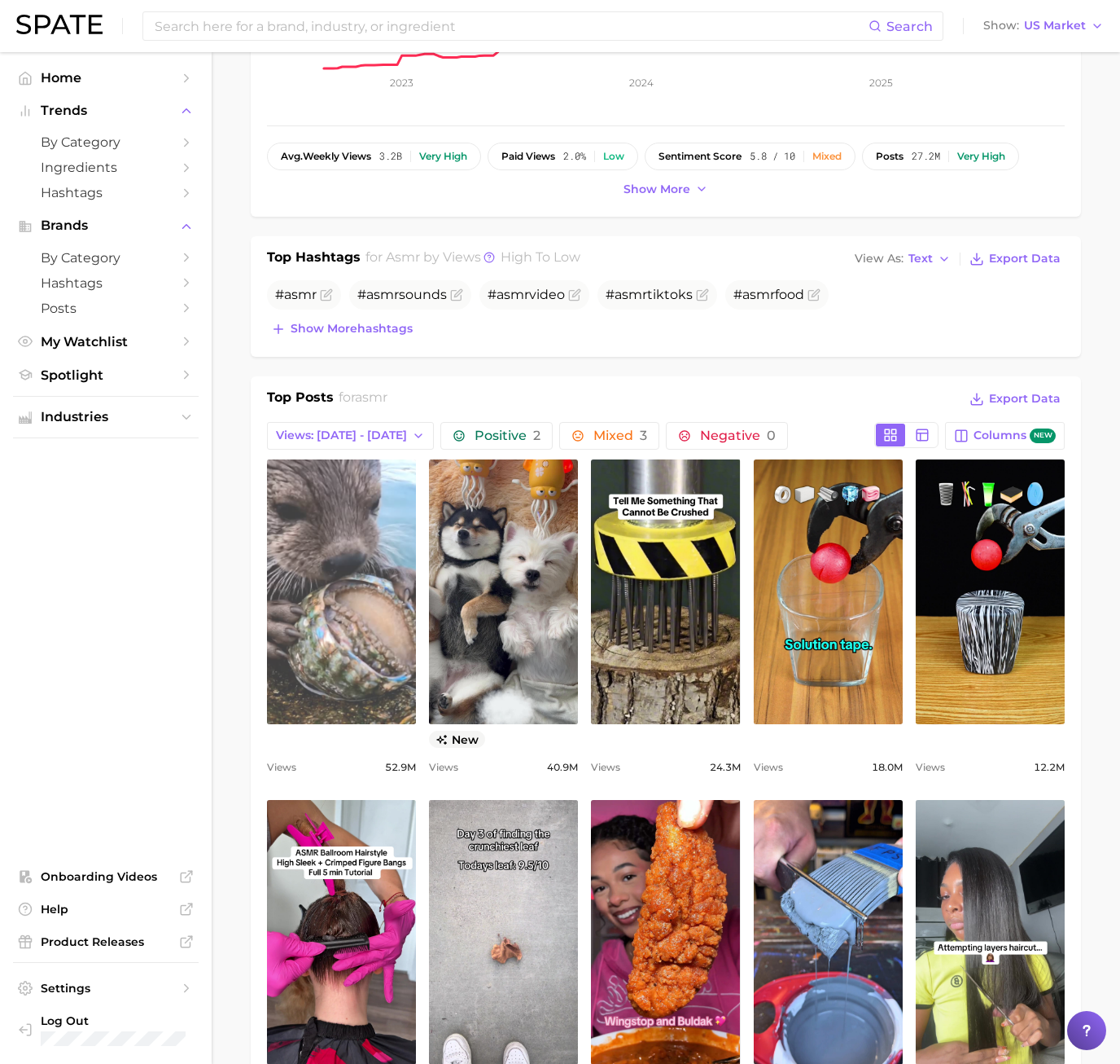
click at [344, 535] on link "view post on TikTok" at bounding box center [341, 592] width 149 height 264
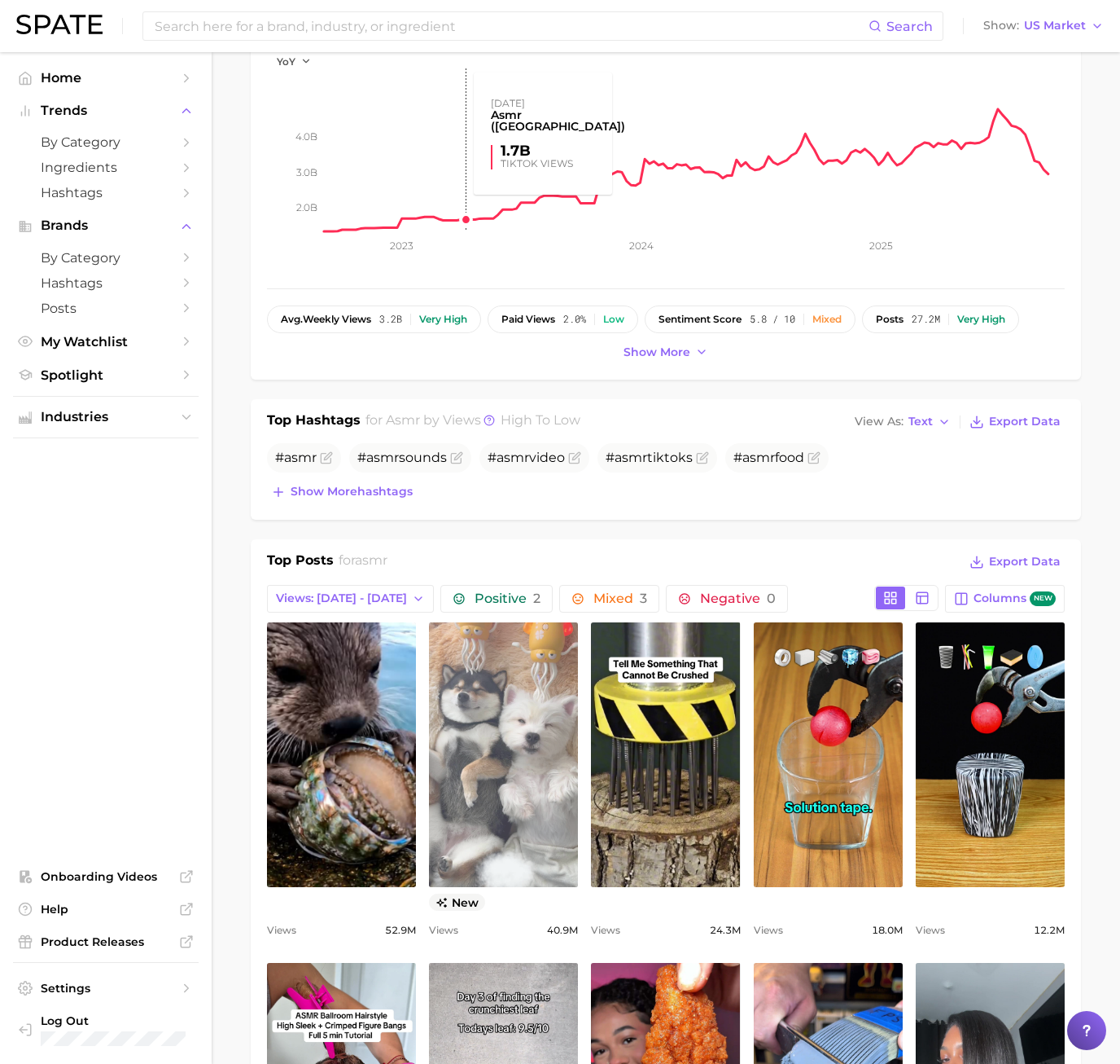
scroll to position [570, 0]
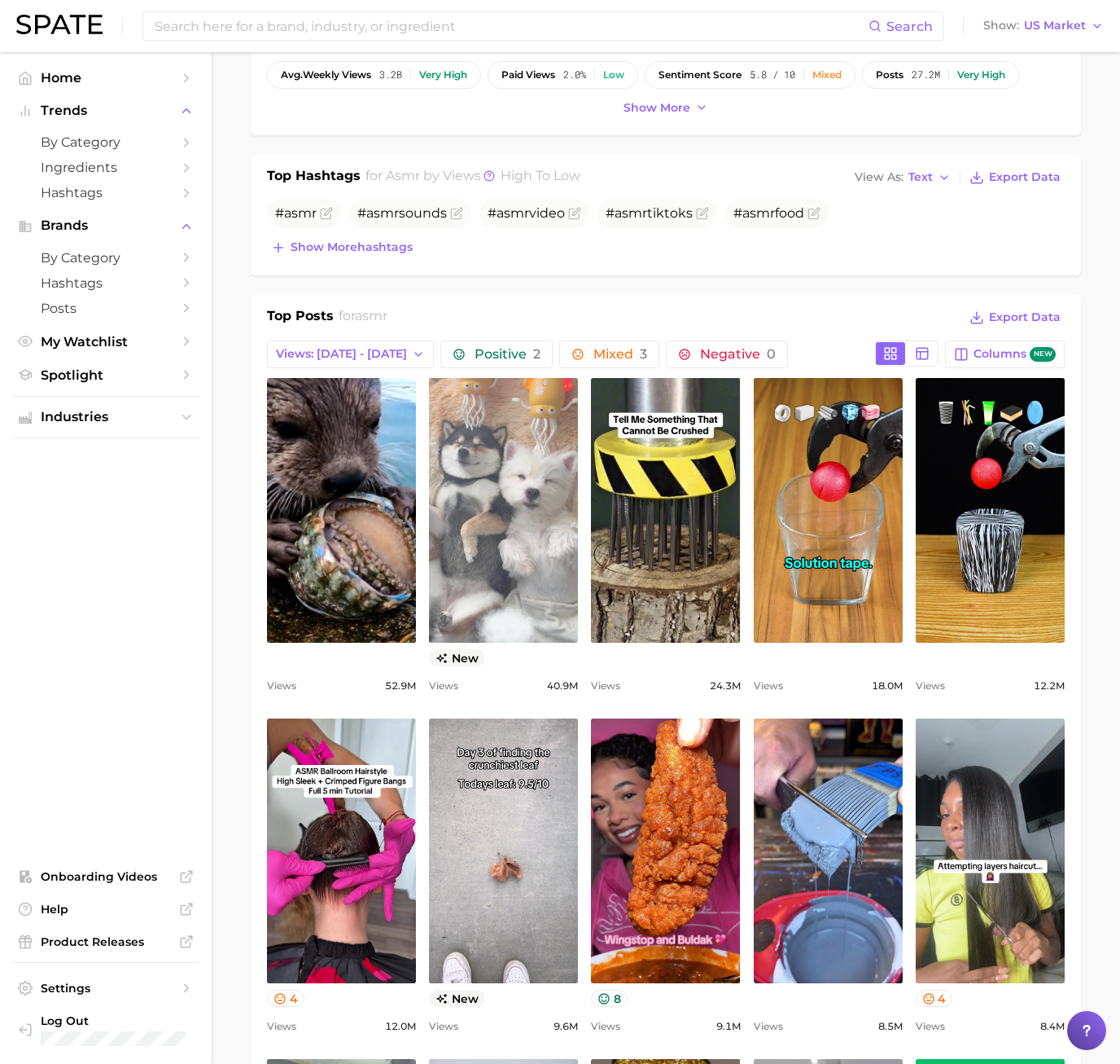
click at [500, 558] on link "view post on TikTok" at bounding box center [503, 510] width 149 height 264
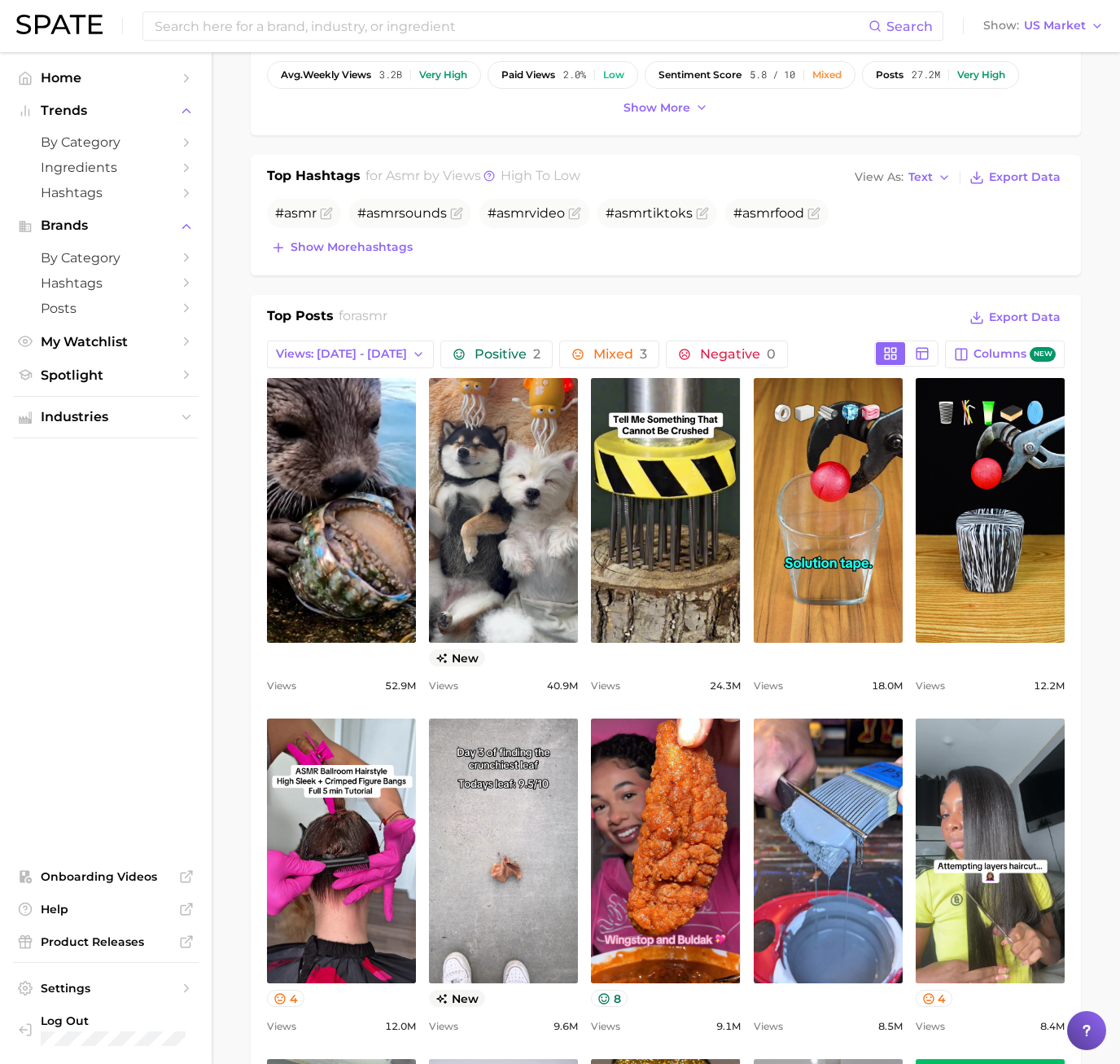
click at [261, 268] on div "Top Hashtags for asmr by Views high to low View As Text Export Data # asmr # as…" at bounding box center [666, 215] width 830 height 121
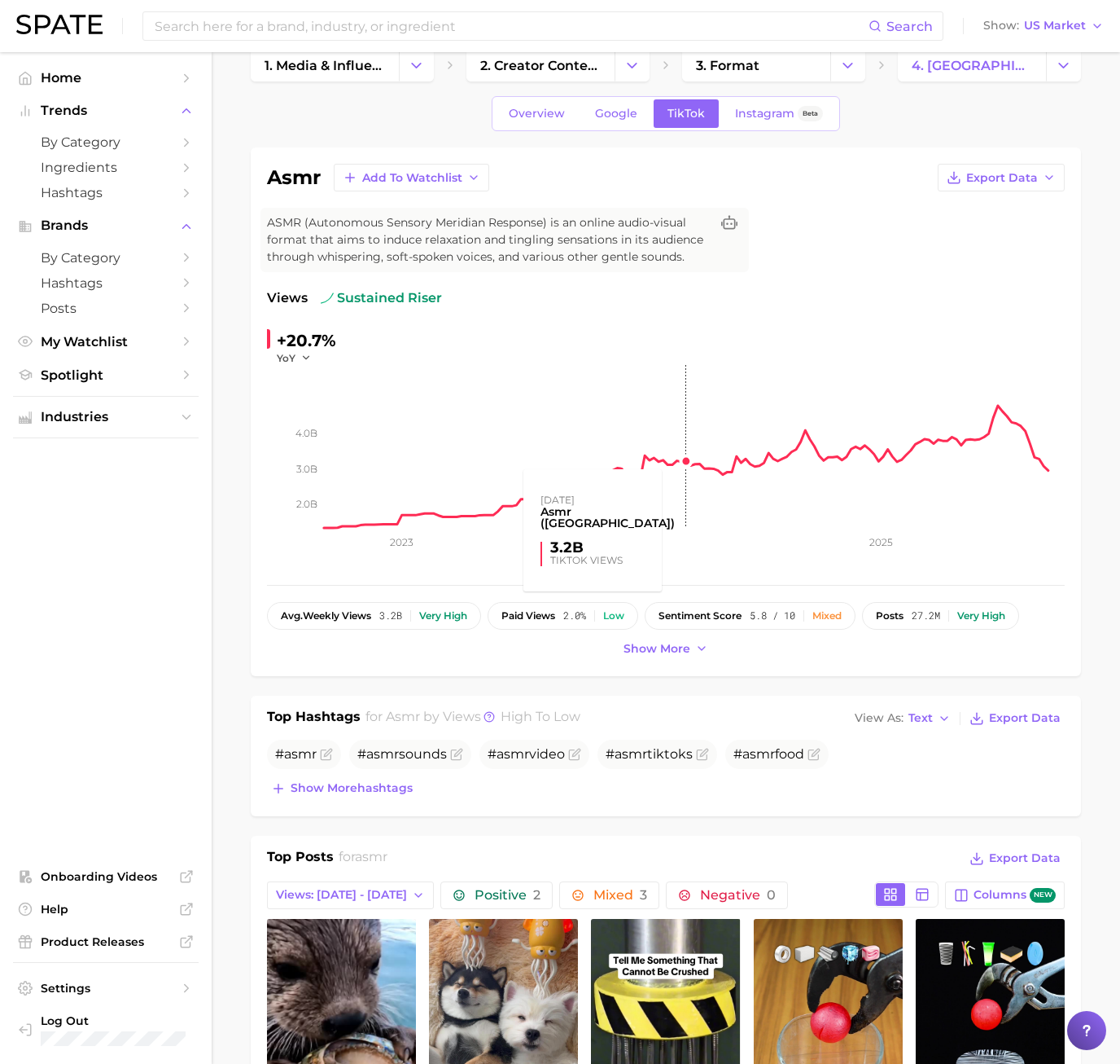
scroll to position [0, 0]
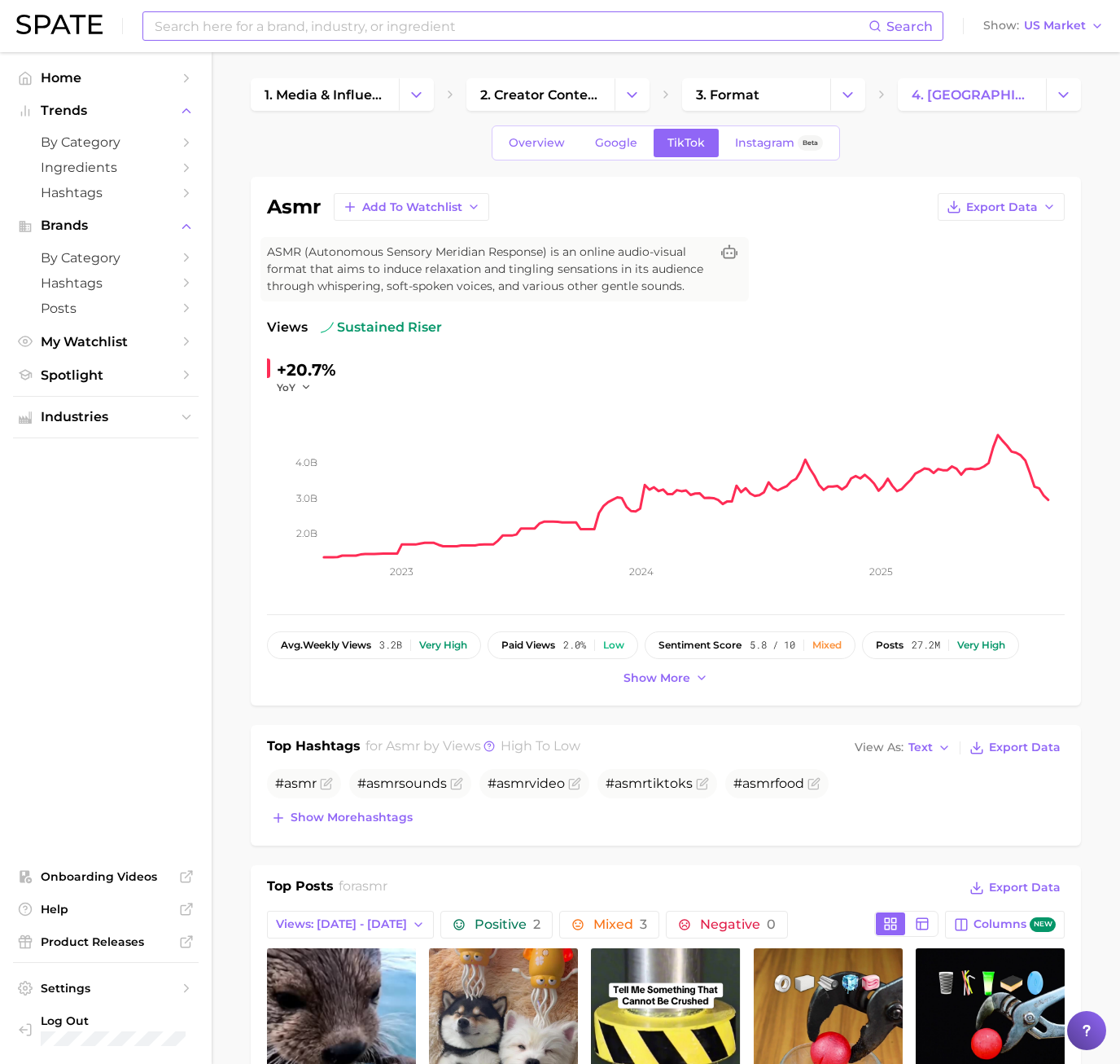
click at [323, 31] on input at bounding box center [511, 26] width 716 height 28
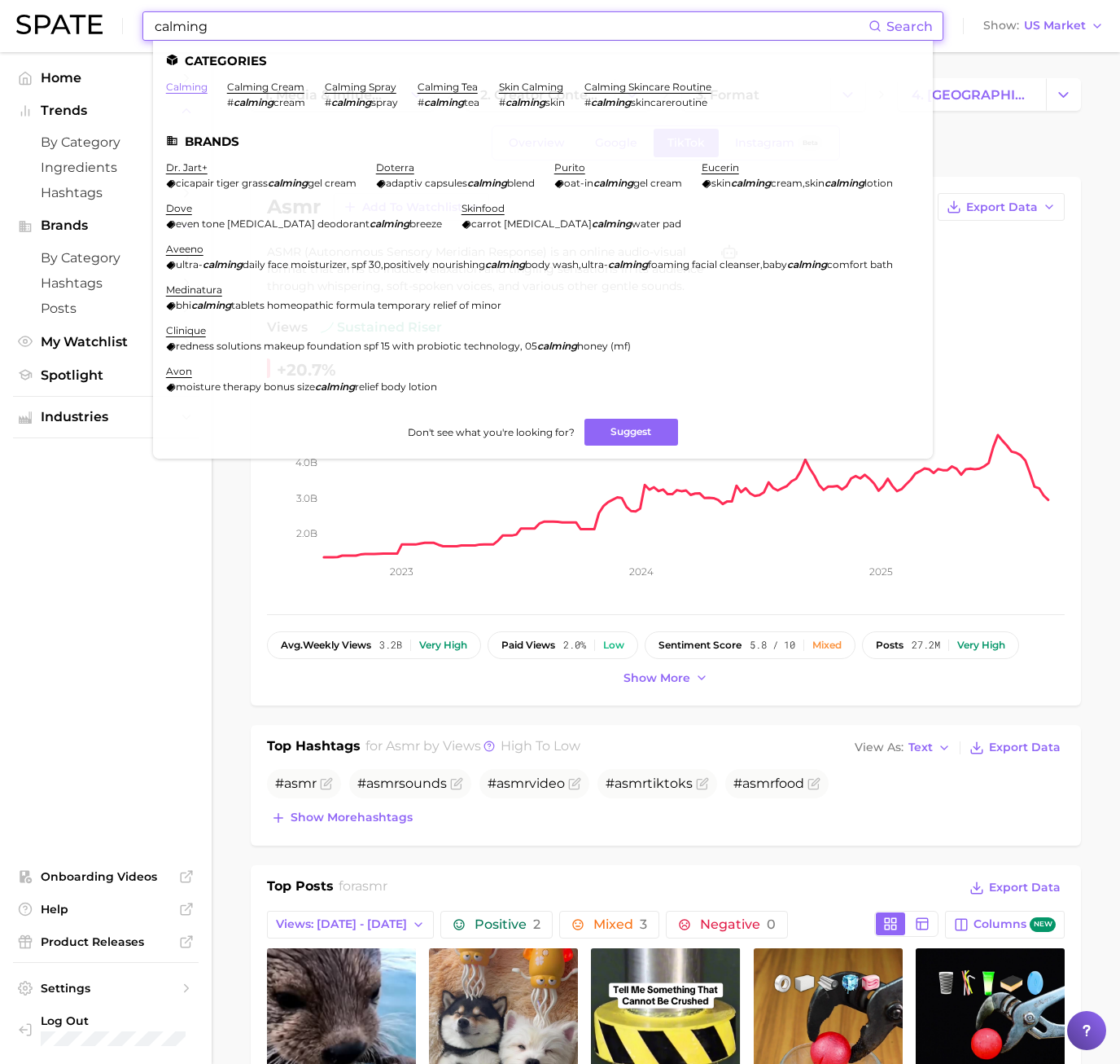
type input "calming"
click at [189, 88] on link "calming" at bounding box center [187, 86] width 41 height 12
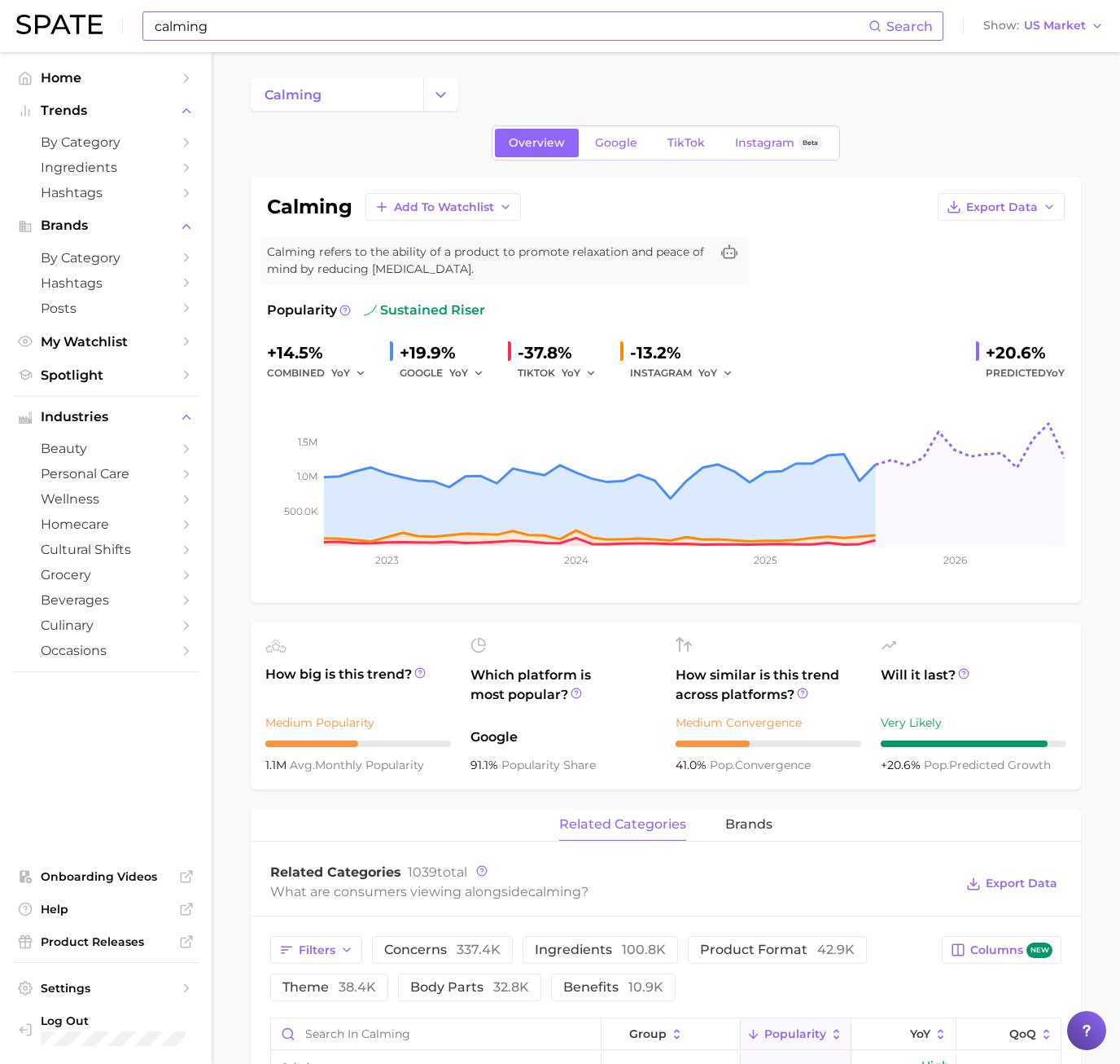
click at [500, 270] on span "Calming refers to the ability of a product to promote relaxation and peace of m…" at bounding box center [488, 261] width 443 height 34
drag, startPoint x: 489, startPoint y: 274, endPoint x: 273, endPoint y: 255, distance: 216.8
click at [273, 255] on span "Calming refers to the ability of a product to promote relaxation and peace of m…" at bounding box center [488, 261] width 443 height 34
click at [565, 276] on span "Calming refers to the ability of a product to promote relaxation and peace of m…" at bounding box center [488, 261] width 443 height 34
click at [671, 133] on link "TikTok" at bounding box center [687, 142] width 66 height 28
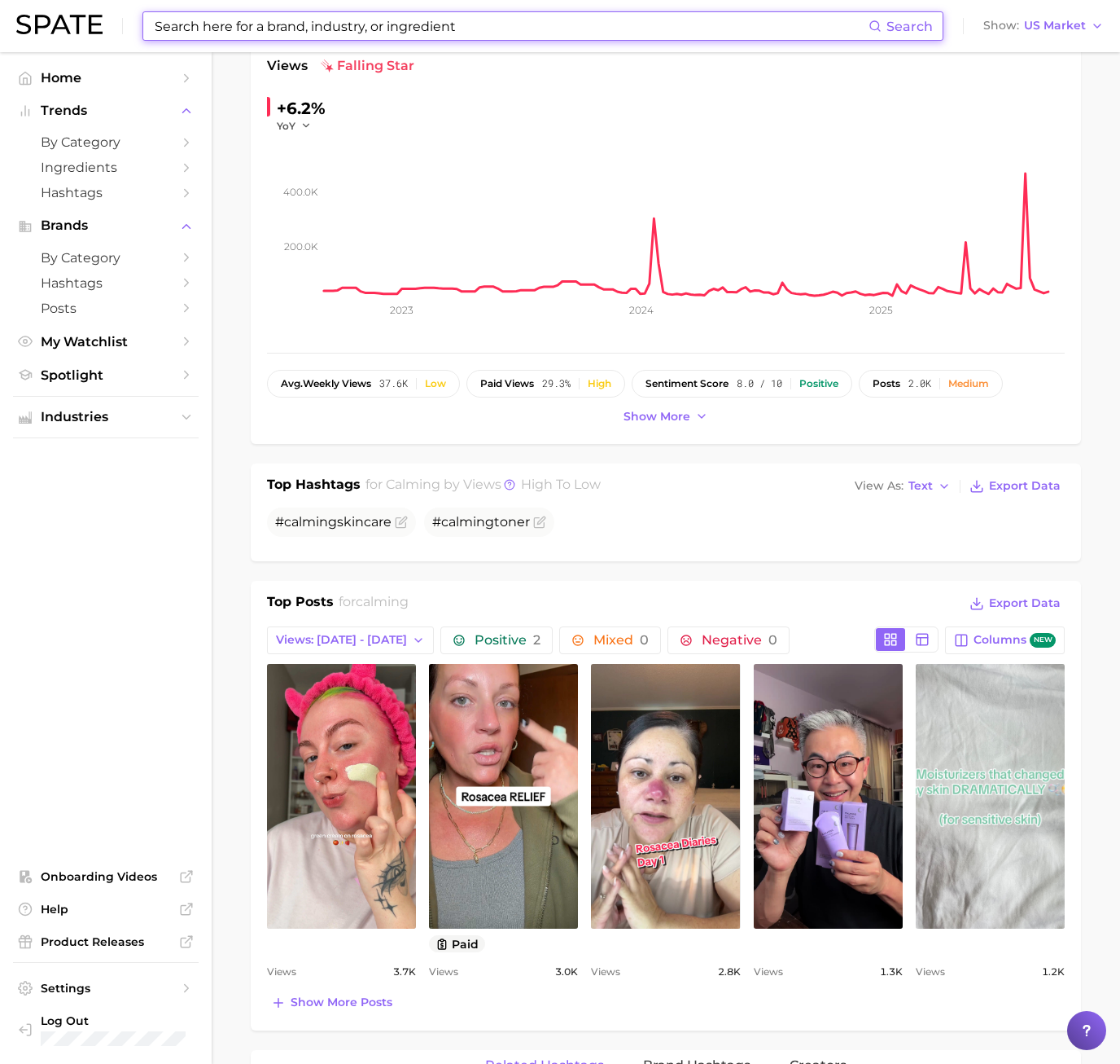
scroll to position [407, 0]
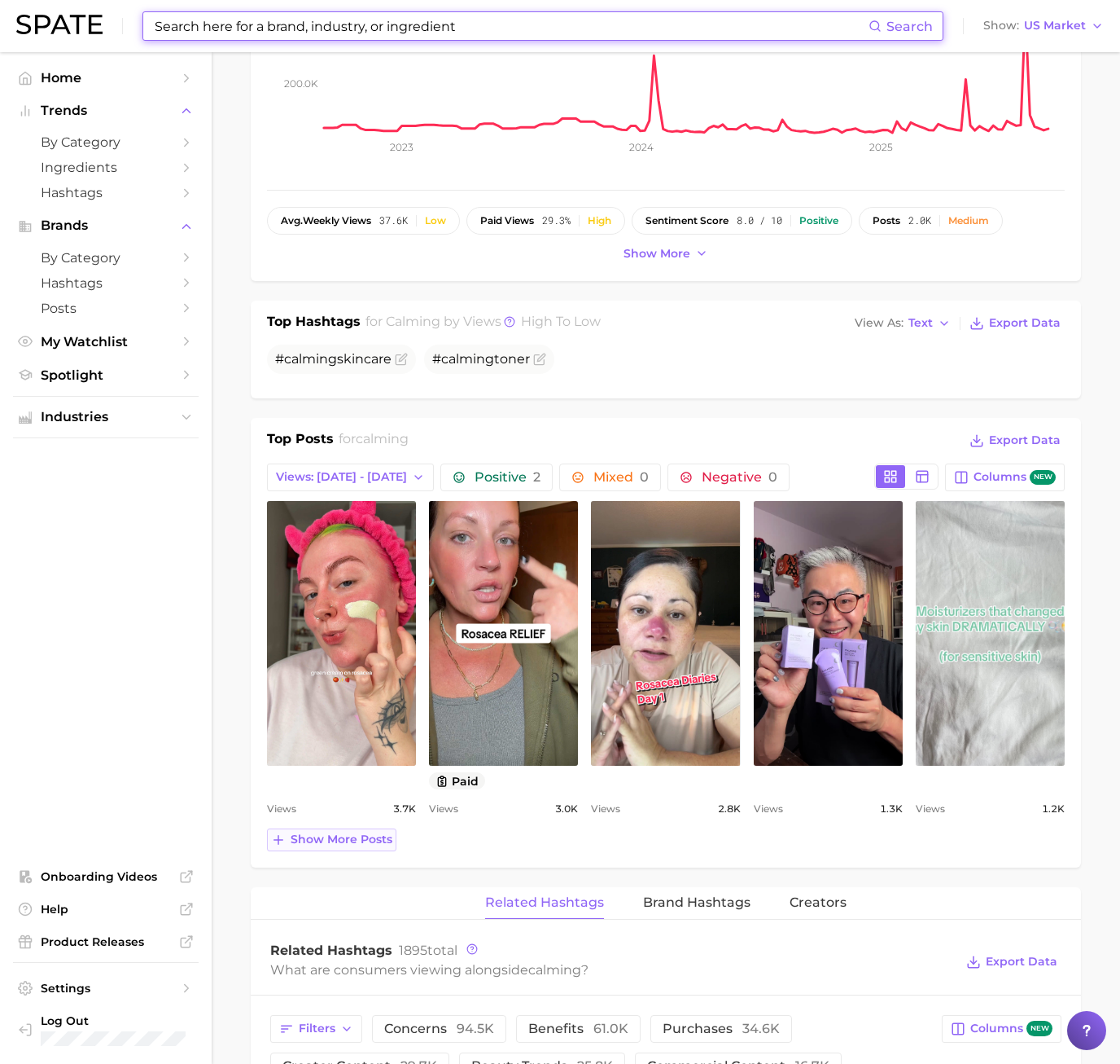
click at [354, 832] on span "Show more posts" at bounding box center [341, 839] width 102 height 14
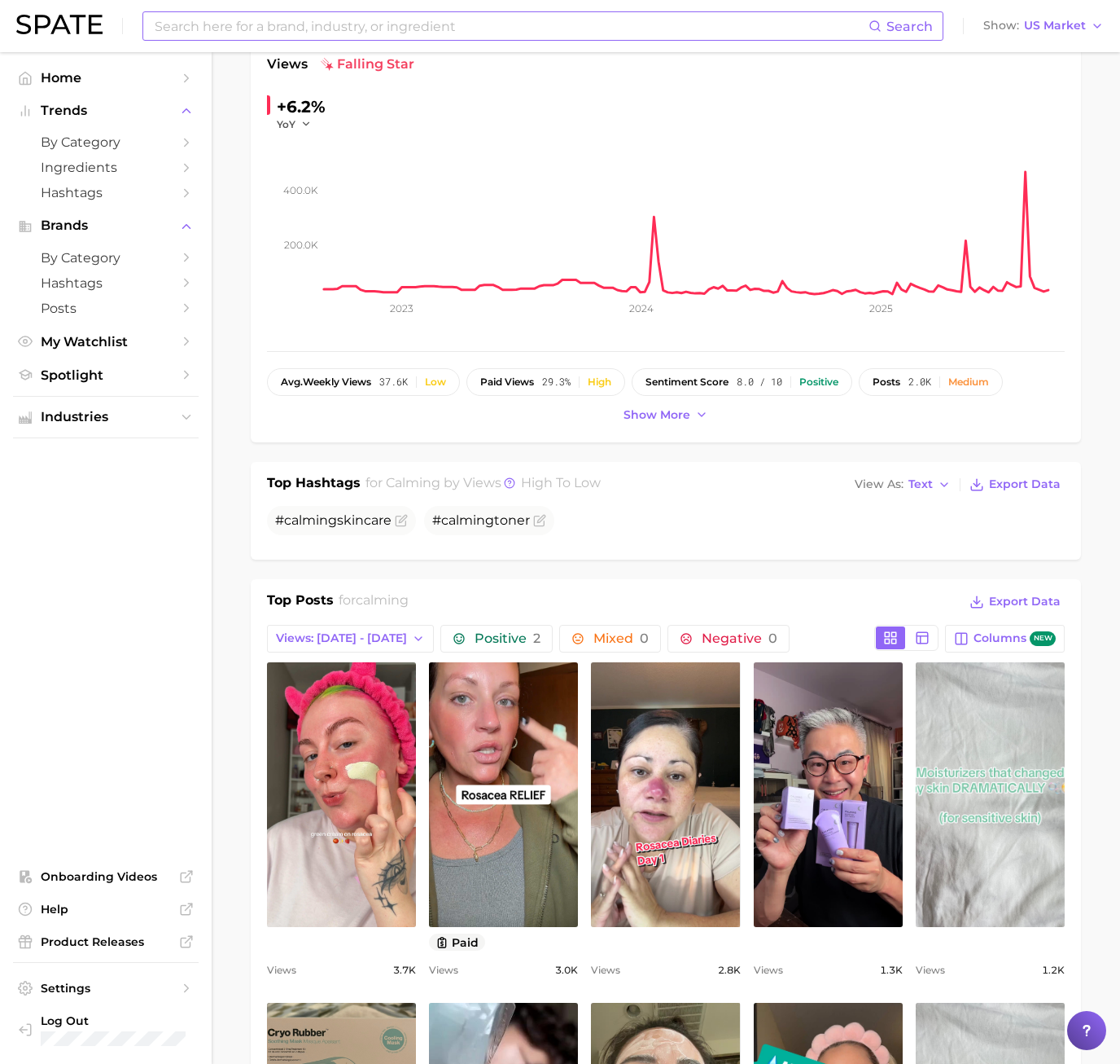
scroll to position [245, 0]
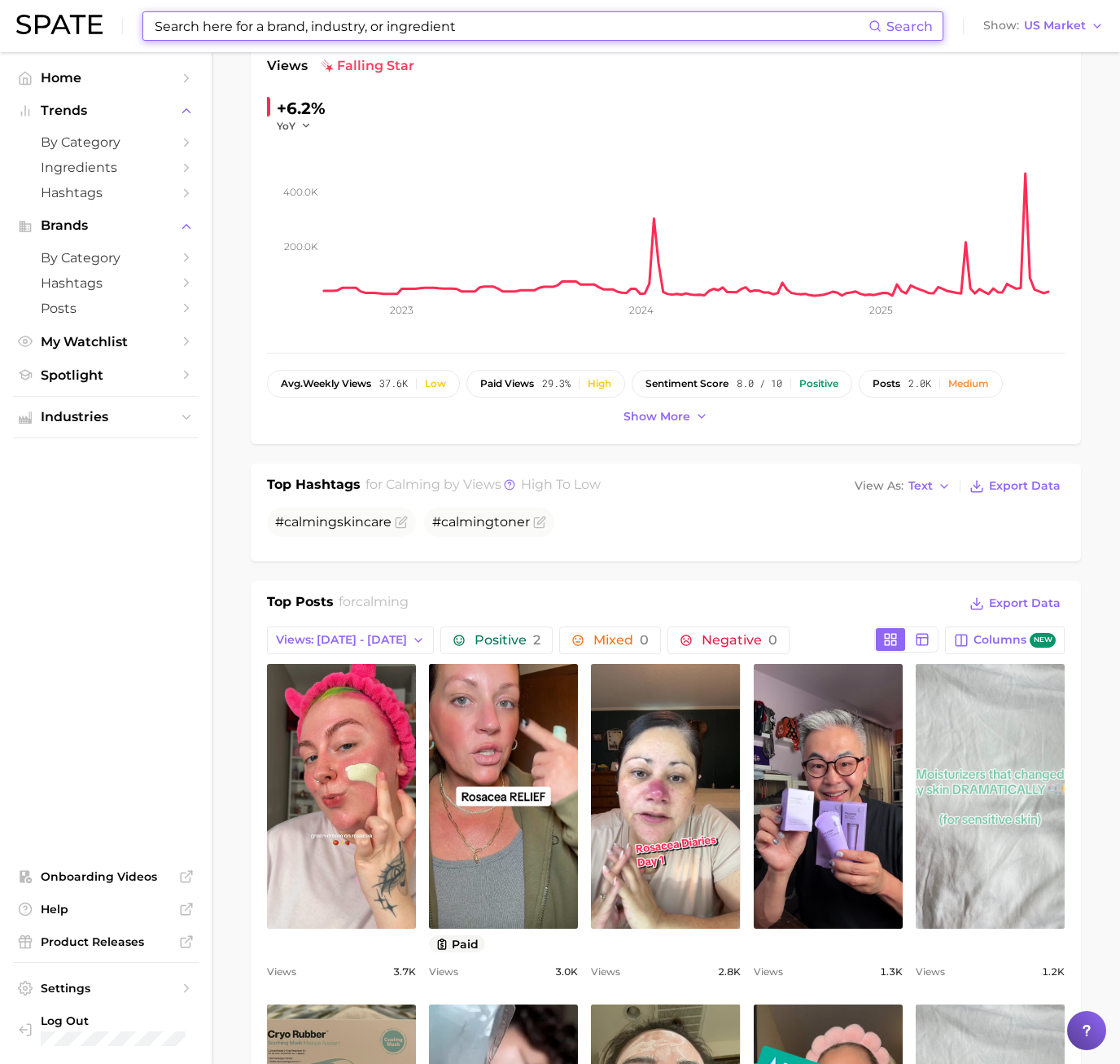
click at [303, 37] on input at bounding box center [511, 26] width 716 height 28
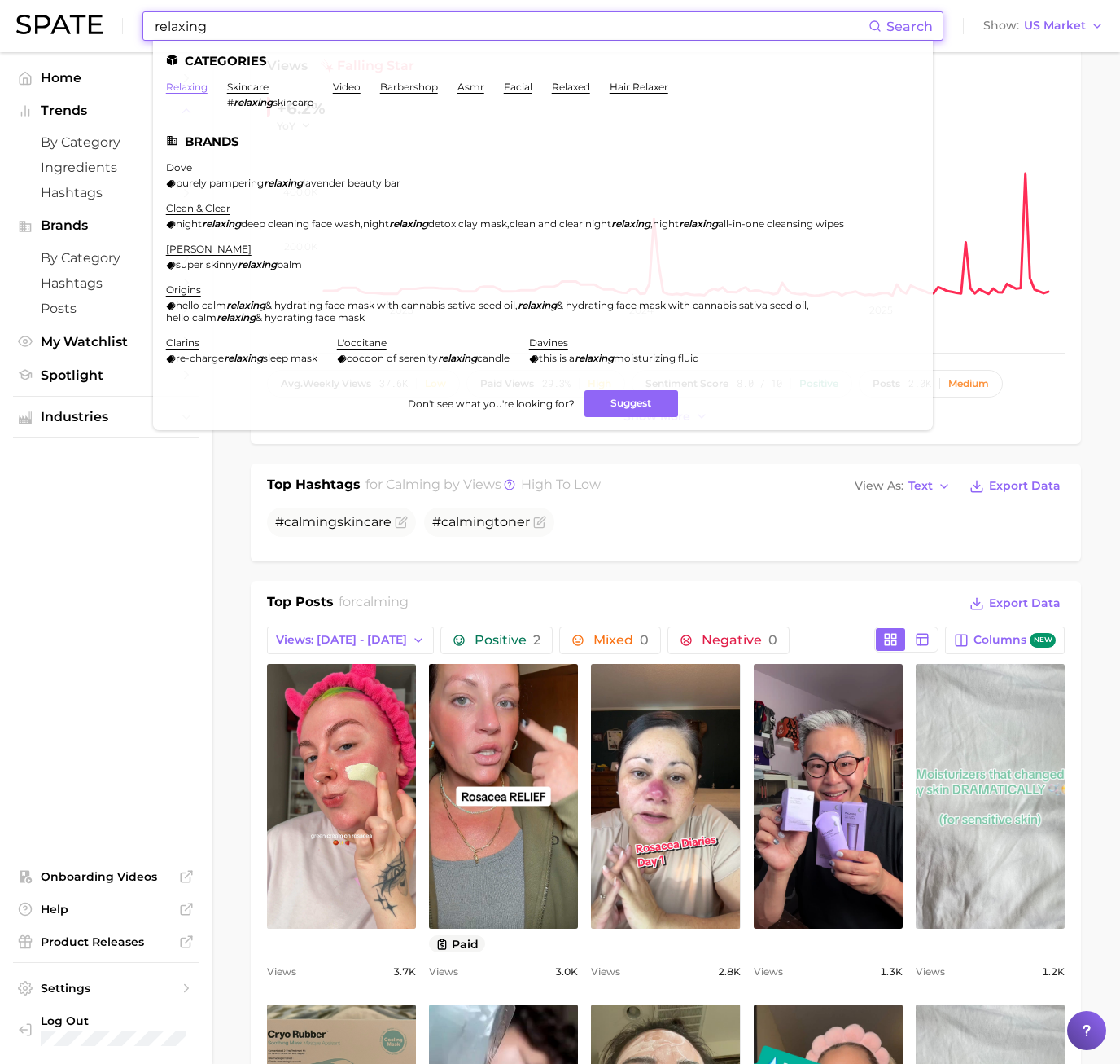
type input "relaxing"
click at [194, 88] on link "relaxing" at bounding box center [187, 86] width 41 height 12
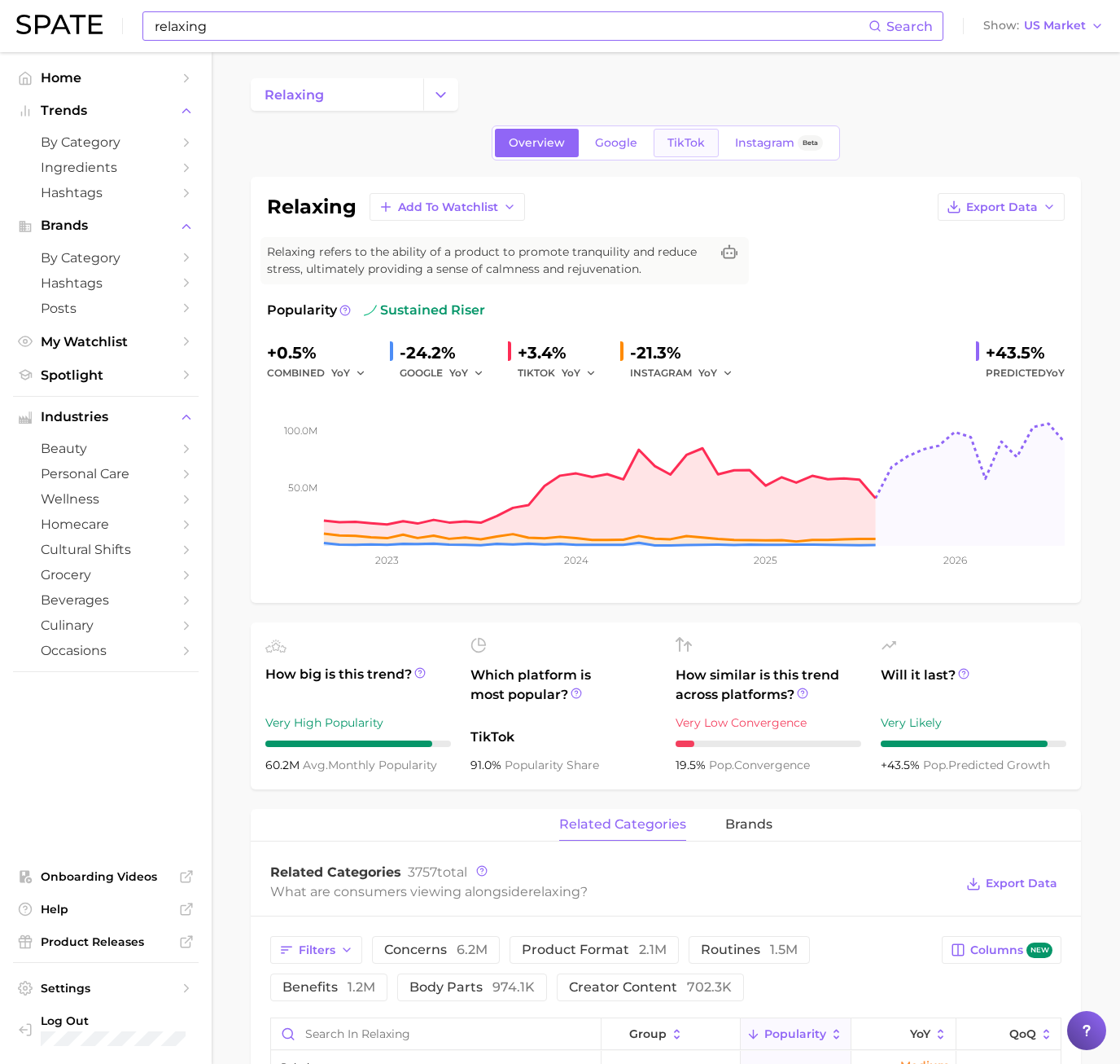
click at [687, 146] on span "TikTok" at bounding box center [686, 142] width 37 height 14
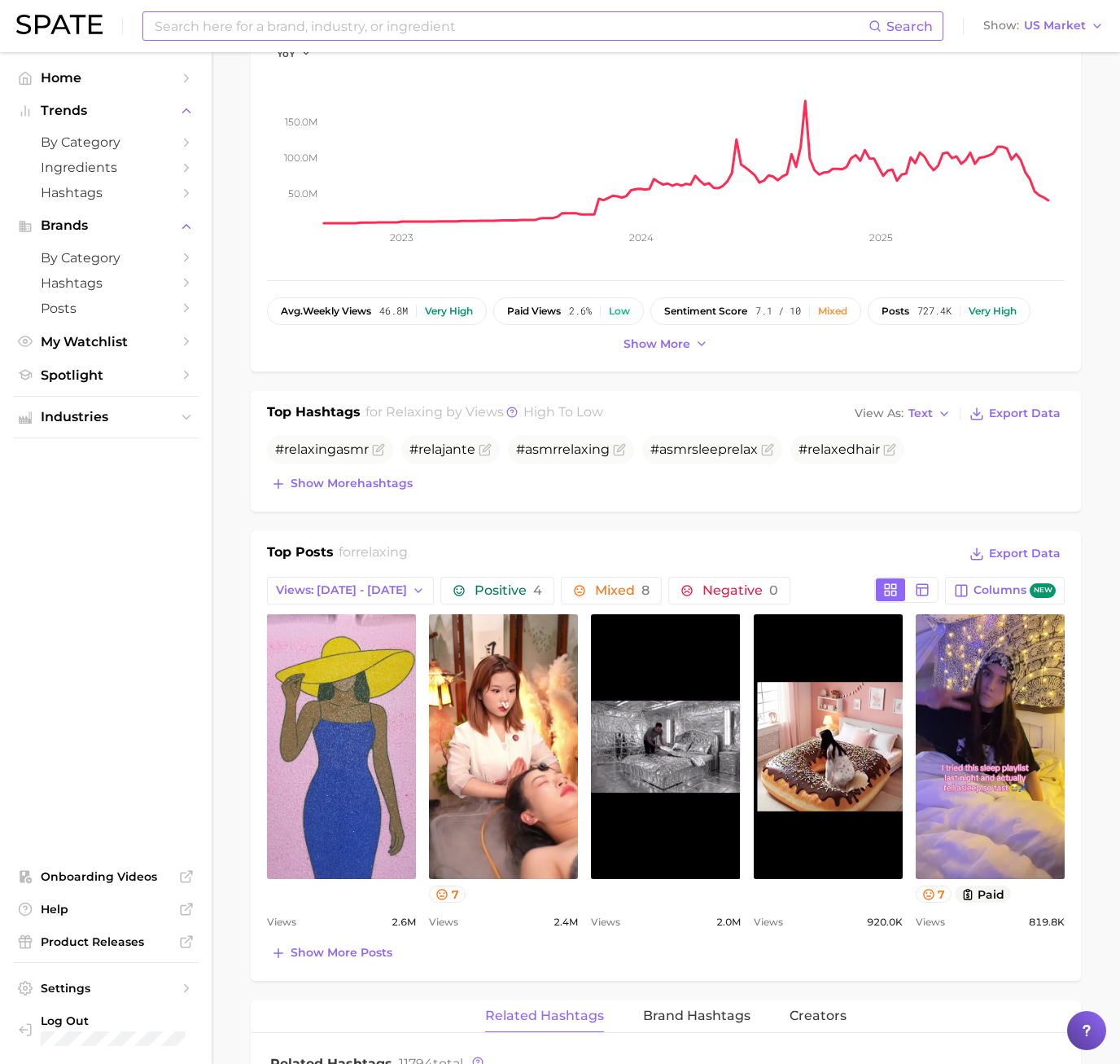
scroll to position [326, 0]
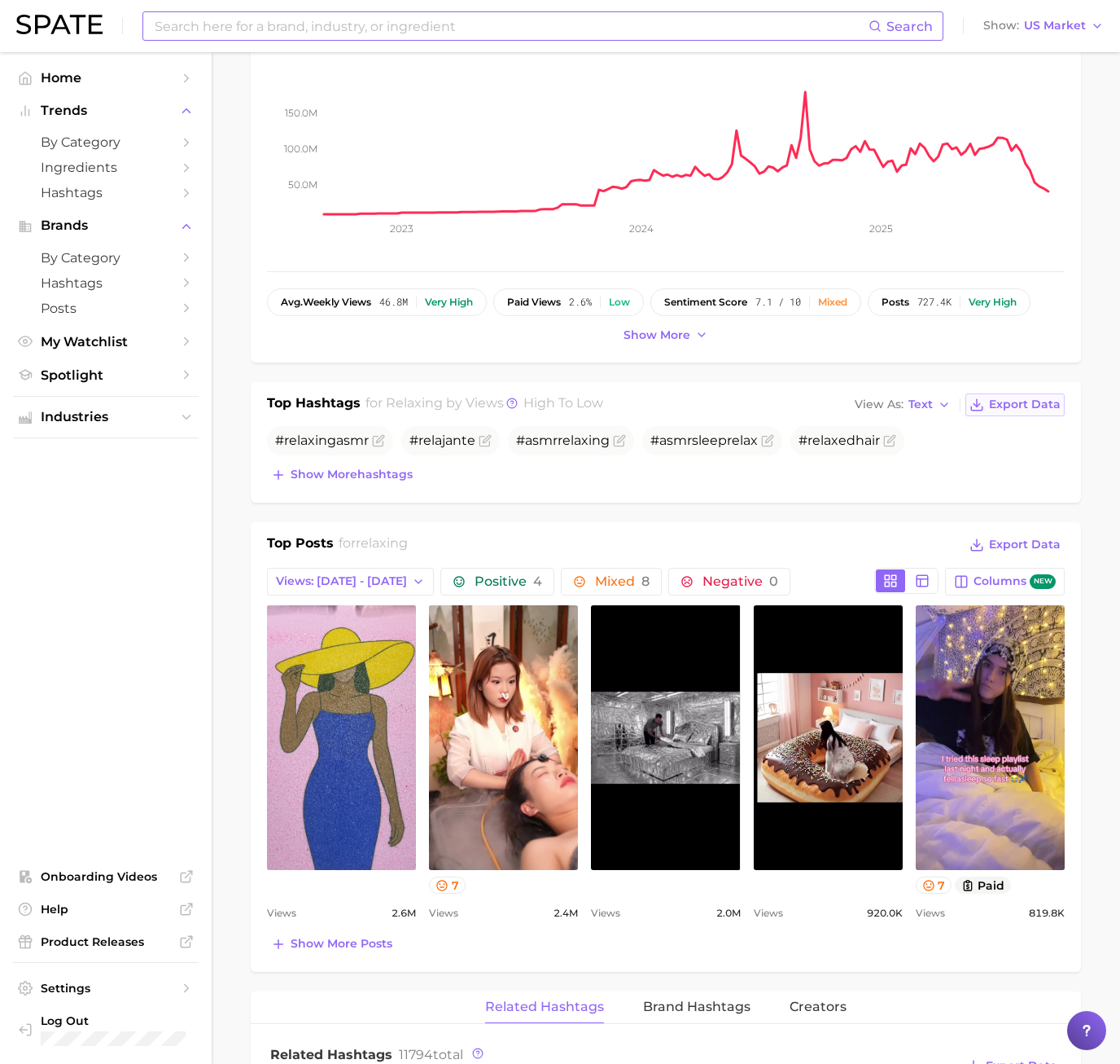
click at [978, 405] on polyline at bounding box center [977, 404] width 7 height 3
click at [333, 576] on span "Views: [DATE] - [DATE]" at bounding box center [342, 580] width 131 height 14
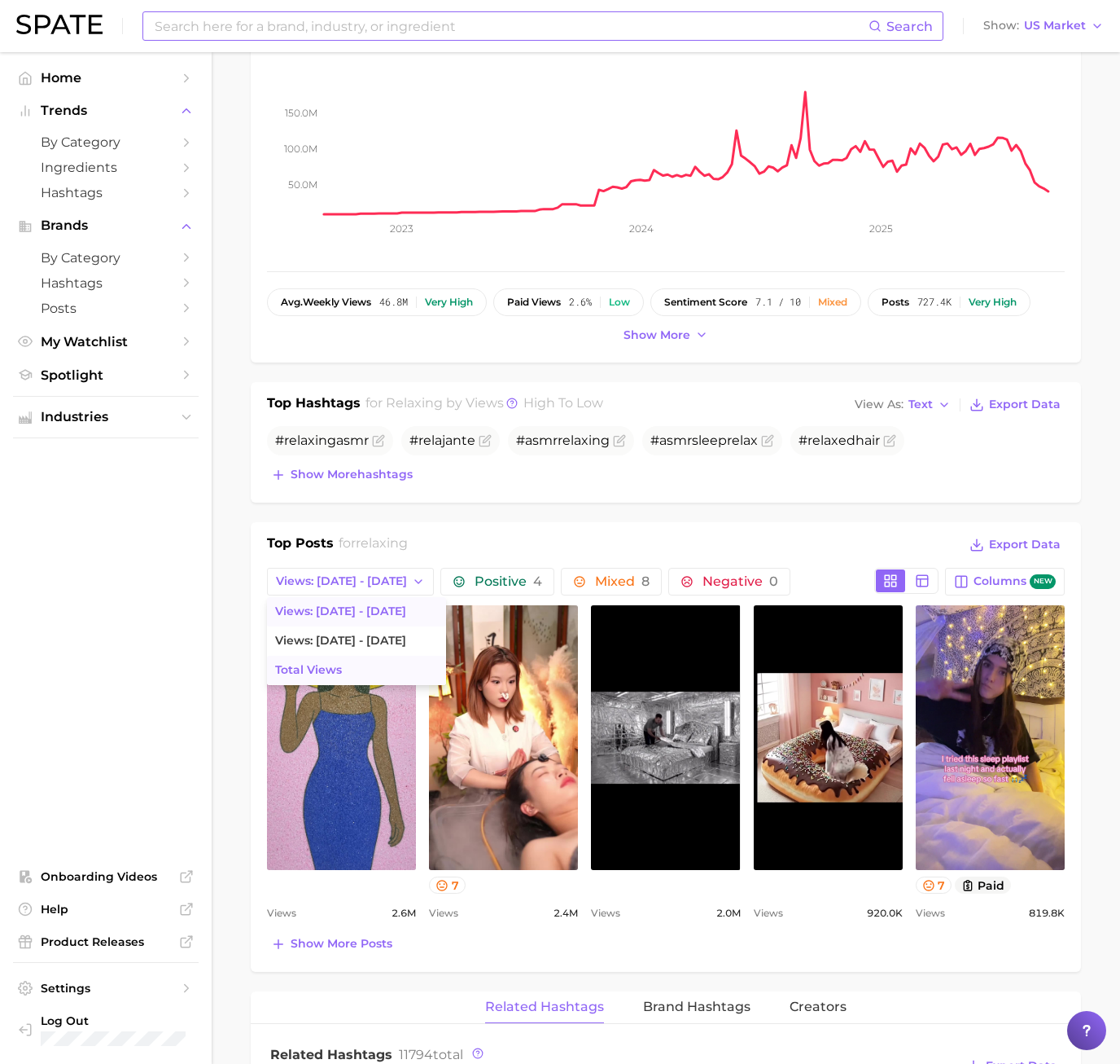
click at [330, 668] on span "Total Views" at bounding box center [308, 669] width 67 height 14
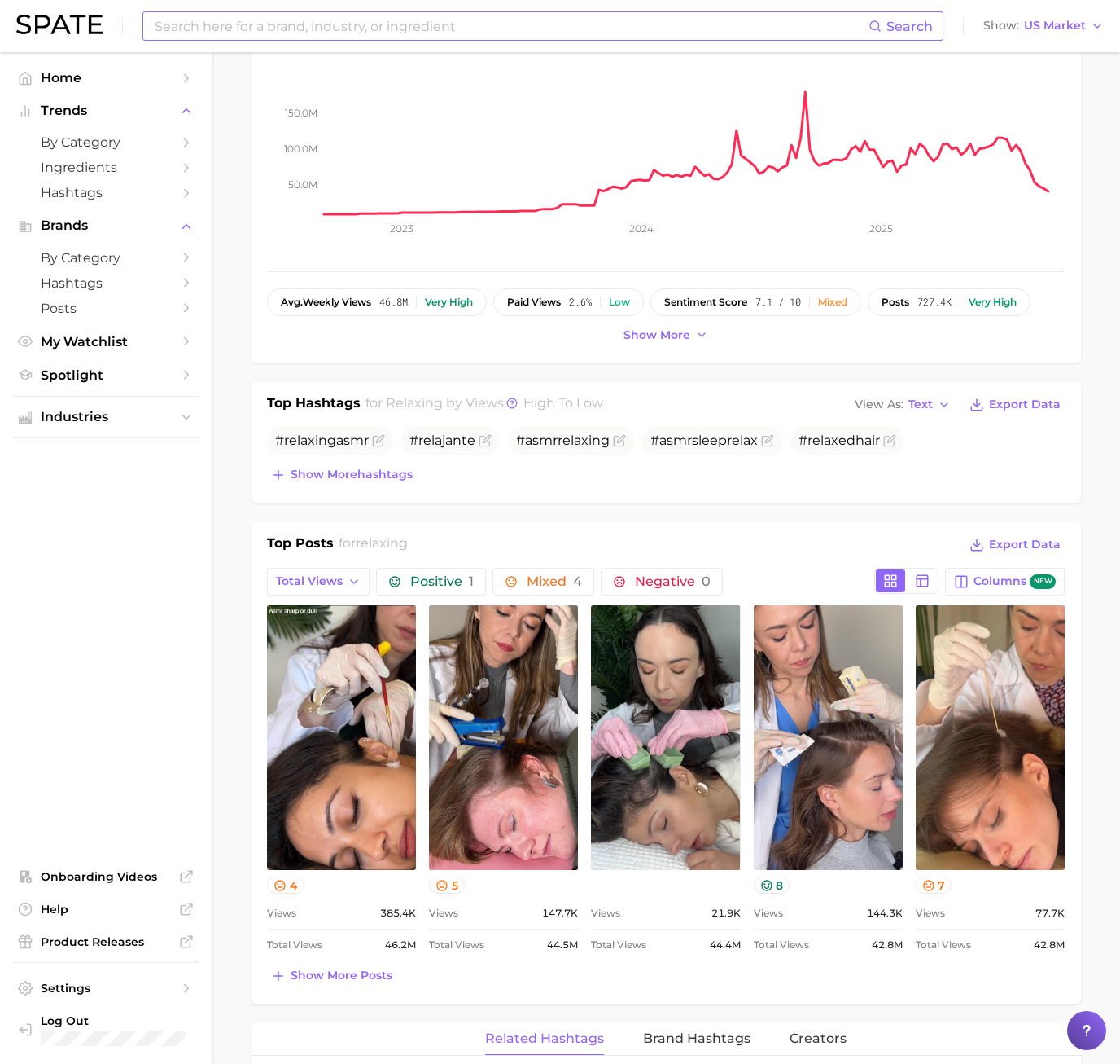
scroll to position [0, 0]
click at [305, 971] on span "Show more posts" at bounding box center [341, 975] width 102 height 14
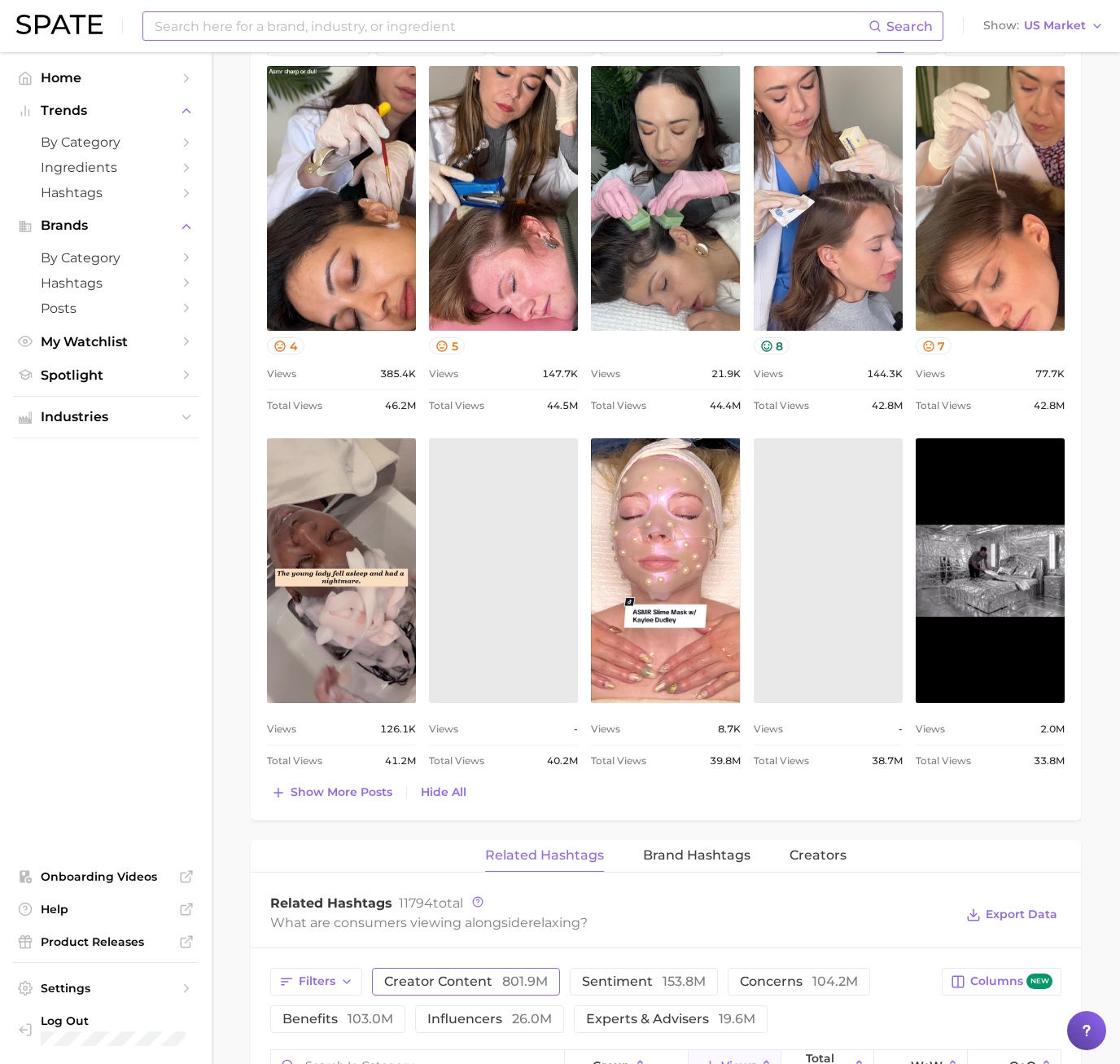
scroll to position [1058, 0]
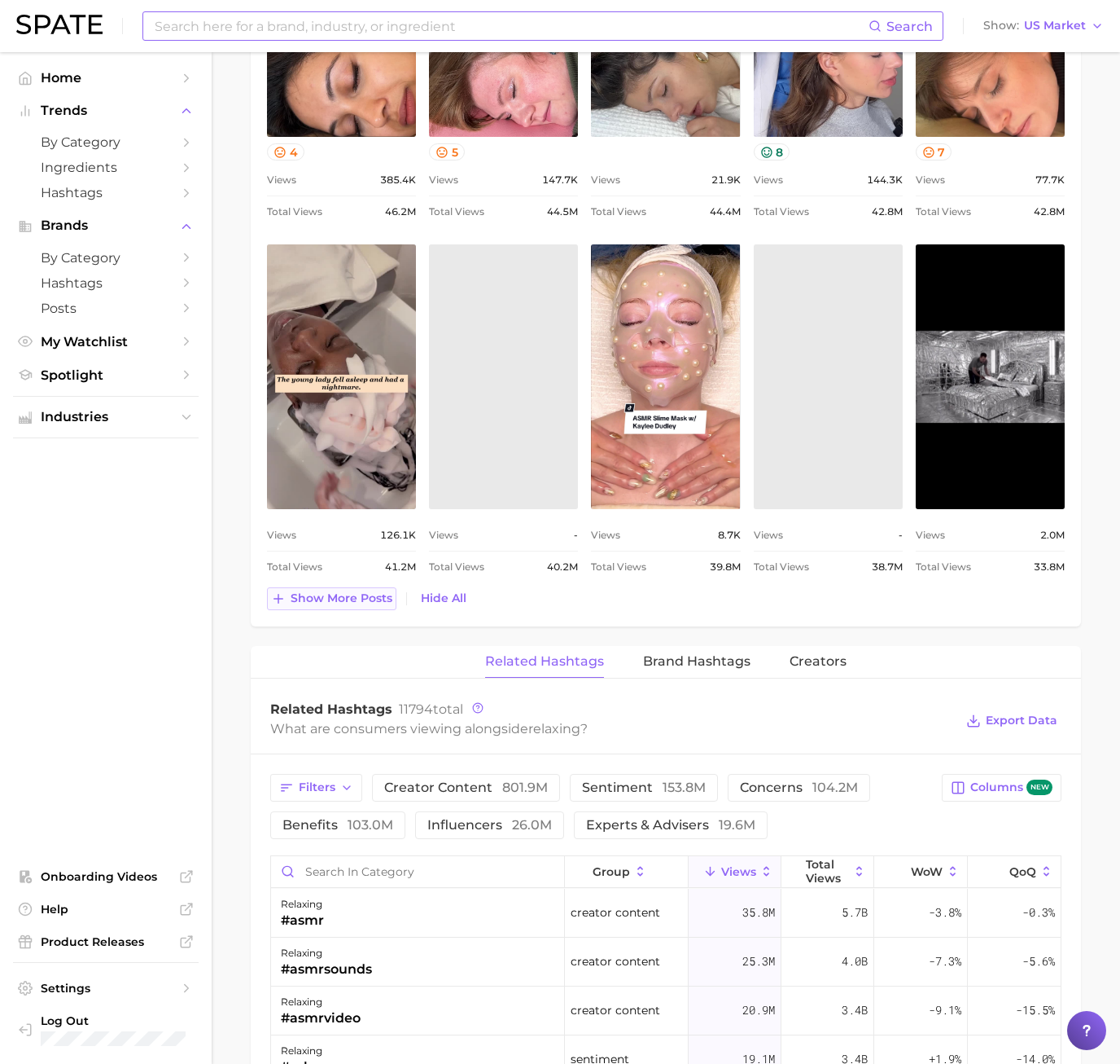
click at [352, 596] on span "Show more posts" at bounding box center [341, 598] width 102 height 14
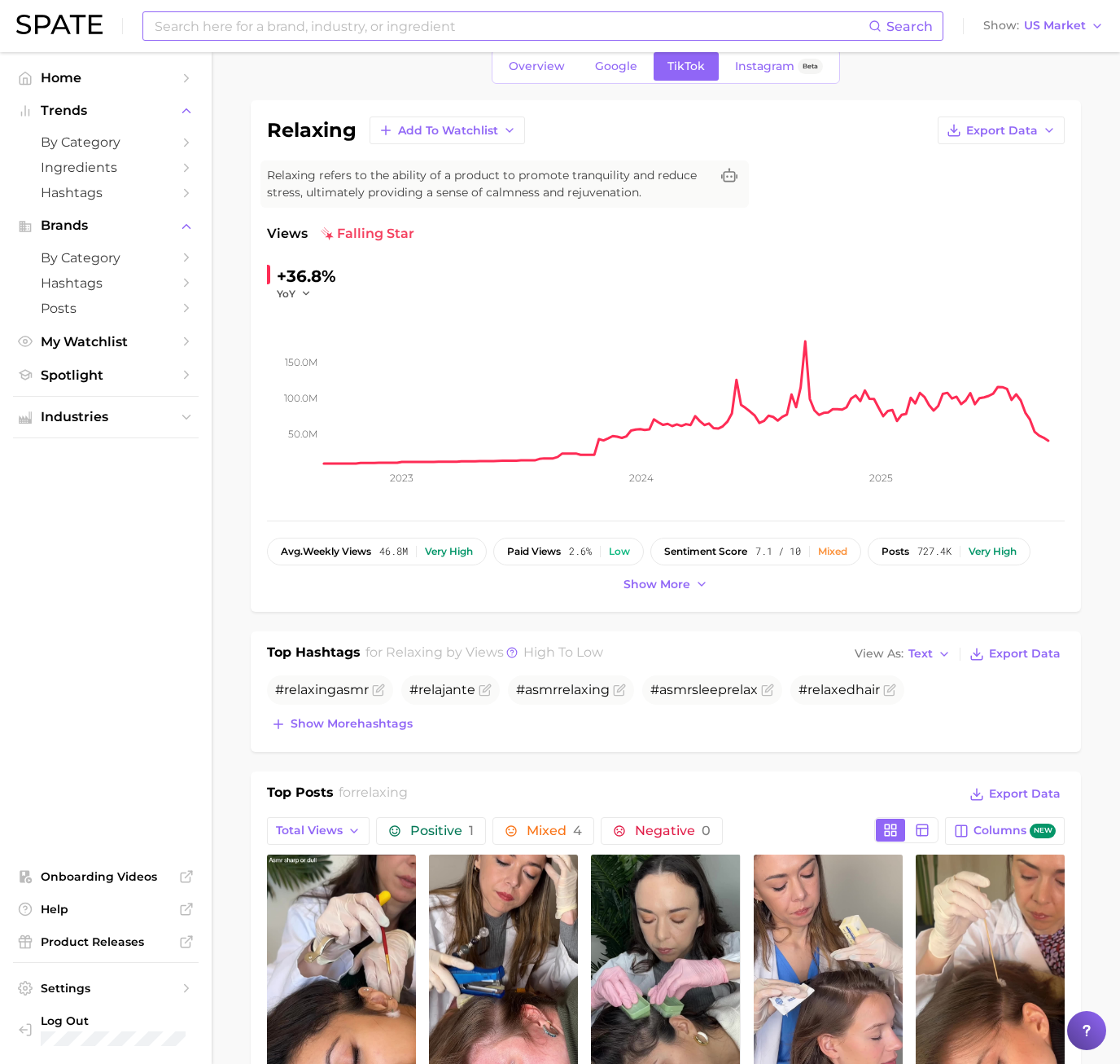
scroll to position [0, 0]
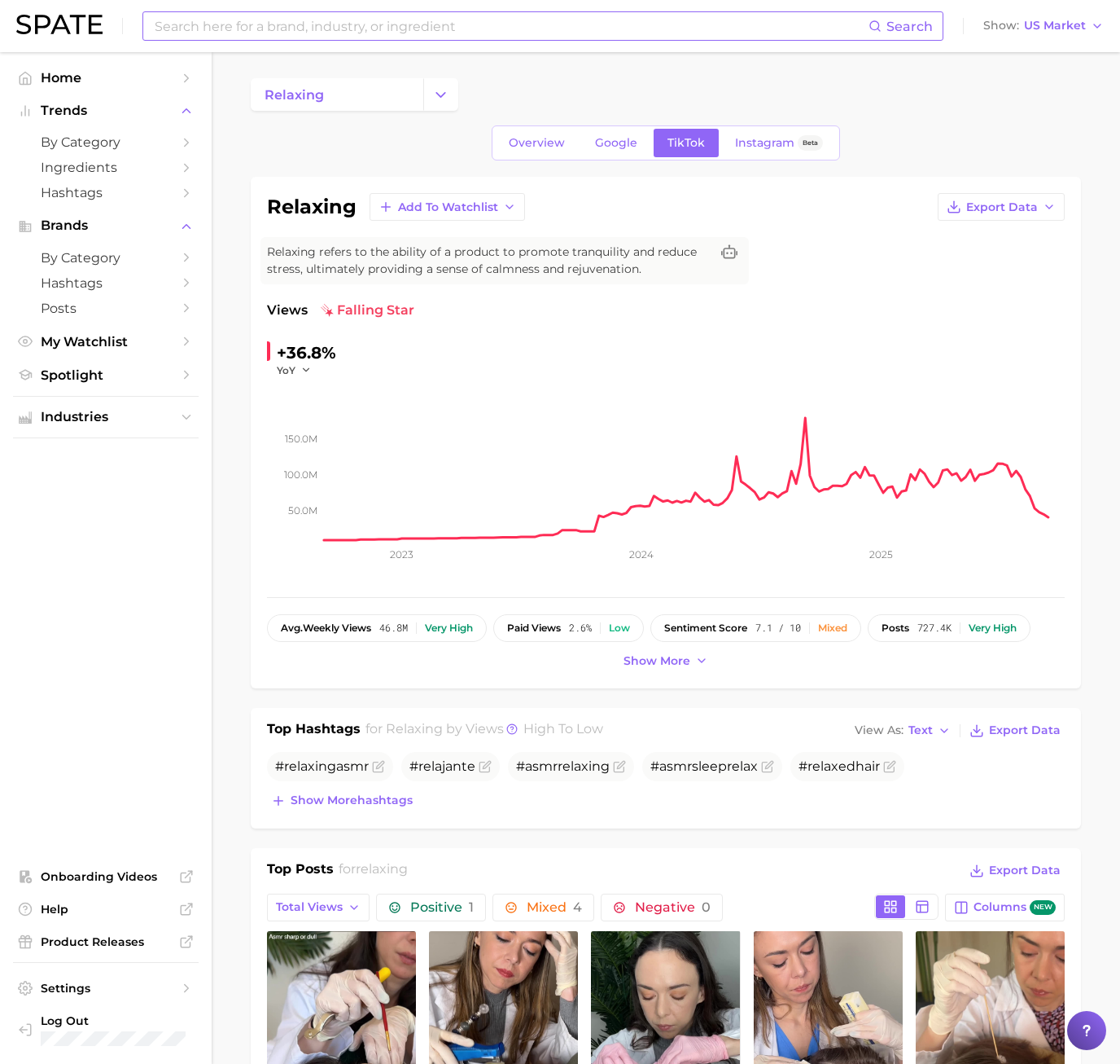
click at [249, 27] on input at bounding box center [511, 26] width 716 height 28
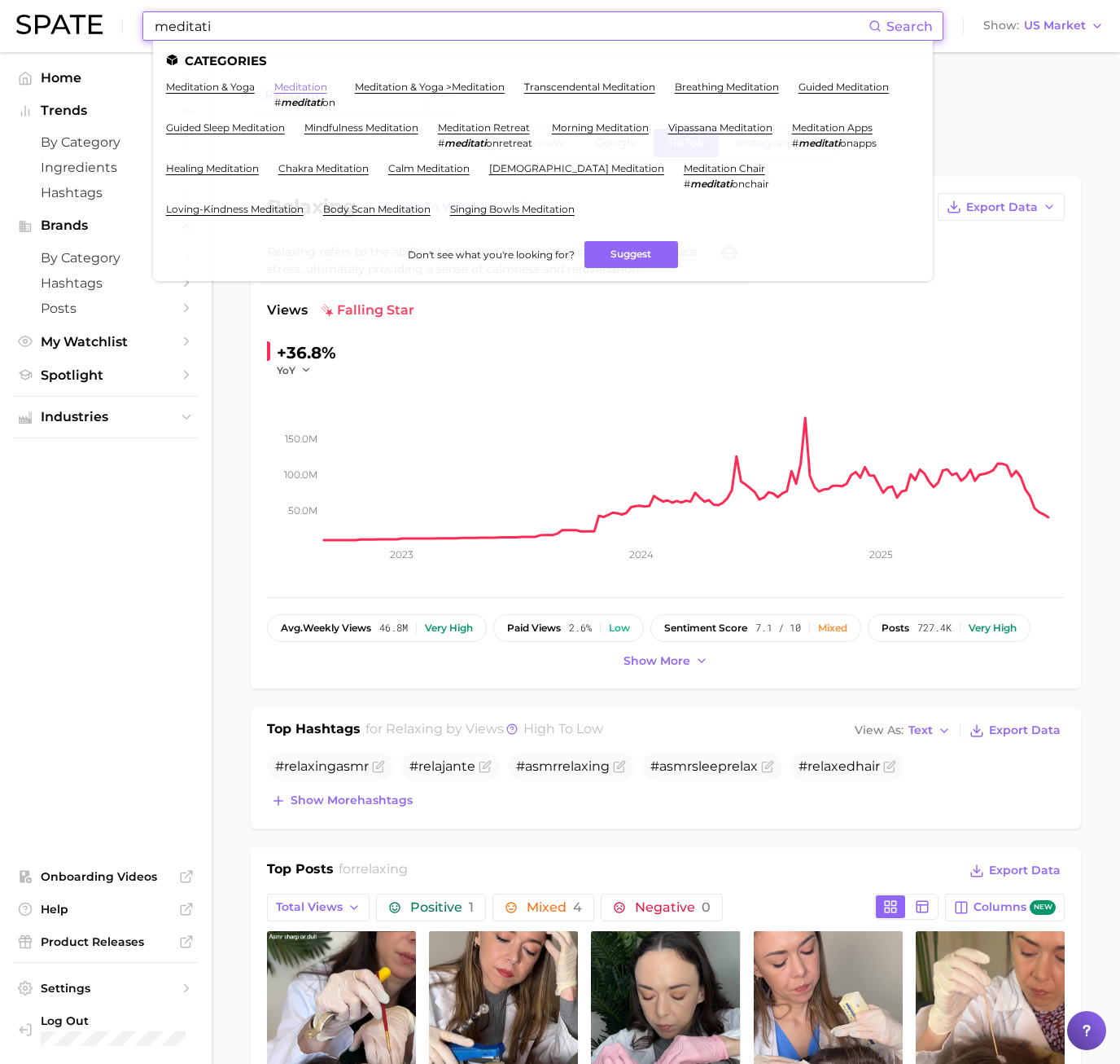
type input "meditati"
click at [287, 86] on link "meditation" at bounding box center [301, 86] width 52 height 12
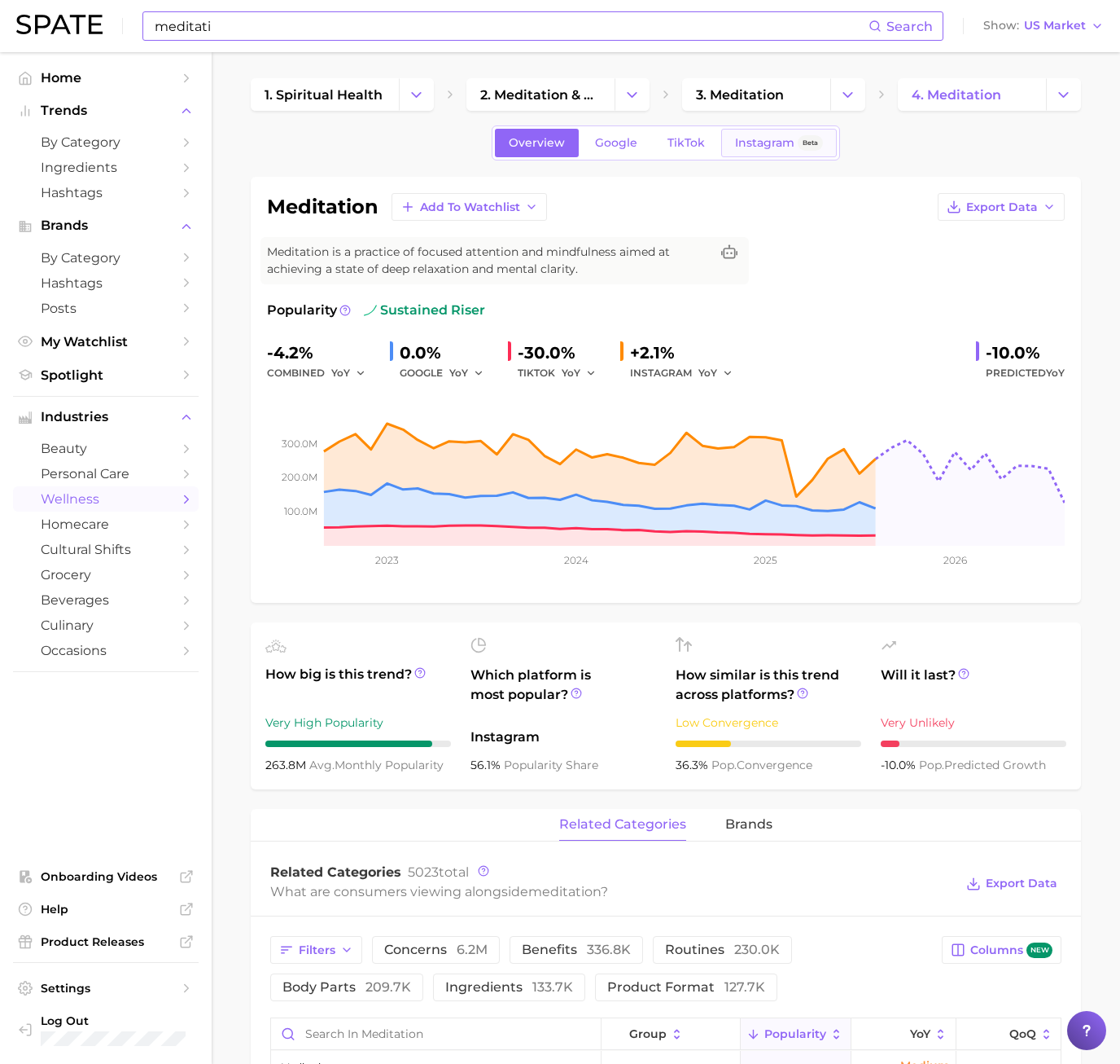
click at [747, 146] on span "Instagram" at bounding box center [765, 142] width 59 height 14
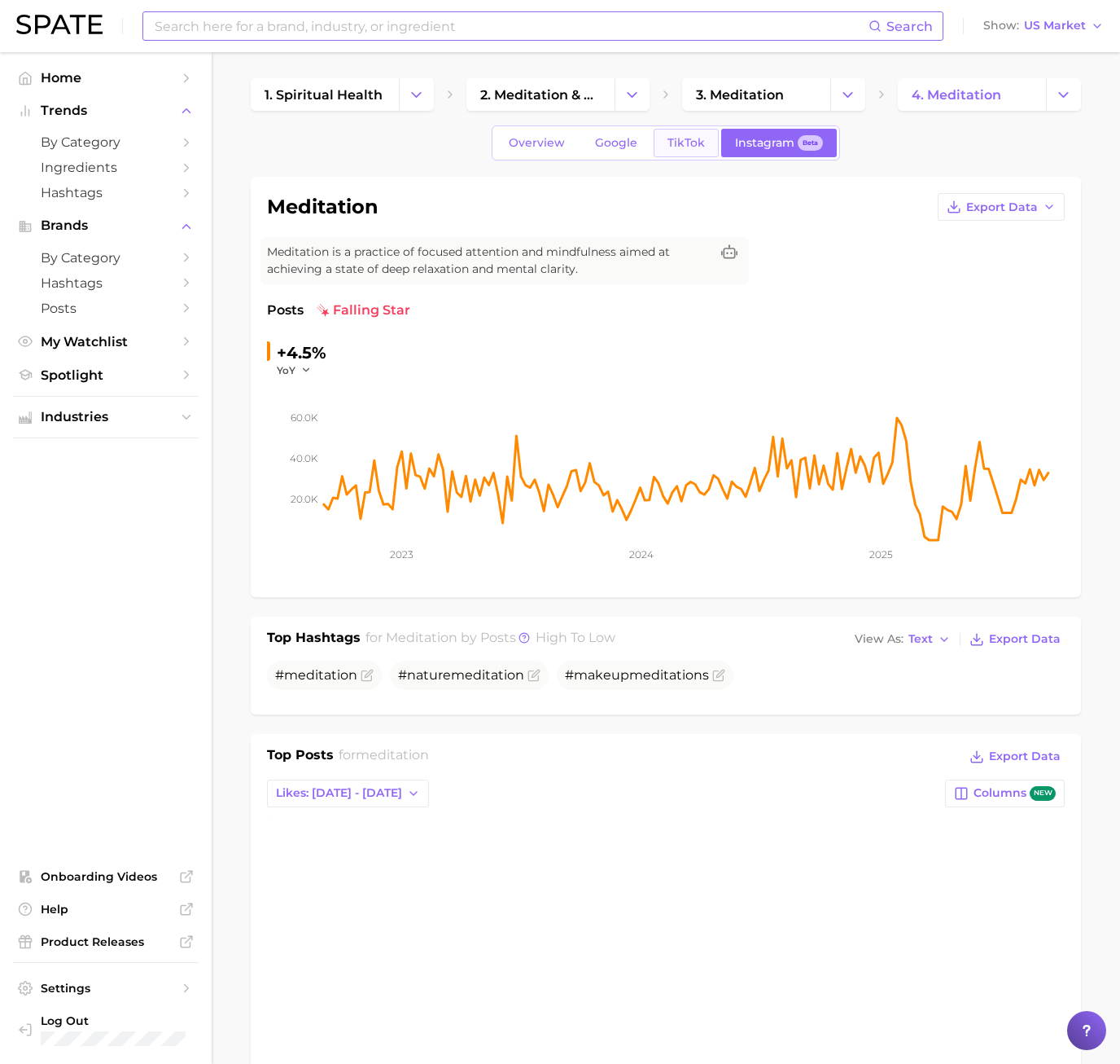
click at [663, 150] on link "TikTok" at bounding box center [687, 142] width 66 height 28
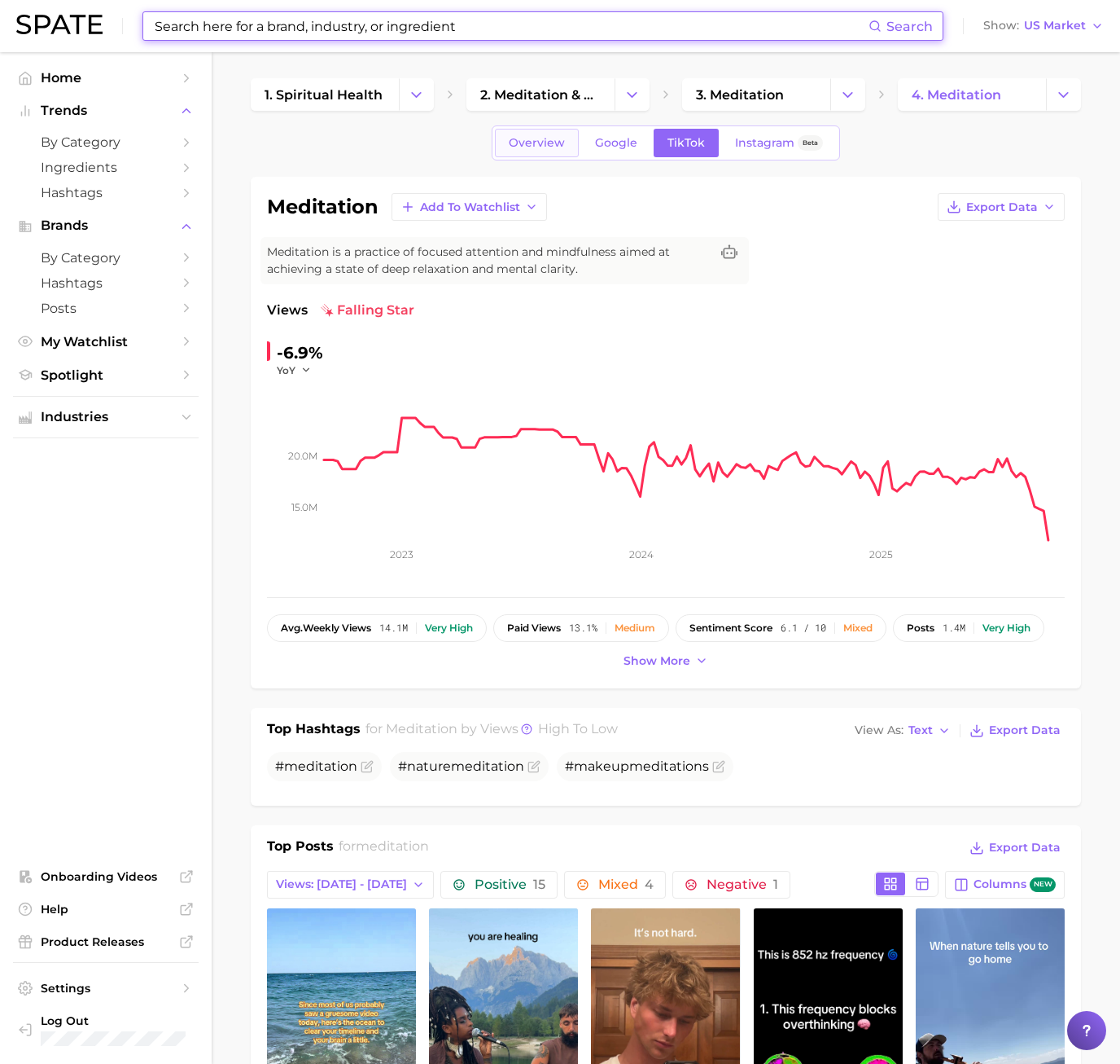
click at [534, 133] on link "Overview" at bounding box center [536, 142] width 83 height 28
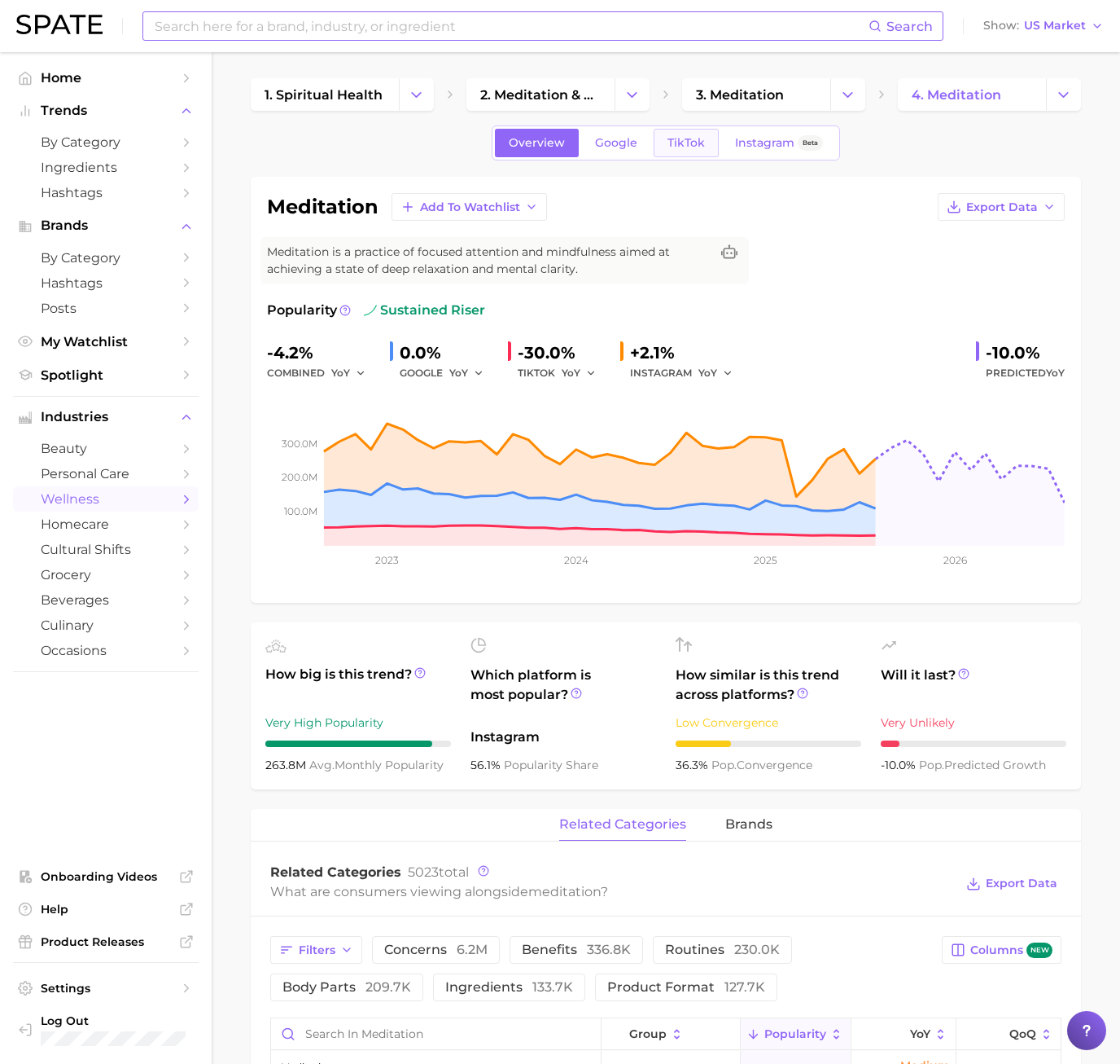
click at [677, 146] on span "TikTok" at bounding box center [686, 142] width 37 height 14
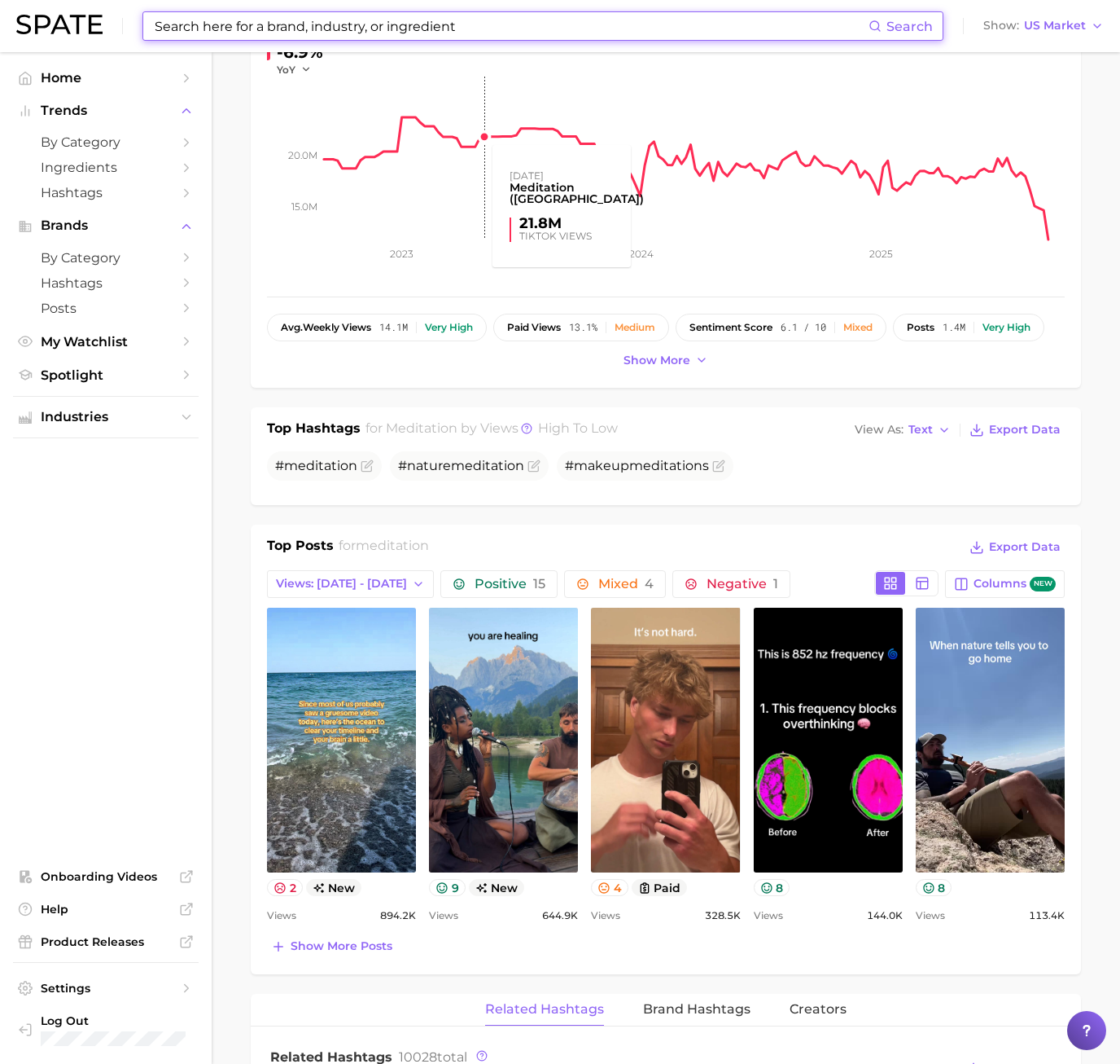
scroll to position [570, 0]
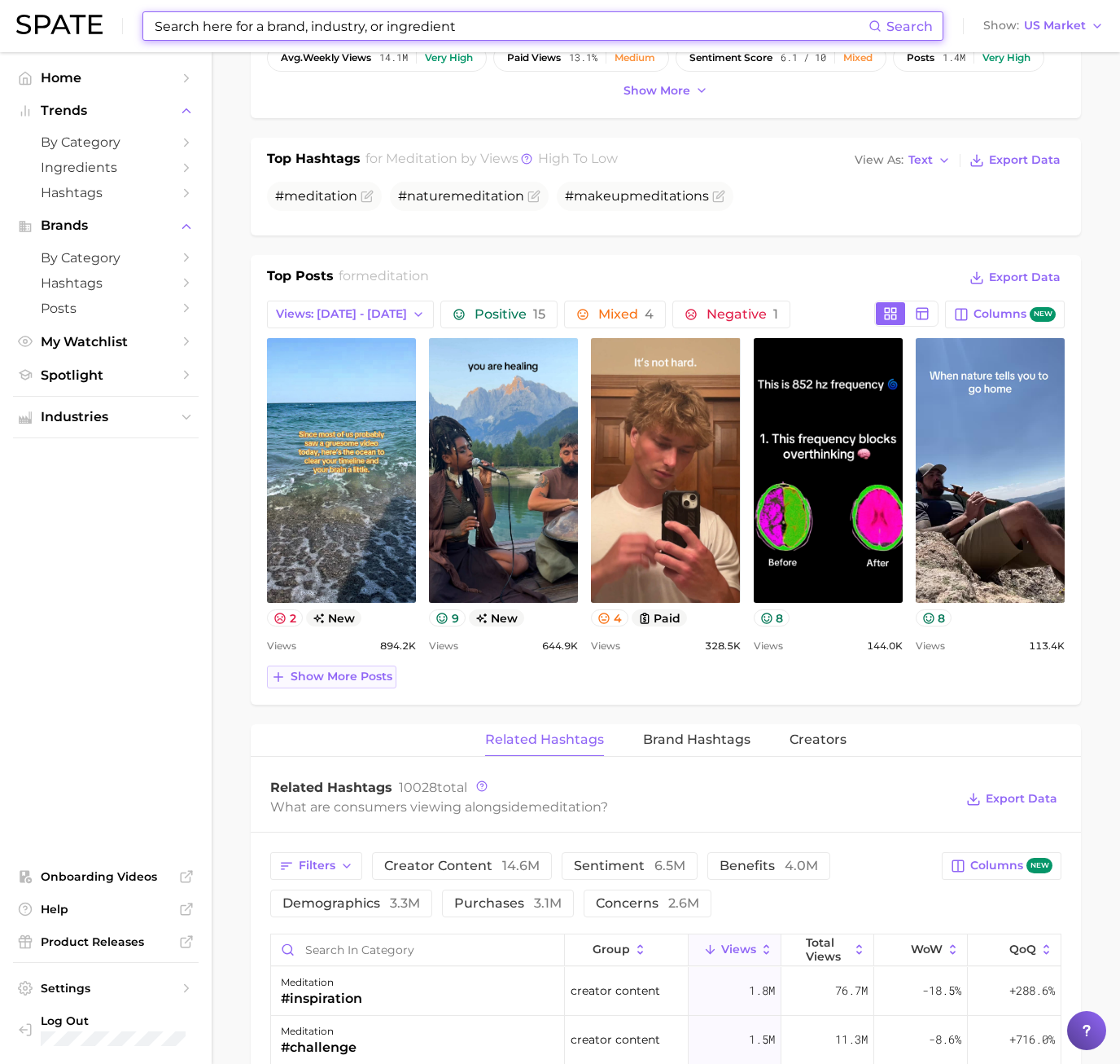
click at [382, 684] on button "Show more posts" at bounding box center [332, 677] width 129 height 22
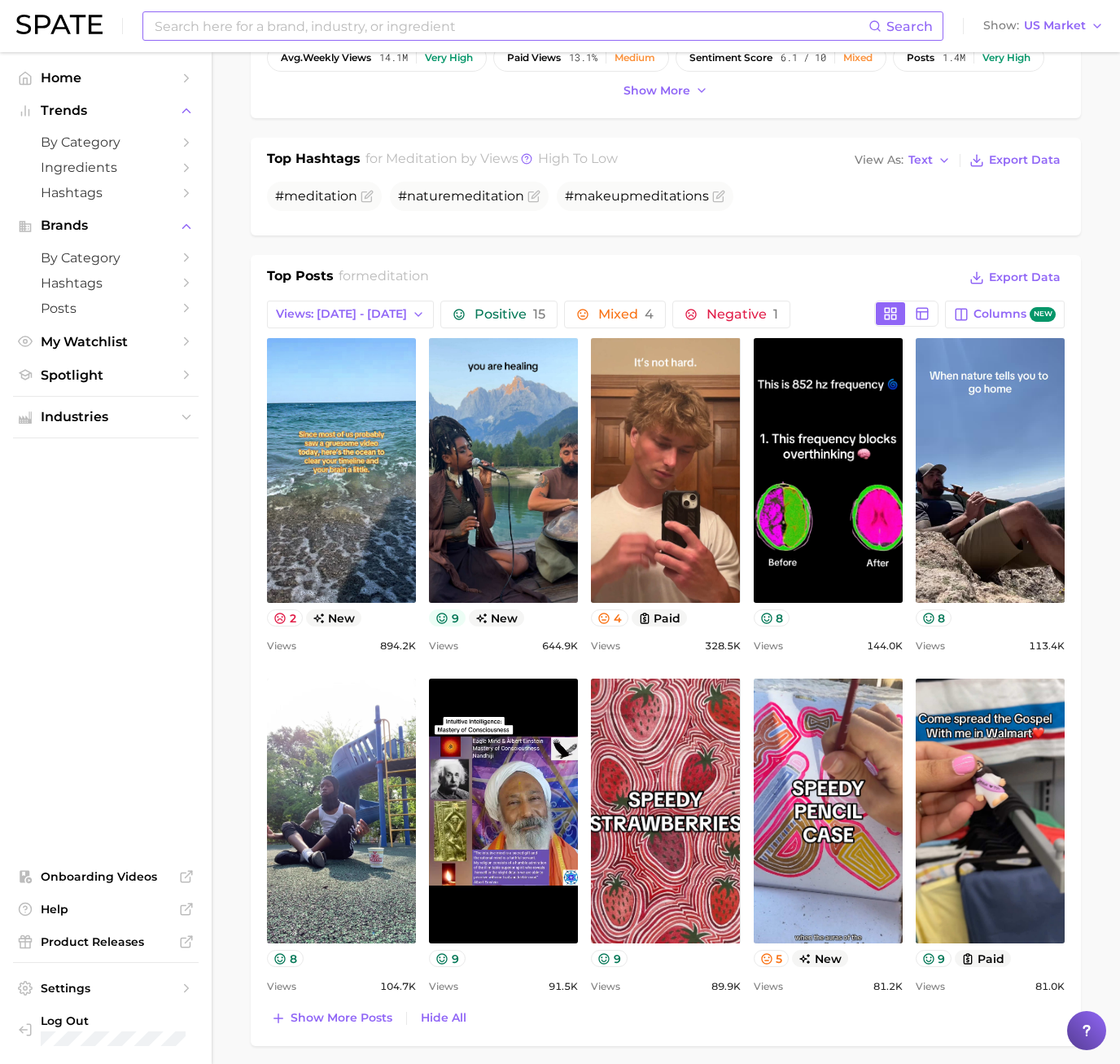
scroll to position [0, 0]
